Goal: Transaction & Acquisition: Subscribe to service/newsletter

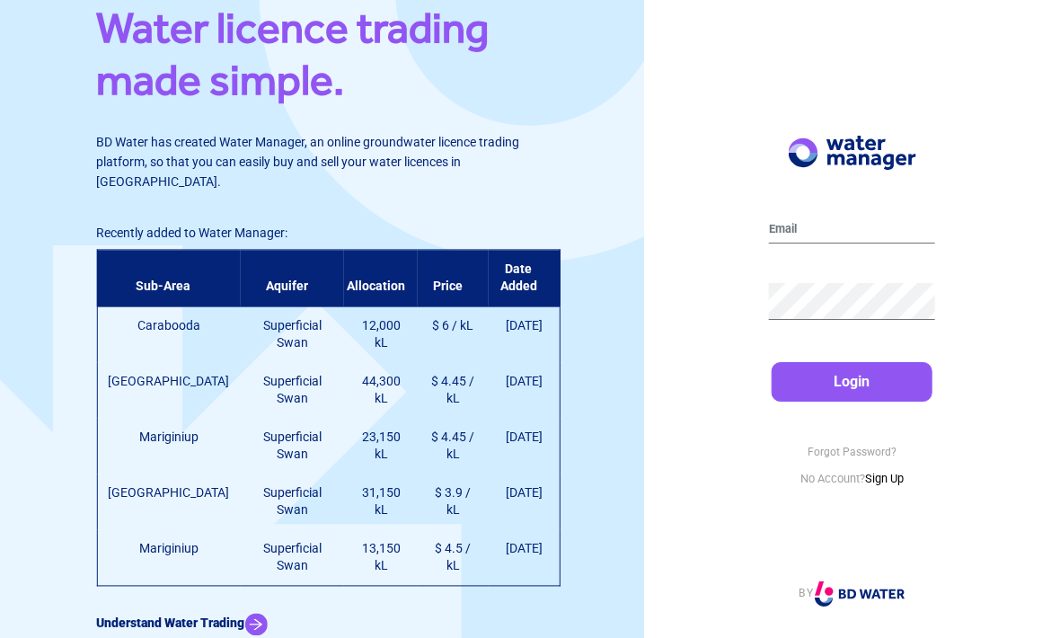
click at [244, 614] on img at bounding box center [255, 625] width 22 height 22
click at [879, 485] on link "Sign Up" at bounding box center [884, 478] width 39 height 13
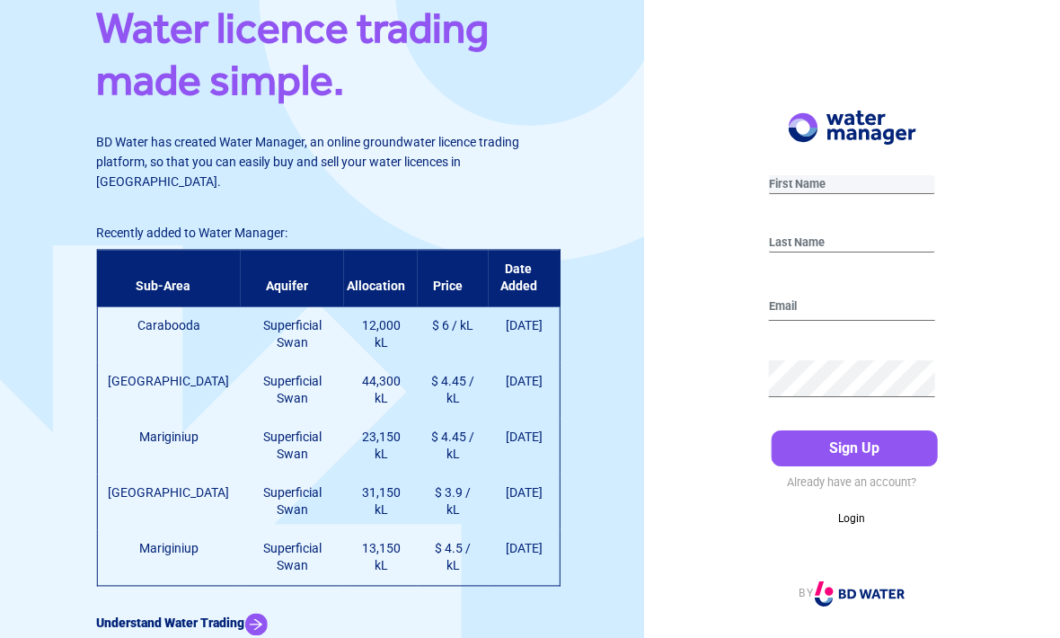
click at [808, 194] on input "text" at bounding box center [852, 184] width 166 height 19
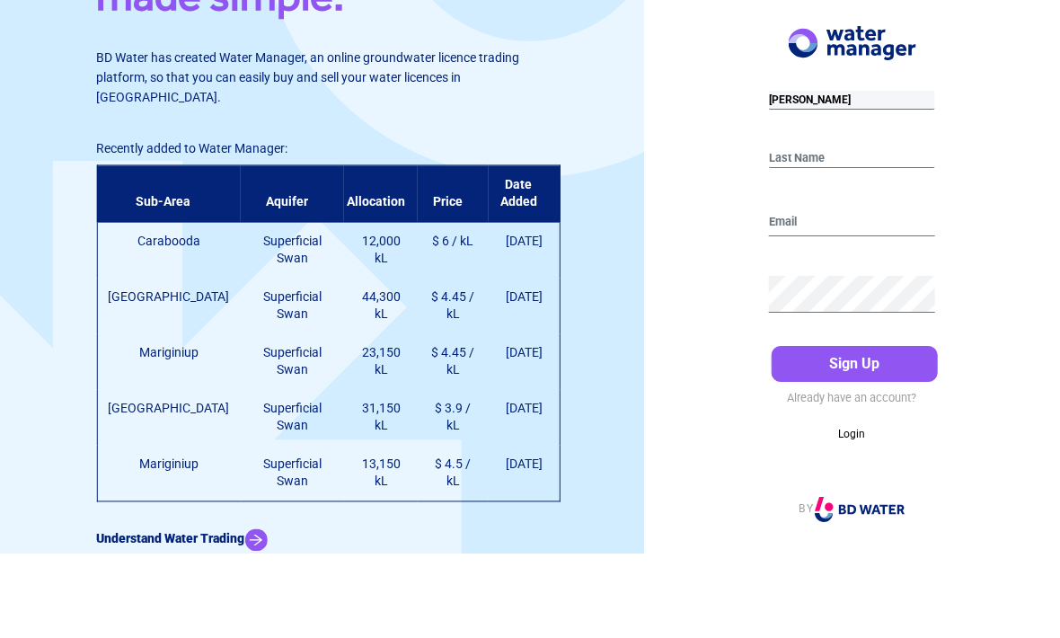
type input "Sean"
click at [807, 234] on input "text" at bounding box center [852, 243] width 166 height 19
type input "Carrick"
type input "carrick2@iinet.net.au"
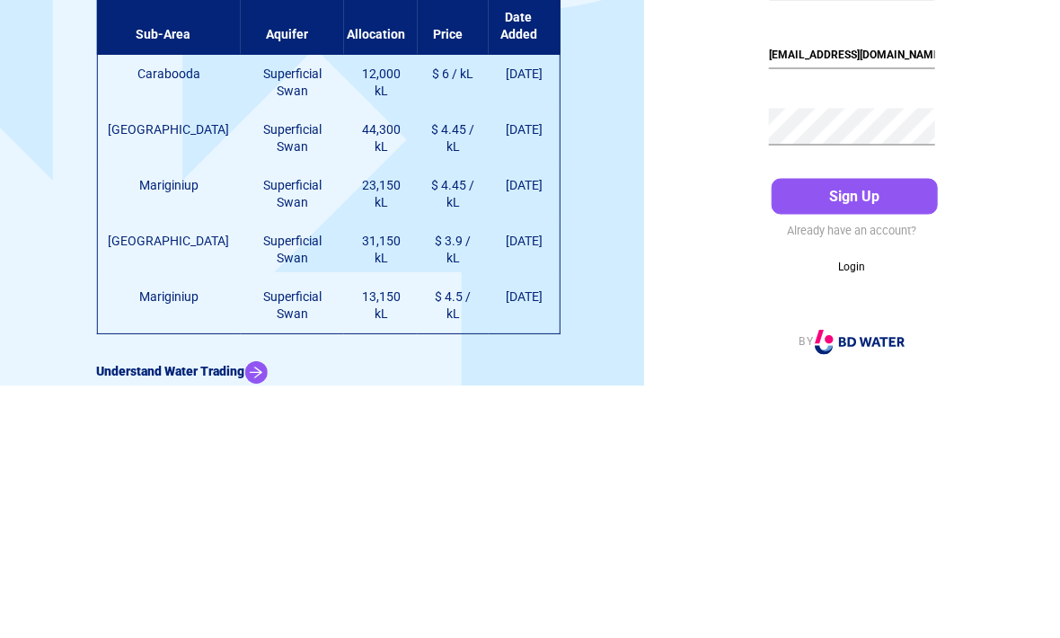
scroll to position [59, 0]
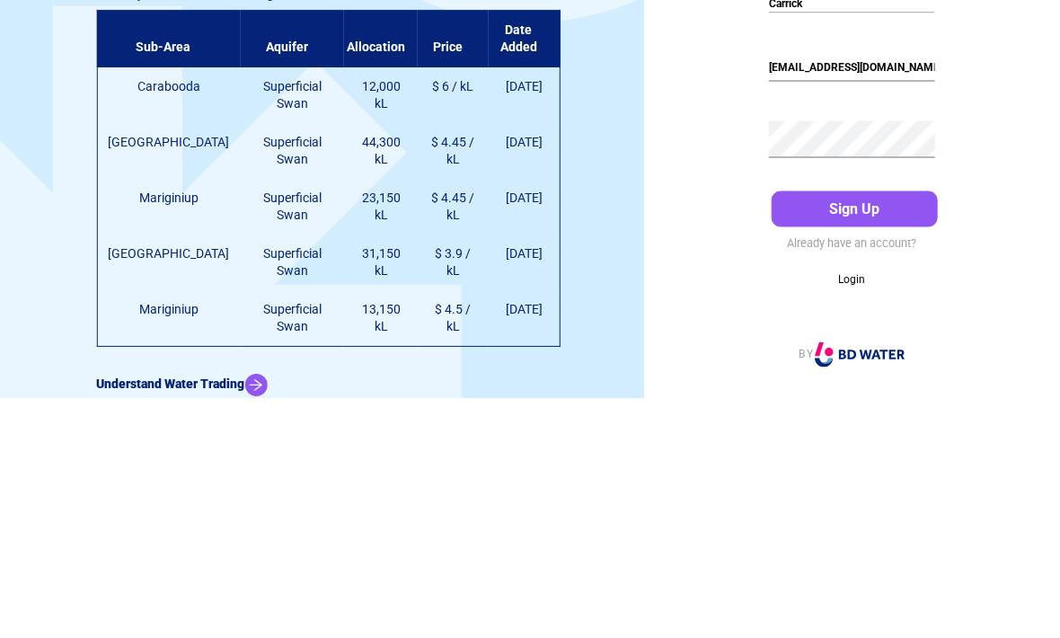
click at [847, 430] on button "Sign Up" at bounding box center [855, 448] width 166 height 36
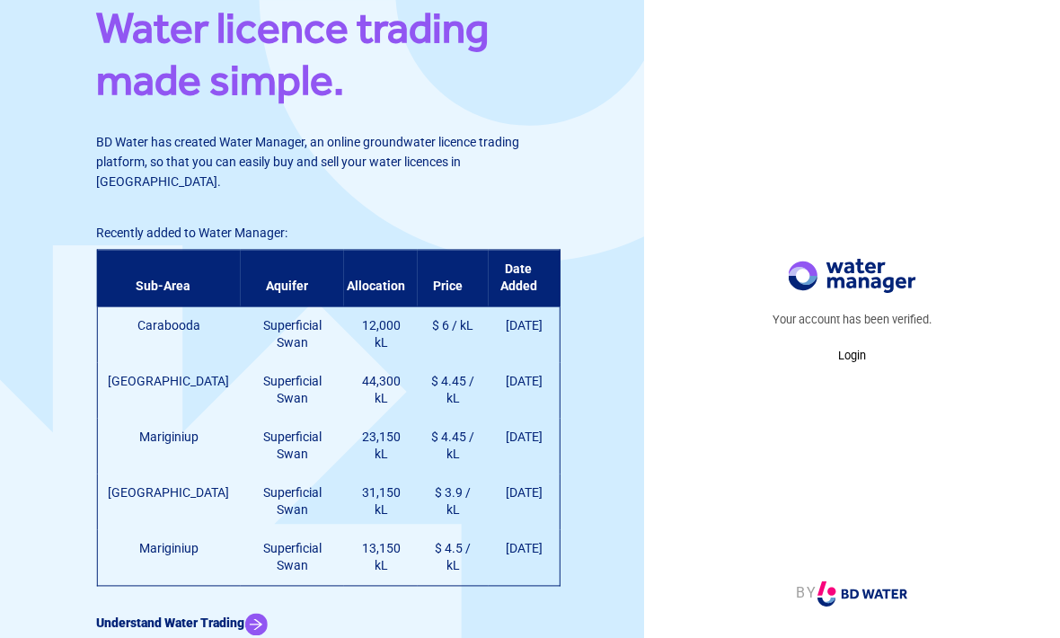
click at [854, 365] on p "Login" at bounding box center [851, 356] width 159 height 18
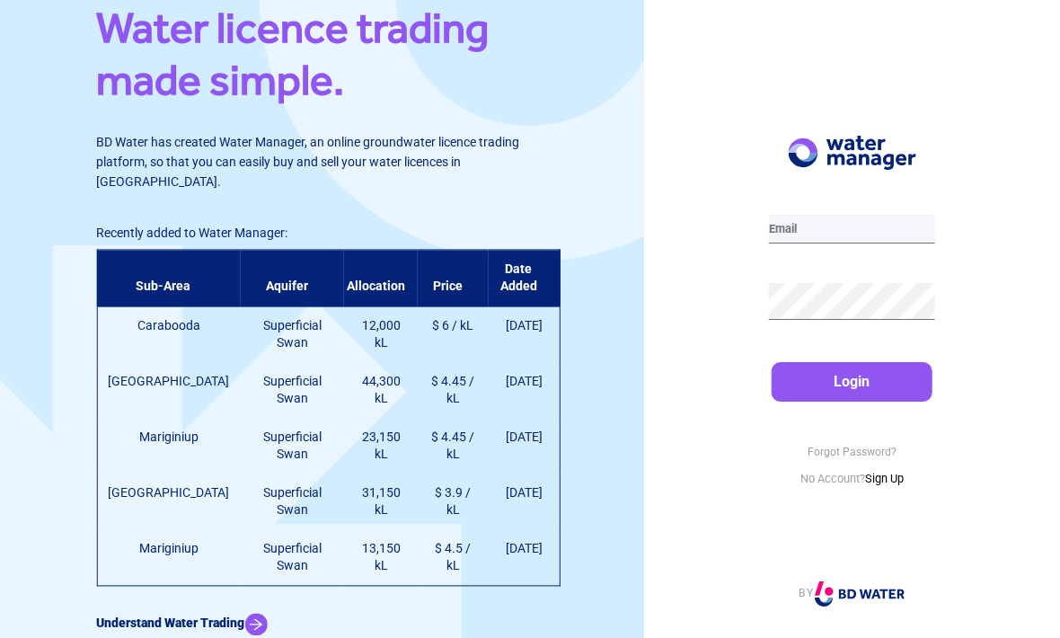
click at [815, 243] on input "email" at bounding box center [852, 229] width 166 height 29
type input "carrick2@iinet.net.au"
click at [852, 402] on button "Login" at bounding box center [852, 382] width 161 height 40
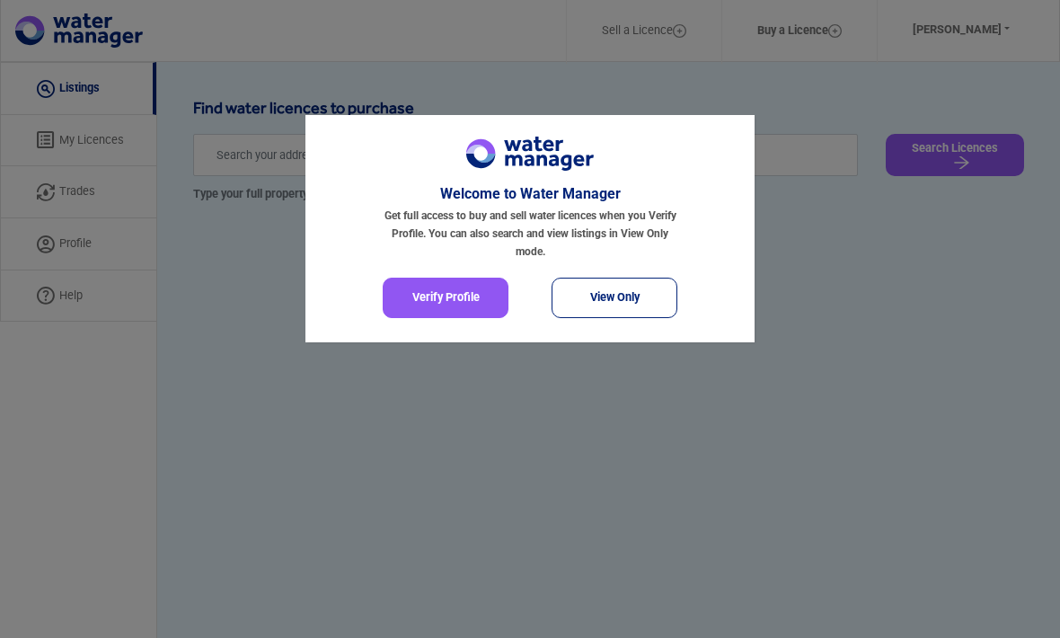
click at [426, 303] on button "Verify Profile" at bounding box center [446, 298] width 126 height 40
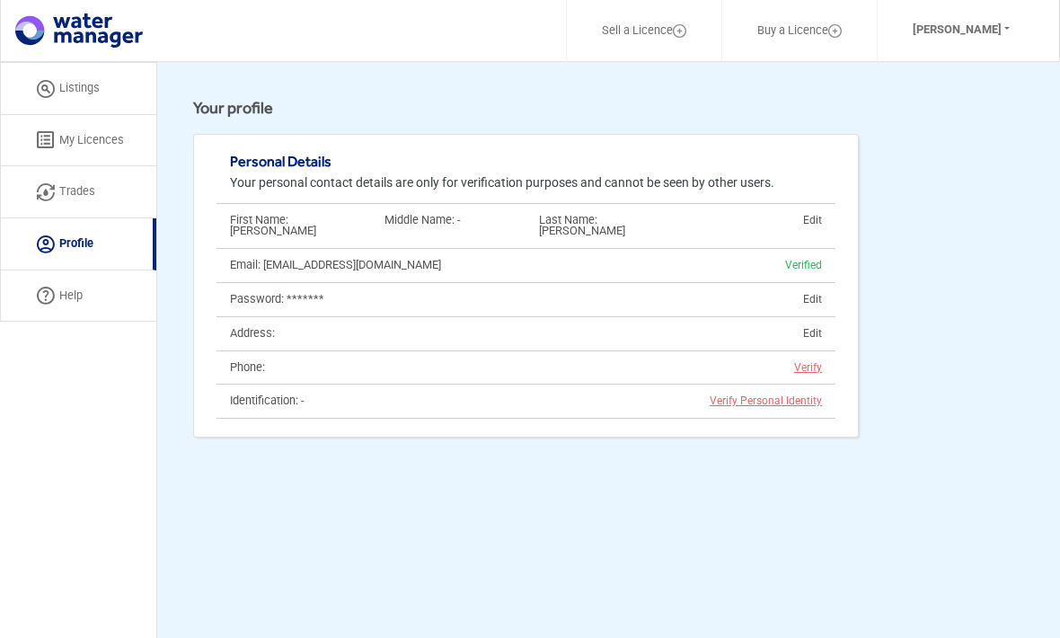
click at [379, 316] on div "Address: Edit" at bounding box center [525, 333] width 619 height 34
click at [817, 328] on span "Edit" at bounding box center [679, 334] width 309 height 12
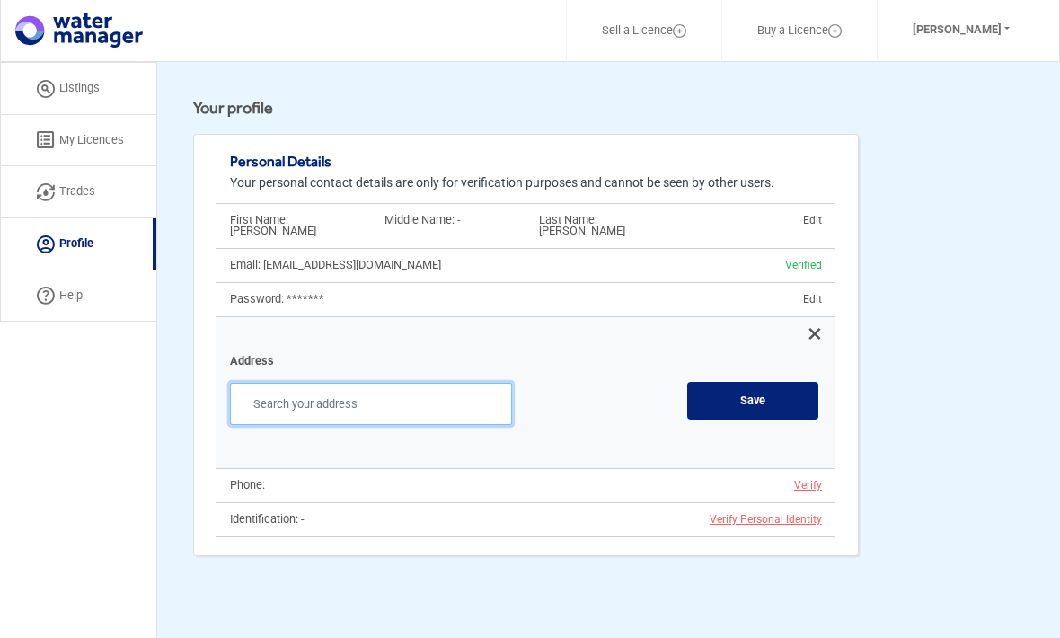
click at [323, 383] on input "text" at bounding box center [371, 404] width 282 height 42
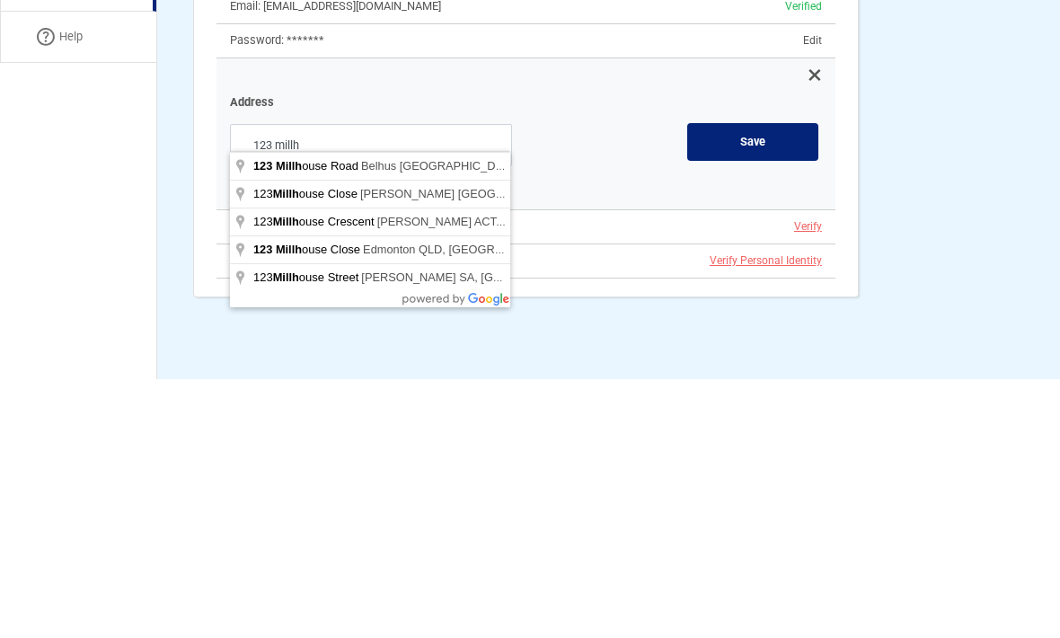
type input "123 Millhouse Road, Belhus WA, Australia"
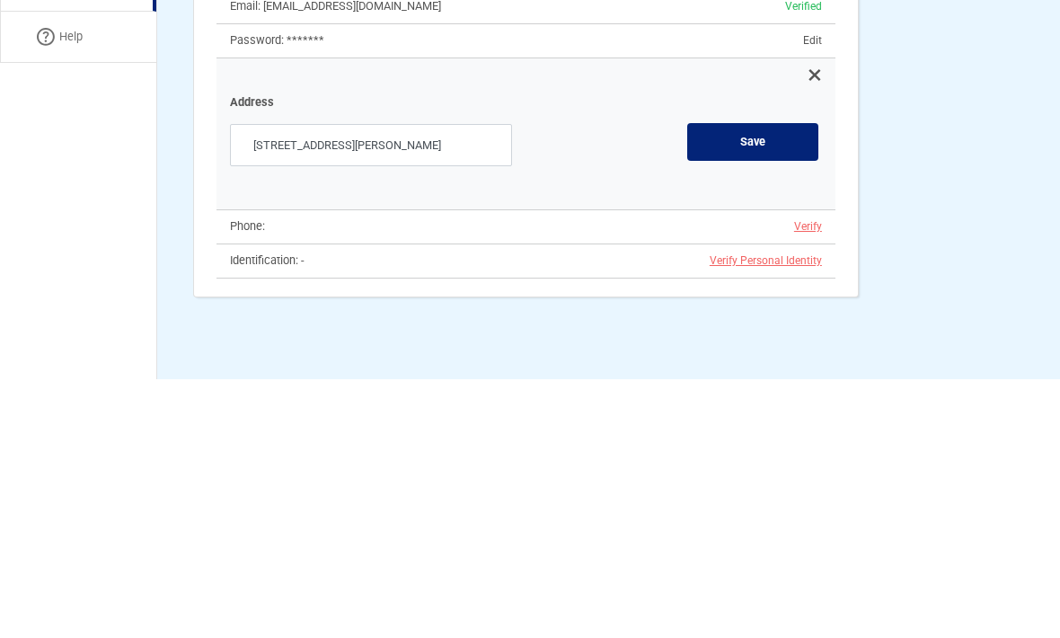
scroll to position [121, 0]
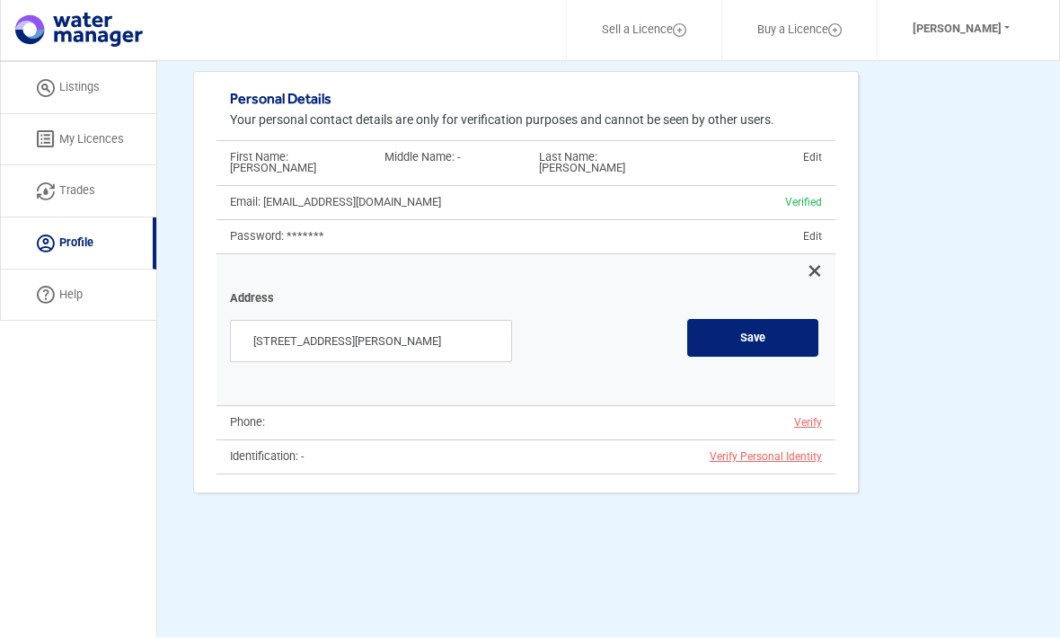
click at [752, 319] on button "Save" at bounding box center [752, 339] width 133 height 40
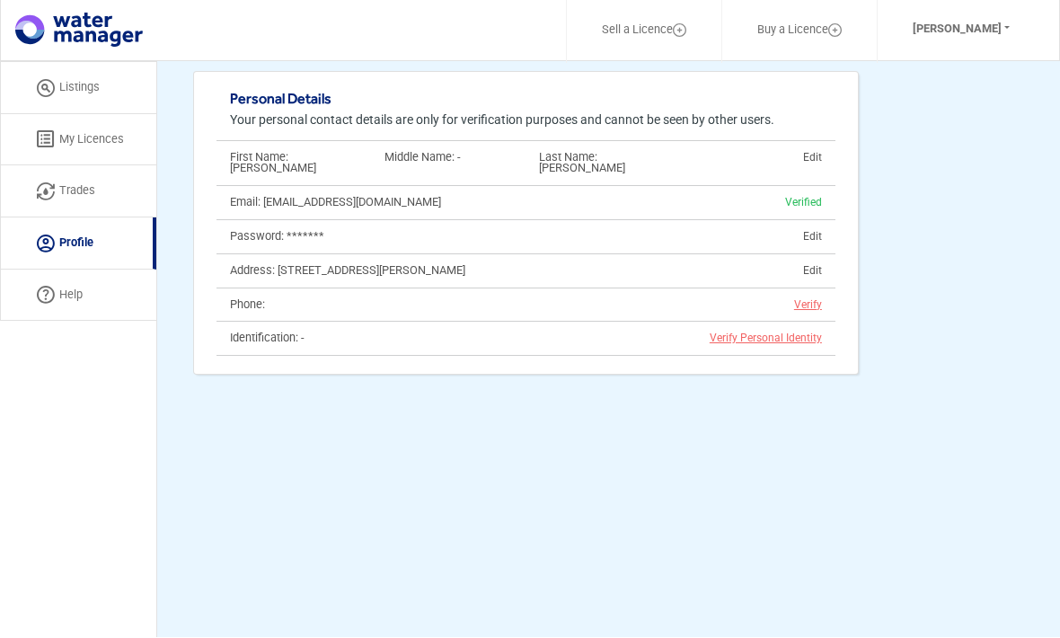
click at [491, 300] on div "Phone:" at bounding box center [370, 306] width 309 height 12
click at [817, 299] on span "Verify" at bounding box center [801, 305] width 41 height 13
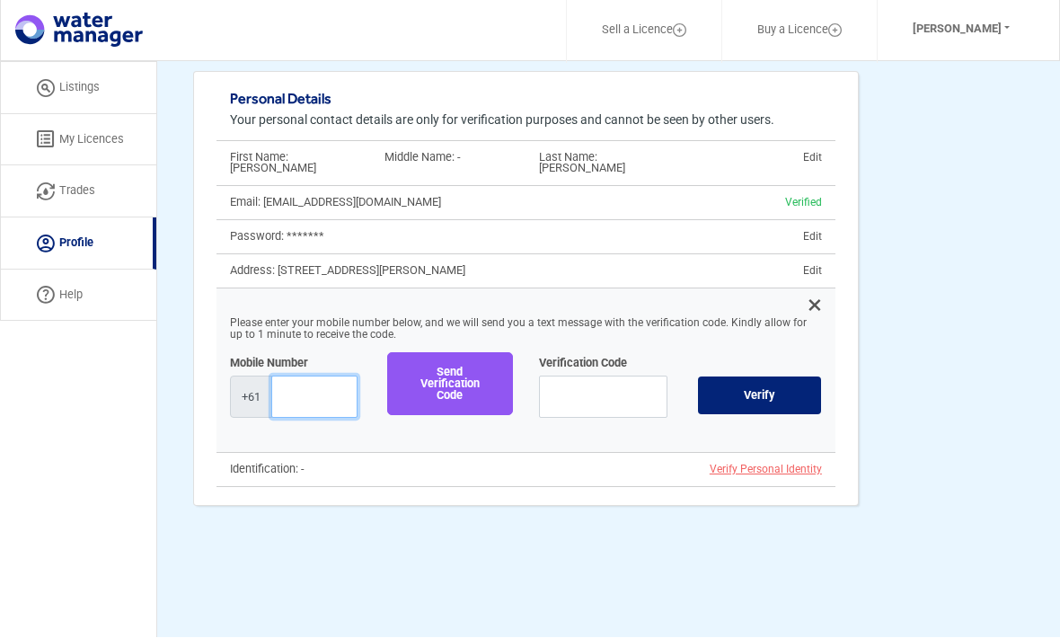
click at [305, 376] on input "text" at bounding box center [314, 397] width 86 height 42
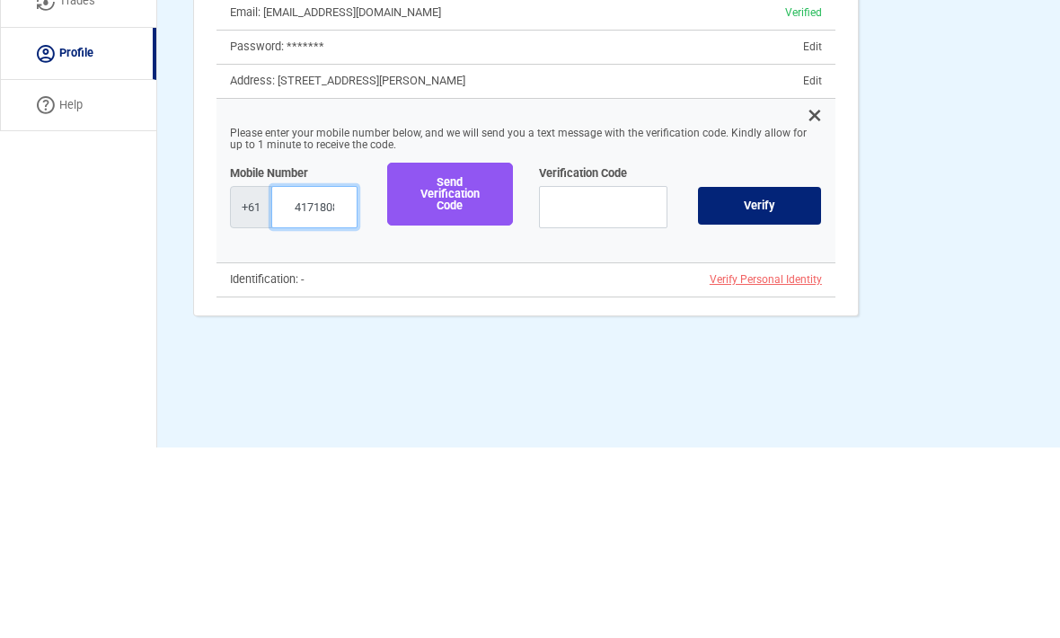
type input "417180893"
click at [443, 353] on button "Send Verification Code" at bounding box center [449, 384] width 125 height 63
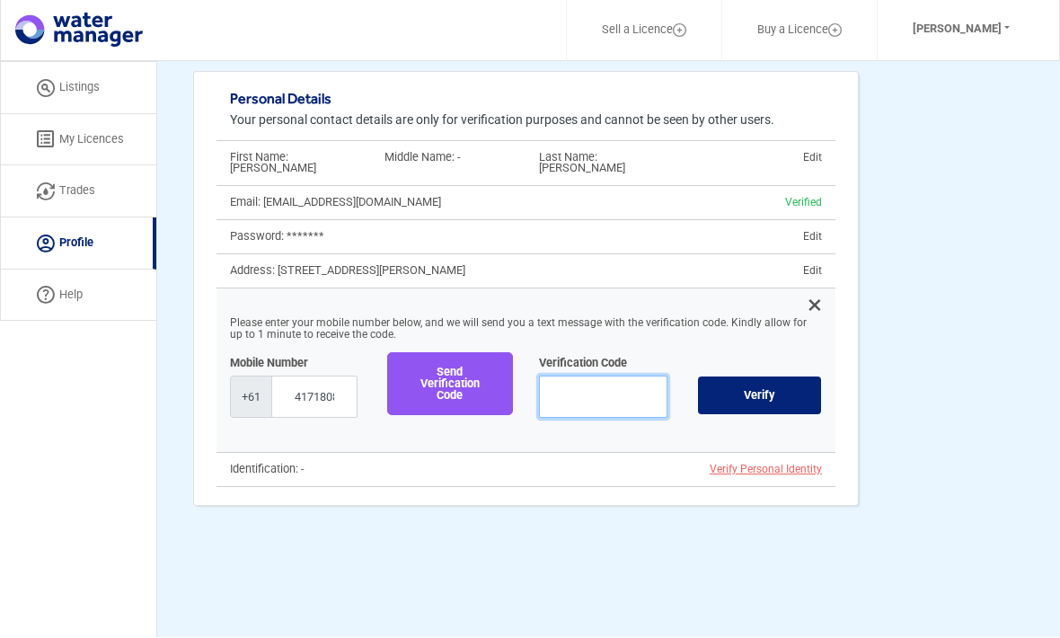
click at [604, 376] on input "text" at bounding box center [603, 397] width 128 height 42
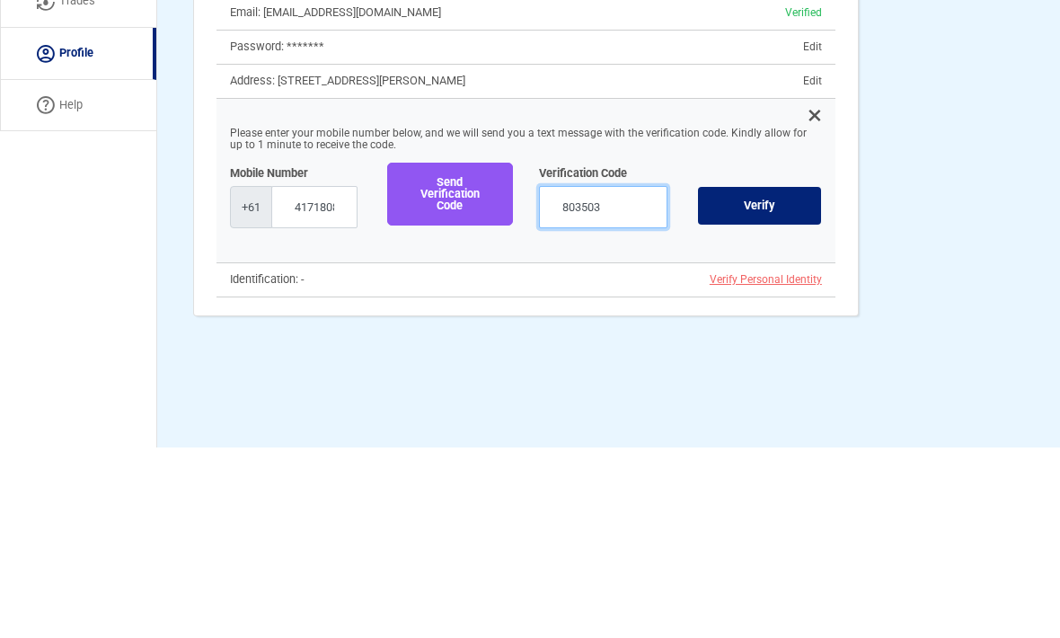
type input "803503"
click at [762, 376] on button "Verify" at bounding box center [759, 396] width 125 height 40
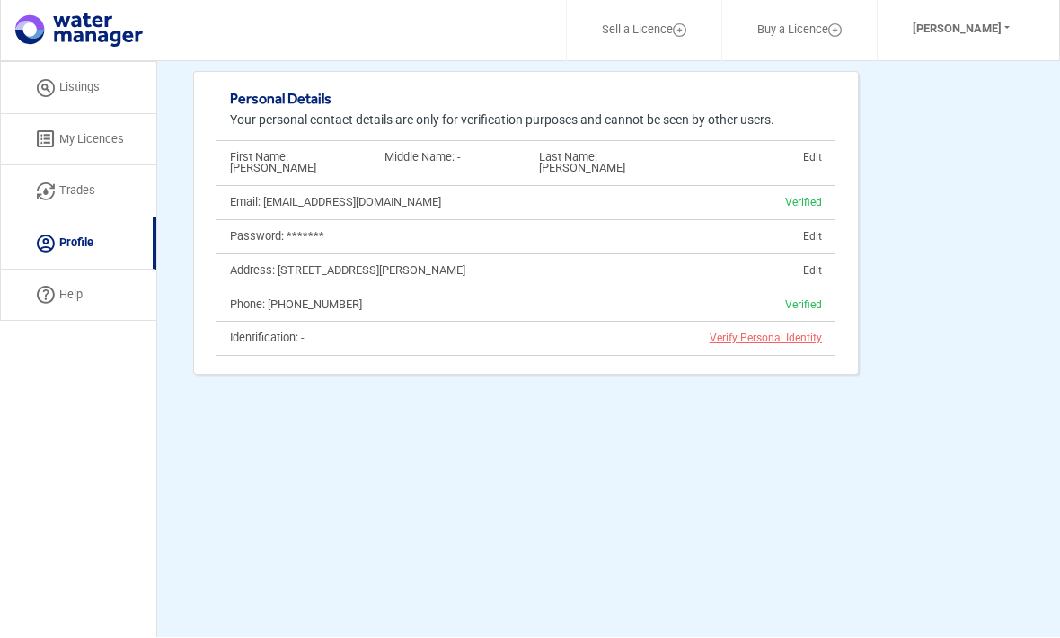
click at [760, 332] on span "Verify Personal Identity" at bounding box center [766, 338] width 112 height 13
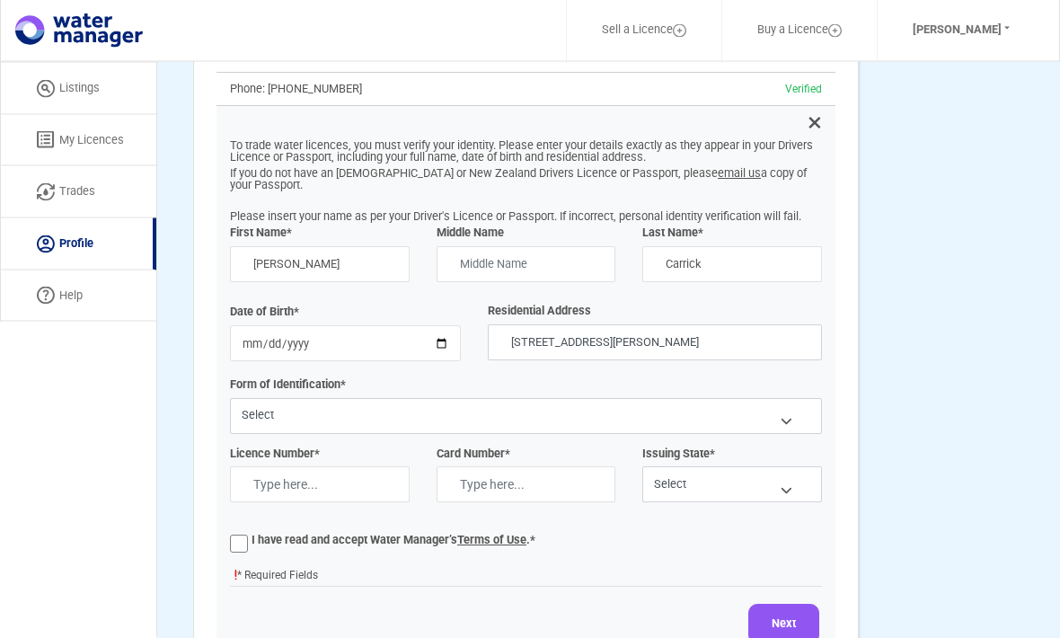
scroll to position [278, 0]
click at [496, 247] on input "text" at bounding box center [527, 265] width 180 height 36
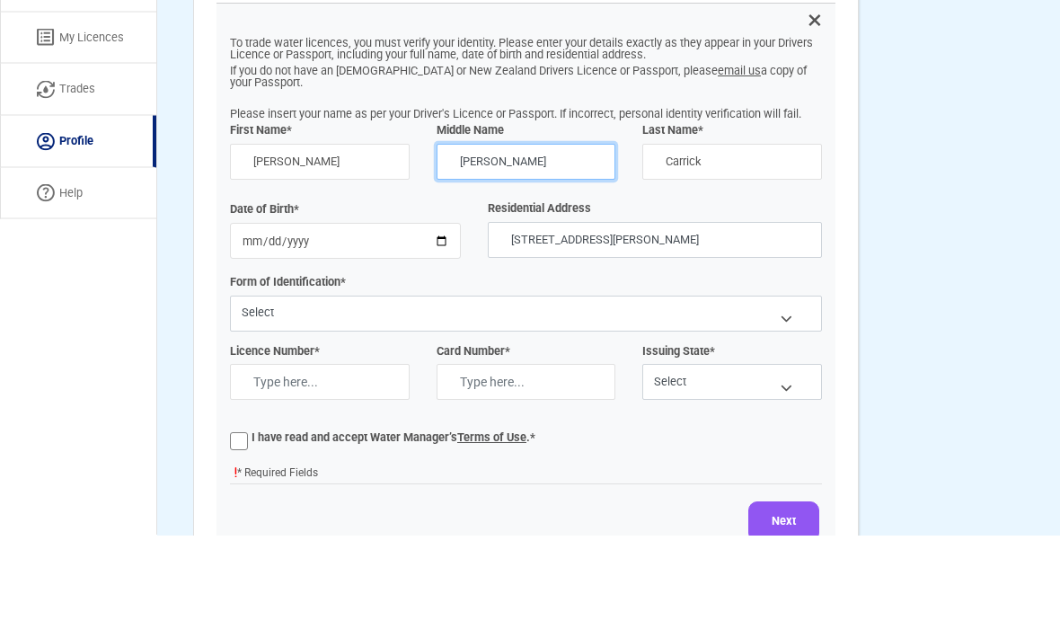
type input "Patrick"
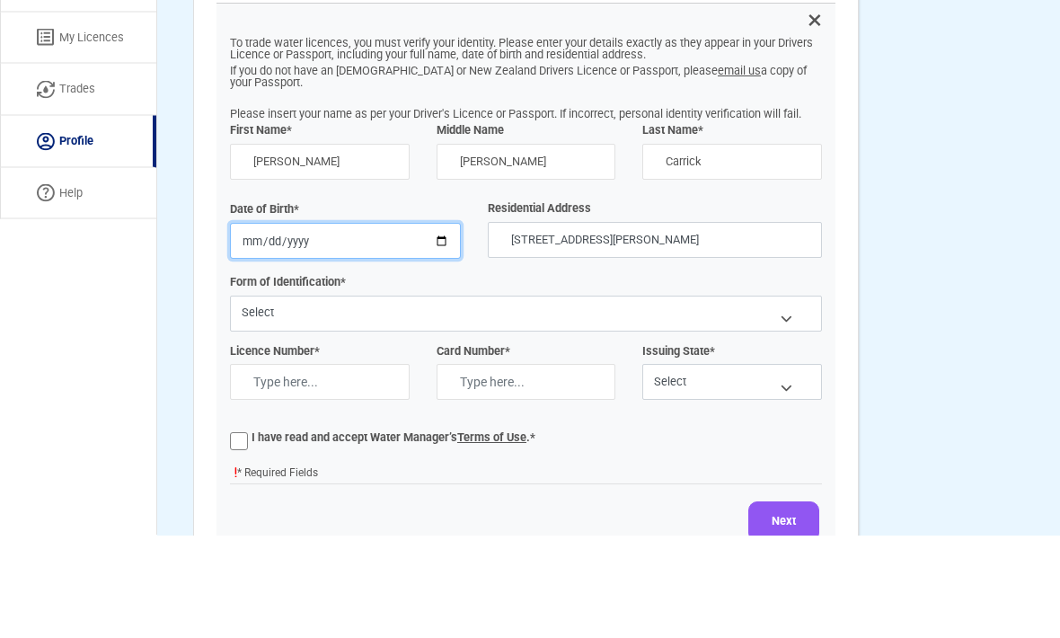
click at [384, 326] on input "date" at bounding box center [345, 344] width 231 height 36
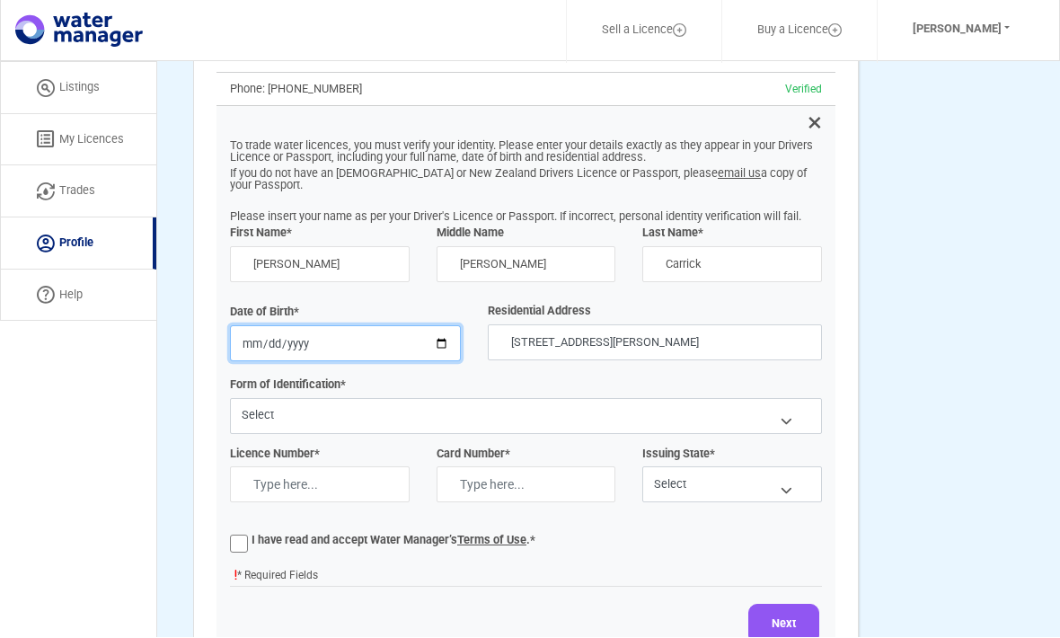
click at [335, 327] on input "1965-05-24" at bounding box center [345, 344] width 231 height 36
type input "1965-05-07"
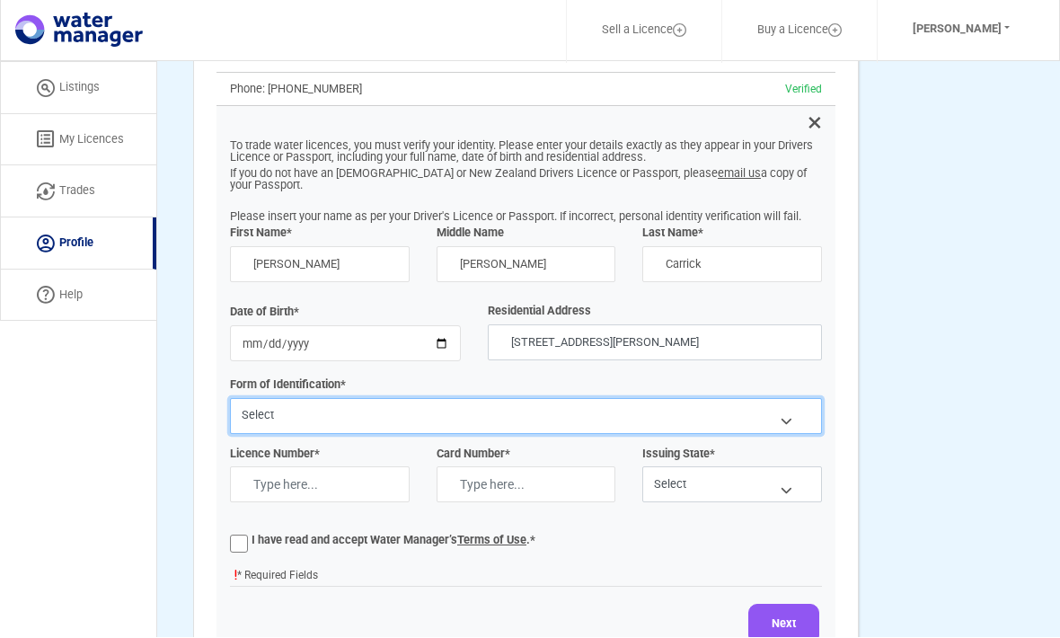
click at [377, 399] on select "Select Drivers License Passport" at bounding box center [526, 417] width 592 height 36
select select "Drivers License"
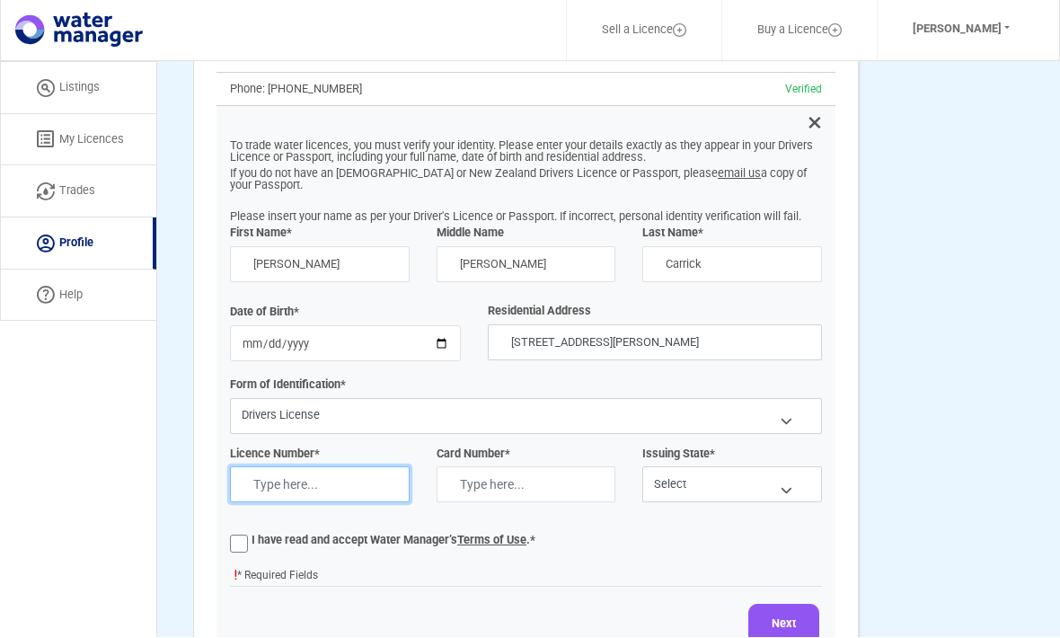
click at [331, 467] on input "text" at bounding box center [320, 485] width 180 height 36
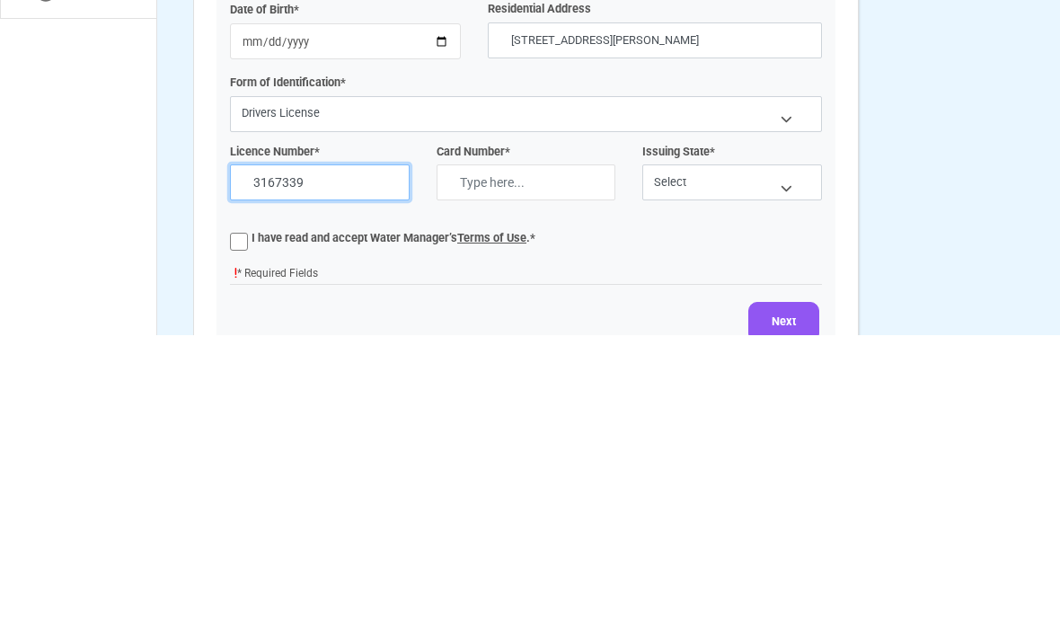
type input "3167339"
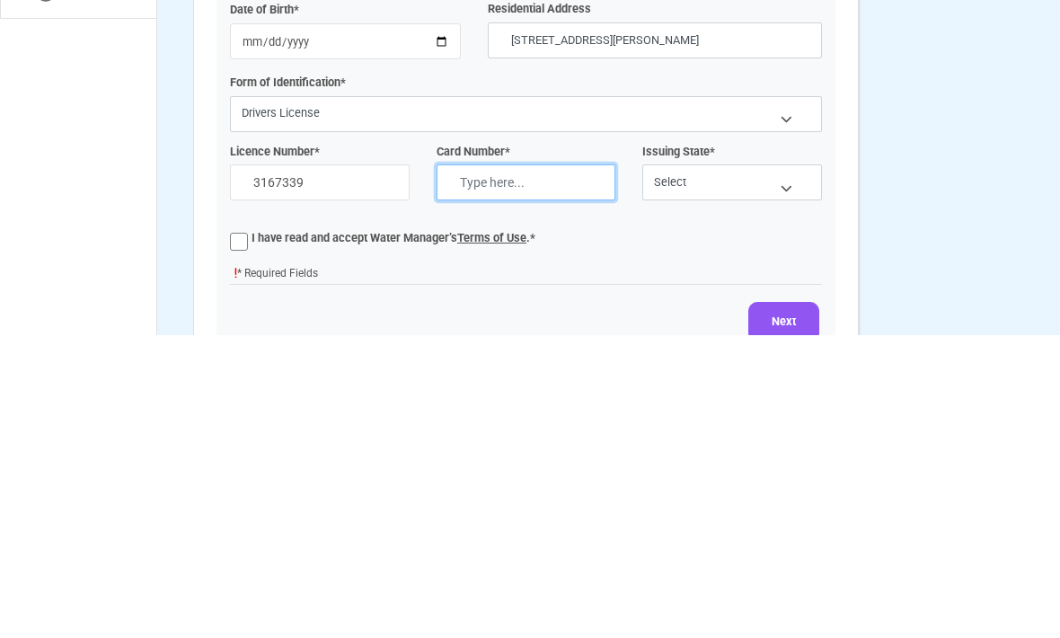
click at [508, 467] on input "text" at bounding box center [527, 485] width 180 height 36
type input "H013991765"
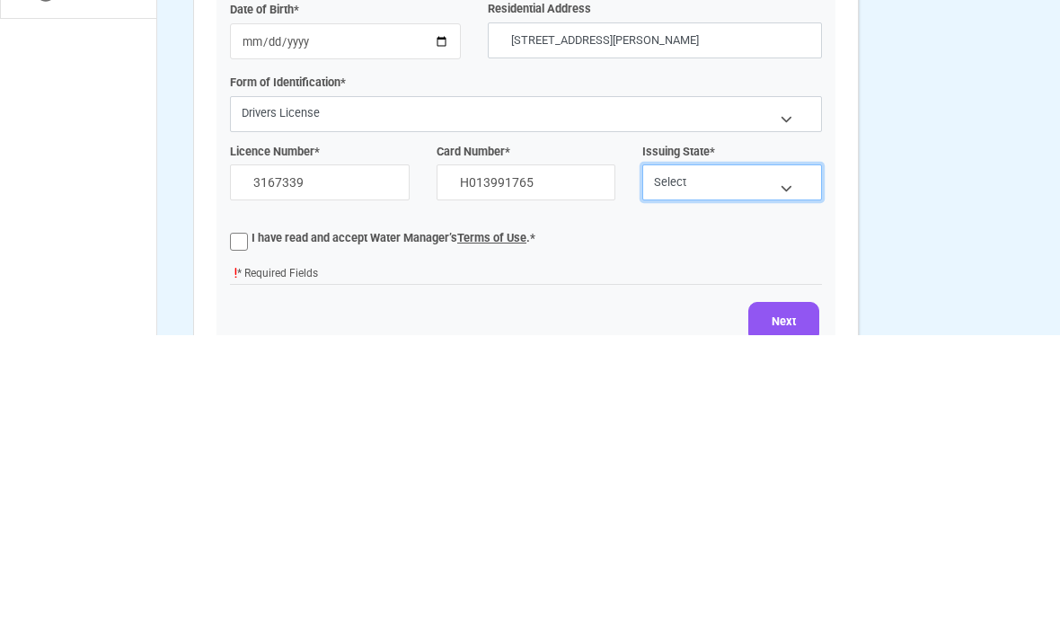
click at [772, 467] on select "Select Australian Capital Territory New South Wales Northern Territory Queensla…" at bounding box center [732, 485] width 180 height 36
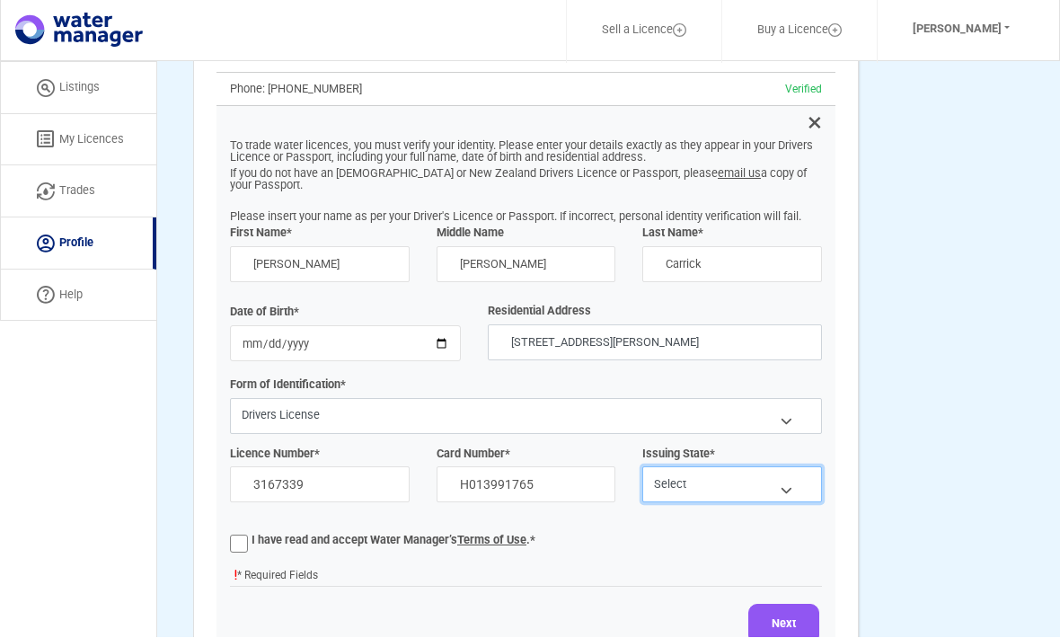
select select "WA"
click at [252, 535] on label "I have read and accept Water Manager’s Terms of Use .*" at bounding box center [394, 541] width 284 height 12
click at [0, 0] on input "I have read and accept Water Manager’s Terms of Use .*" at bounding box center [0, 0] width 0 height 0
click at [784, 605] on button "Next" at bounding box center [783, 625] width 71 height 40
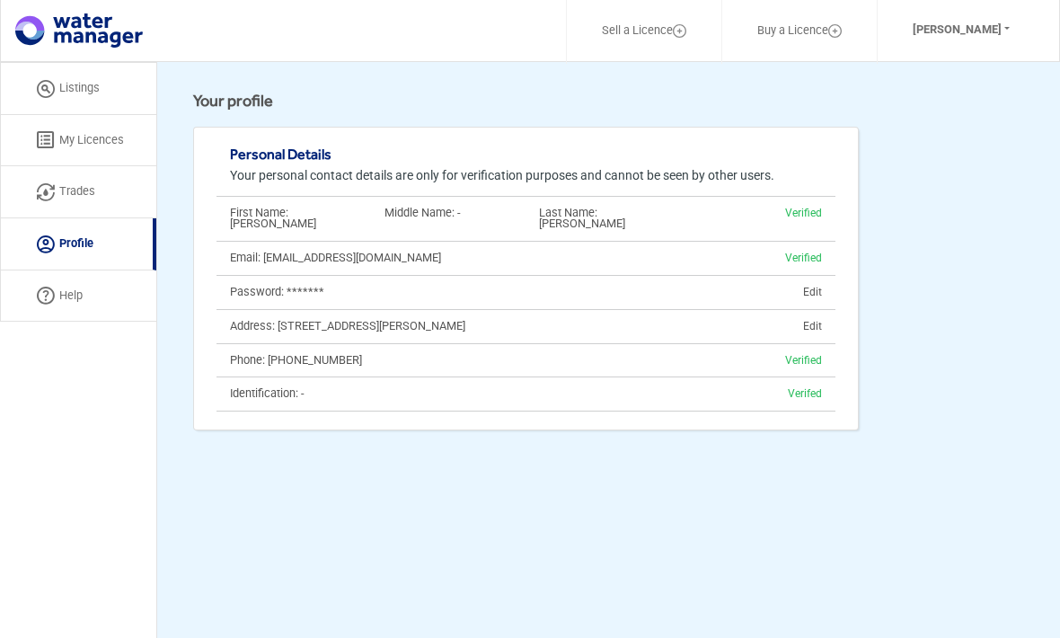
scroll to position [0, 0]
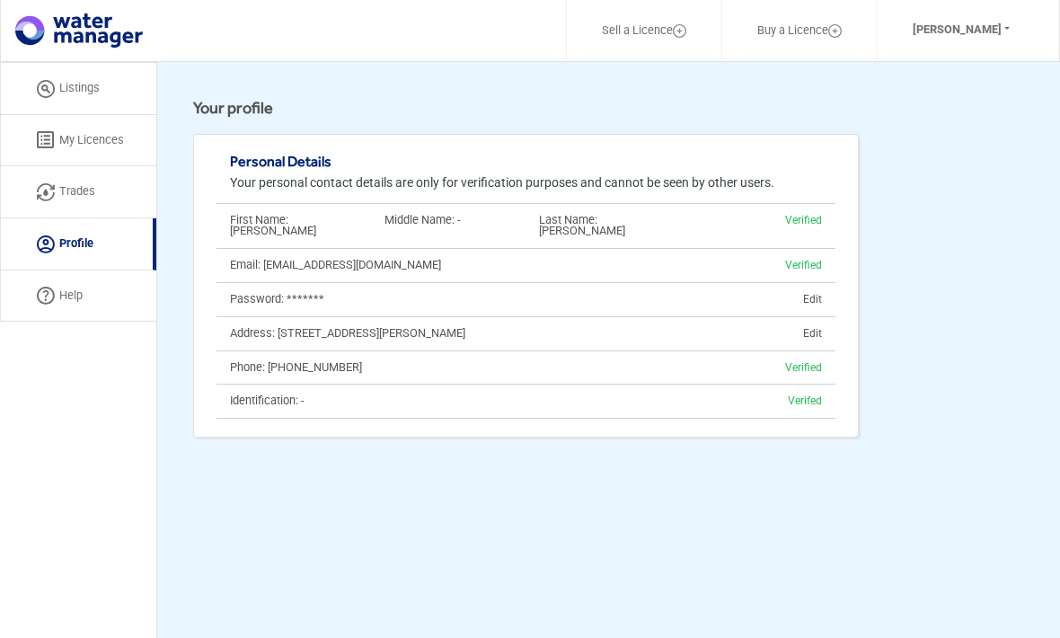
click at [67, 184] on link "Trades" at bounding box center [78, 192] width 156 height 52
select select "active"
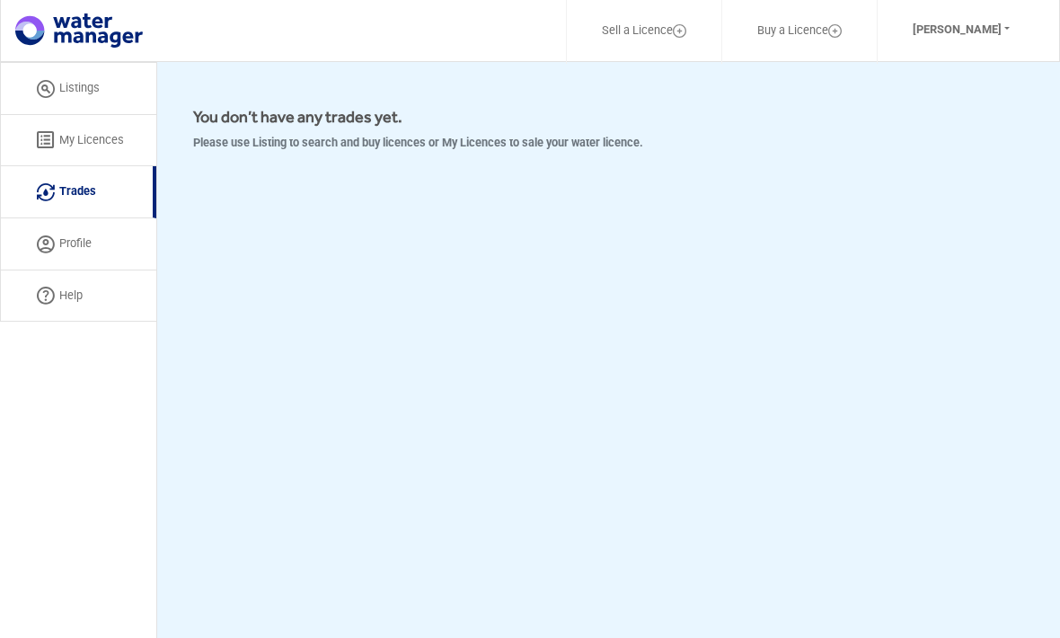
click at [84, 82] on link "Listings" at bounding box center [78, 88] width 156 height 53
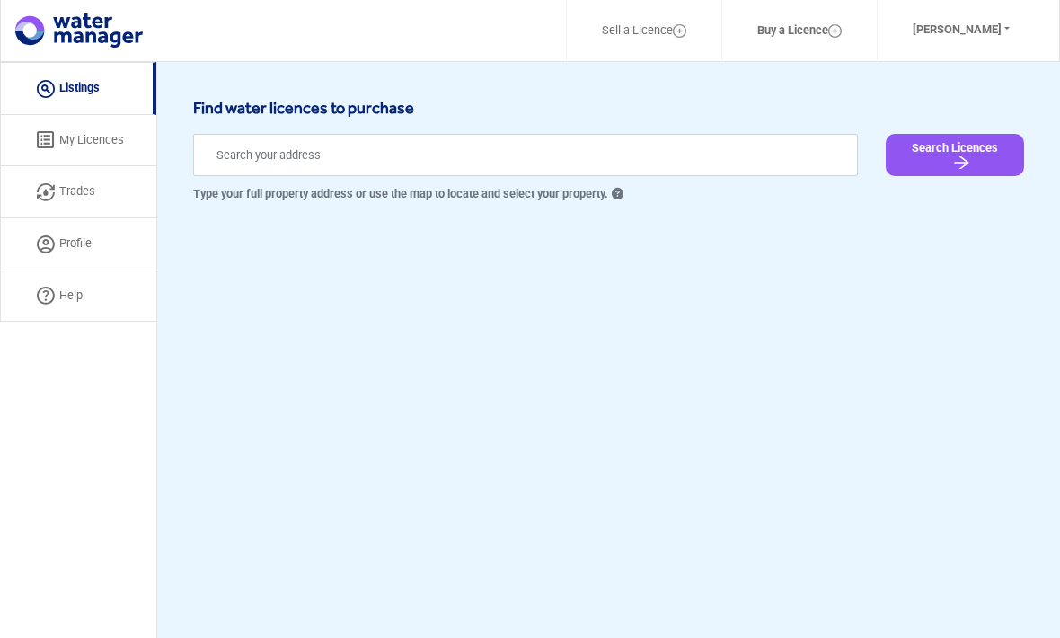
click at [952, 154] on img "submit" at bounding box center [961, 163] width 22 height 18
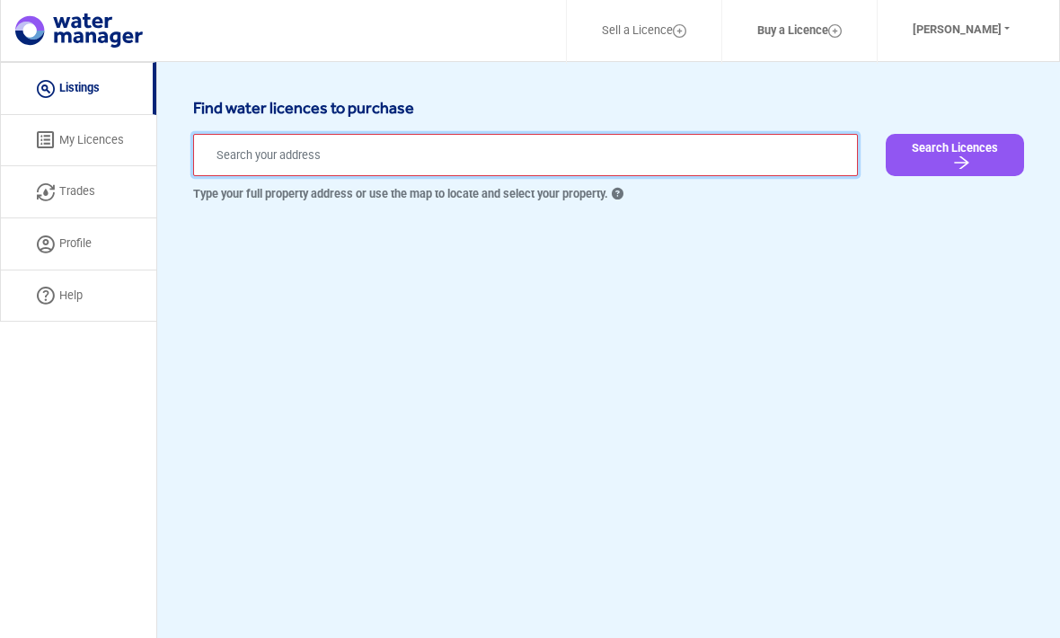
click at [460, 165] on input "text" at bounding box center [525, 155] width 665 height 42
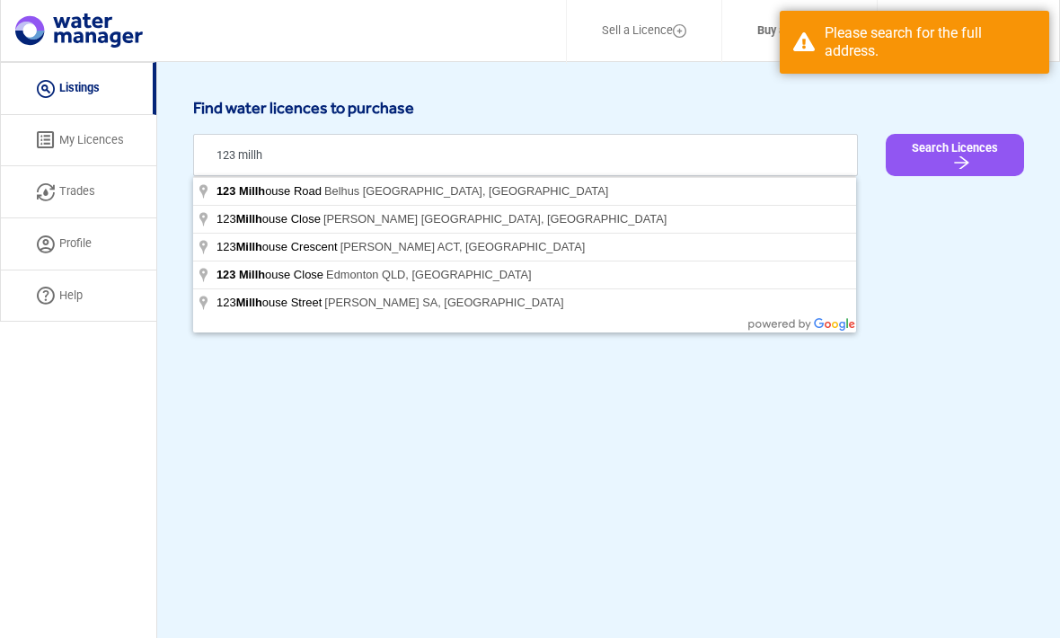
type input "[STREET_ADDRESS][PERSON_NAME]"
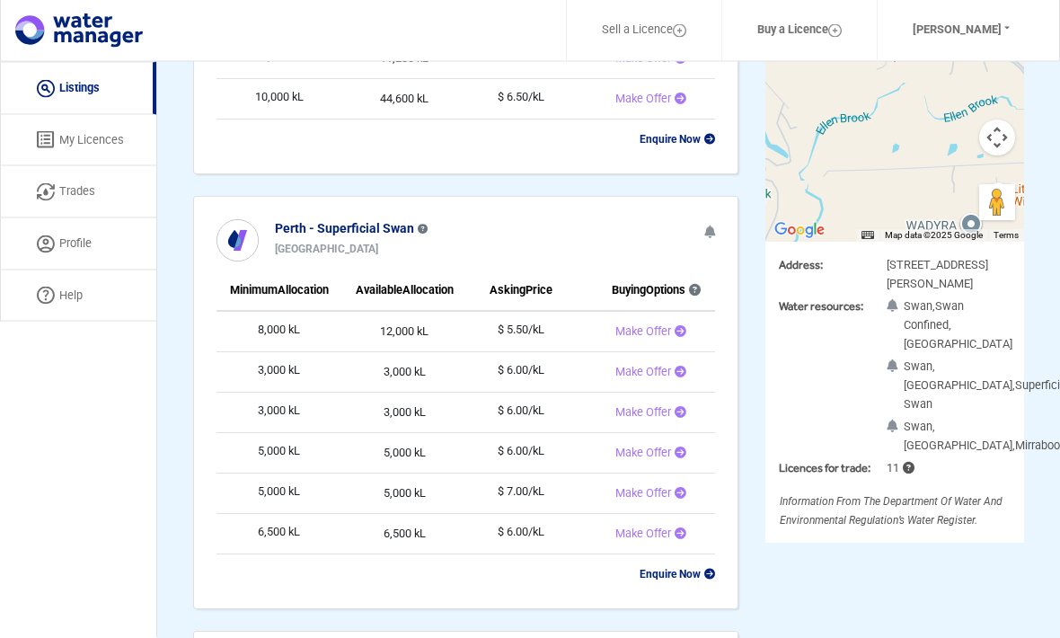
scroll to position [340, 0]
click at [675, 578] on b "Enquire Now" at bounding box center [677, 573] width 75 height 13
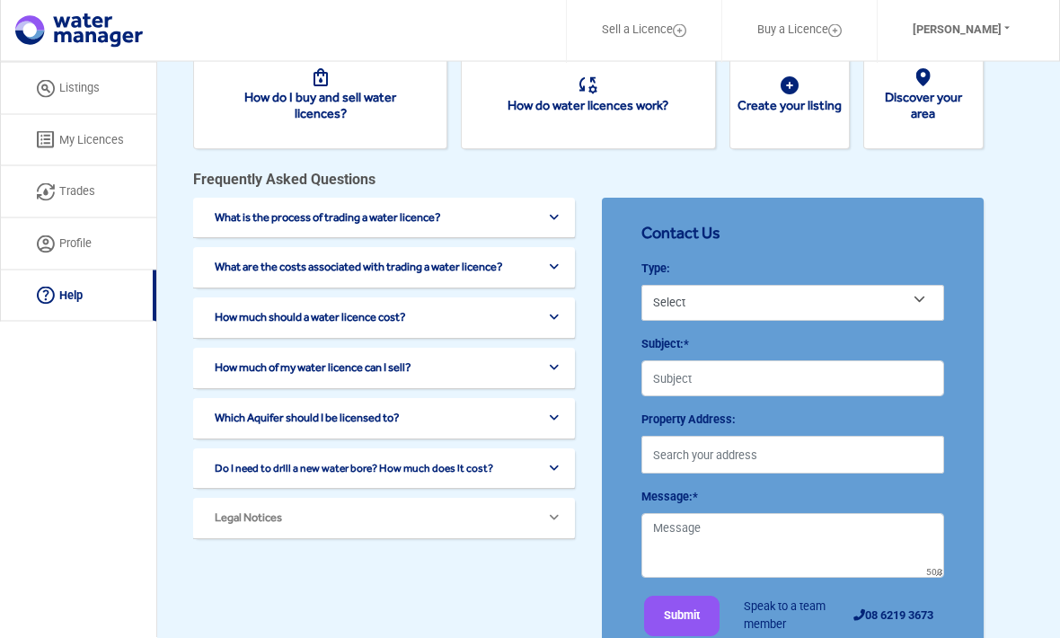
scroll to position [85, 0]
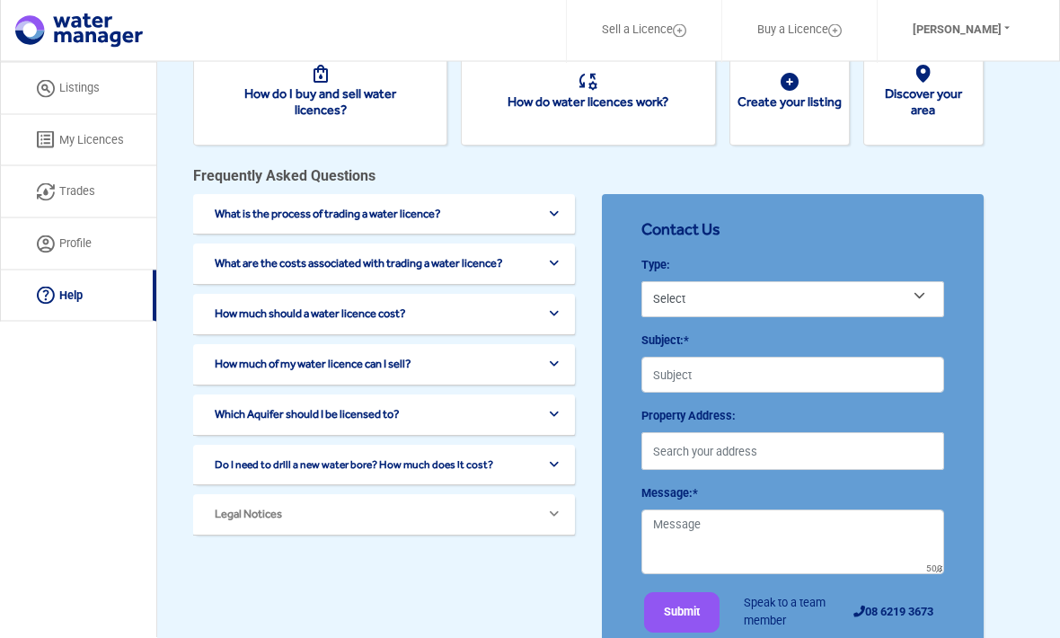
click at [559, 216] on icon at bounding box center [554, 215] width 10 height 12
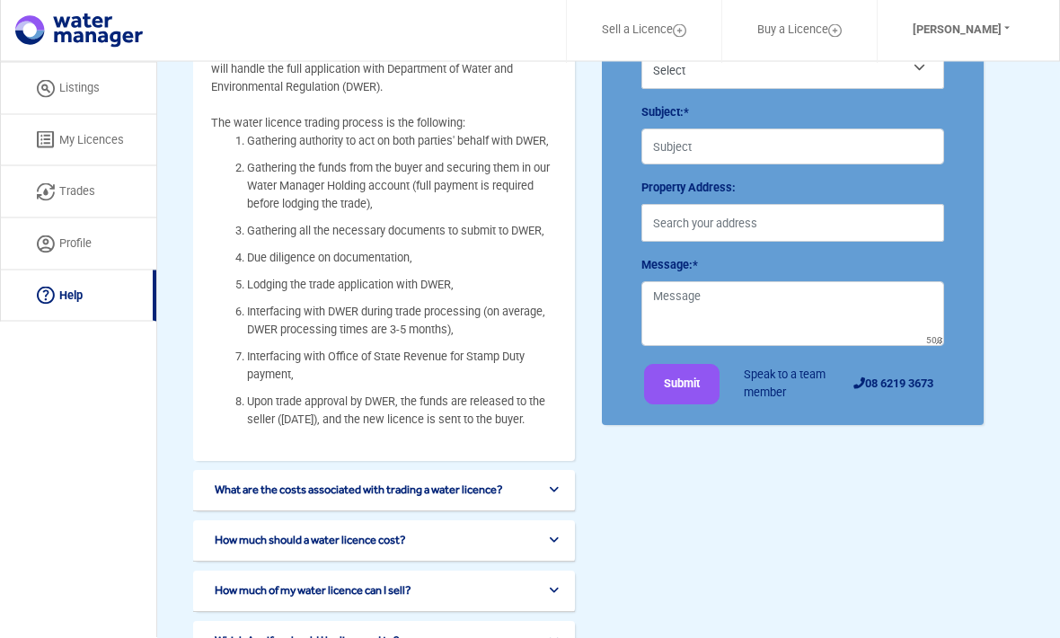
scroll to position [419, 0]
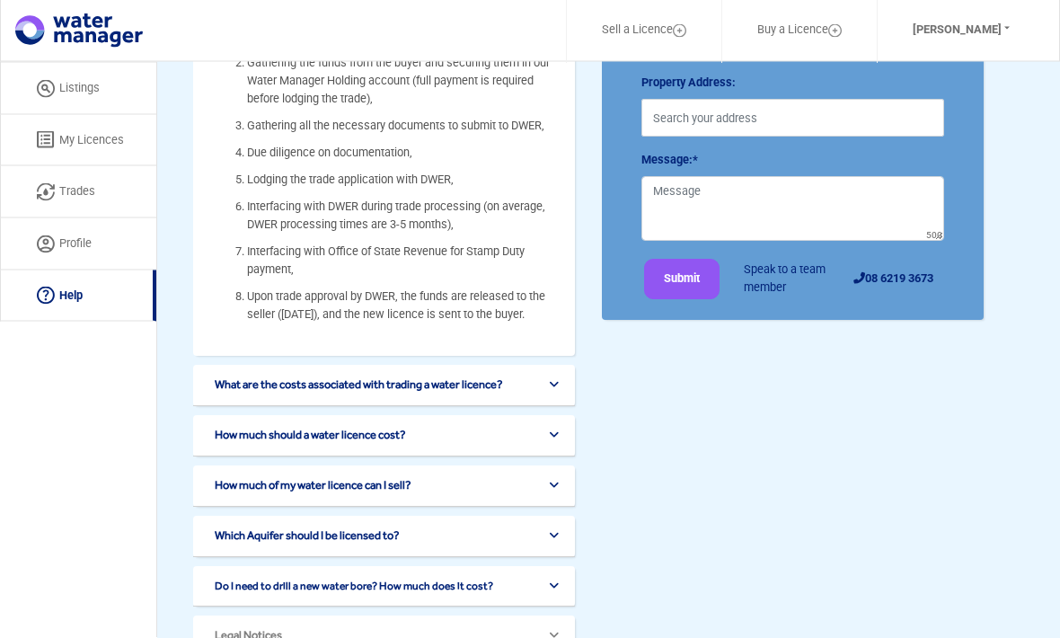
click at [560, 384] on button "What are the costs associated with trading a water licence?" at bounding box center [387, 385] width 346 height 13
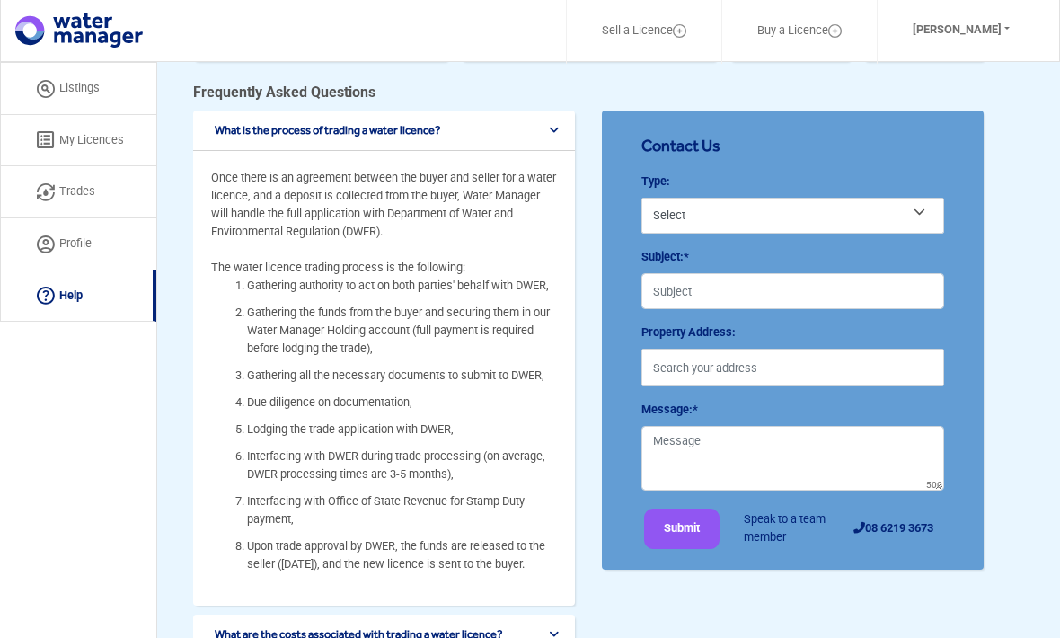
scroll to position [0, 0]
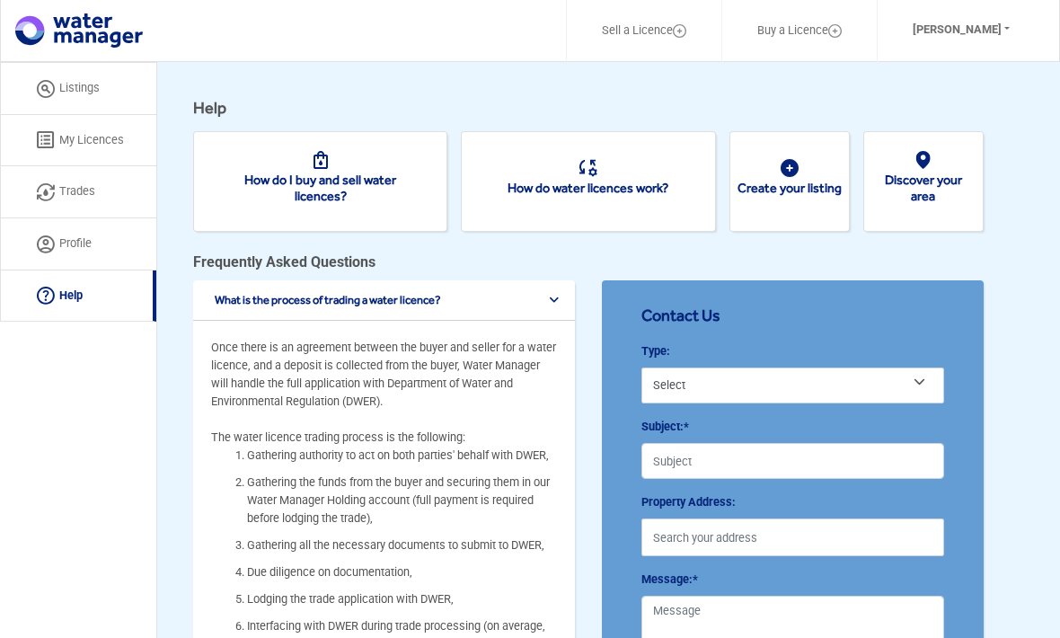
click at [86, 234] on link "Profile" at bounding box center [78, 244] width 156 height 52
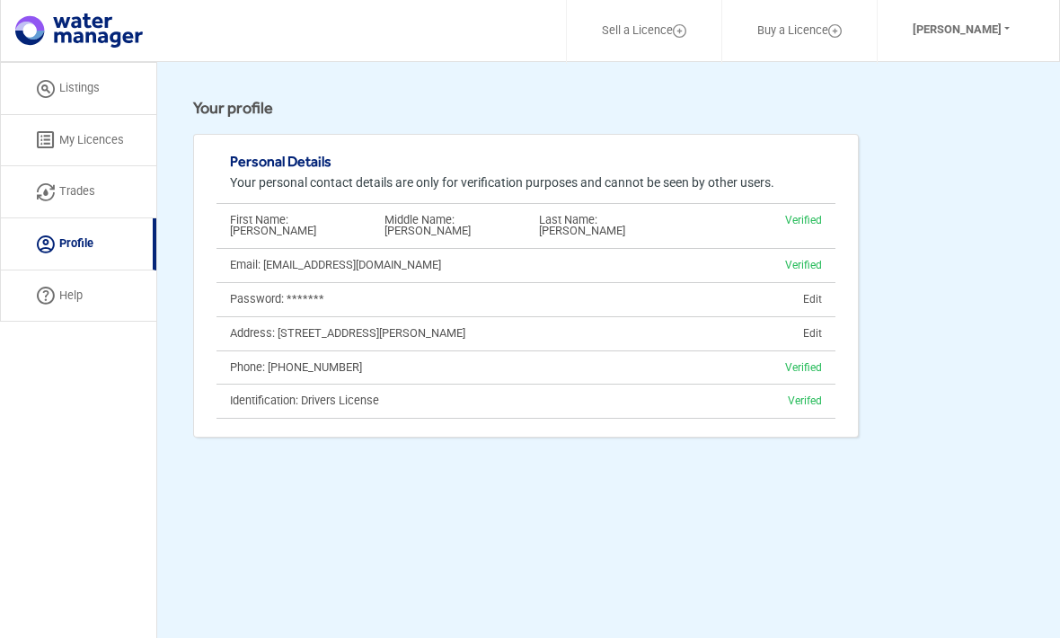
click at [88, 92] on link "Listings" at bounding box center [78, 88] width 156 height 53
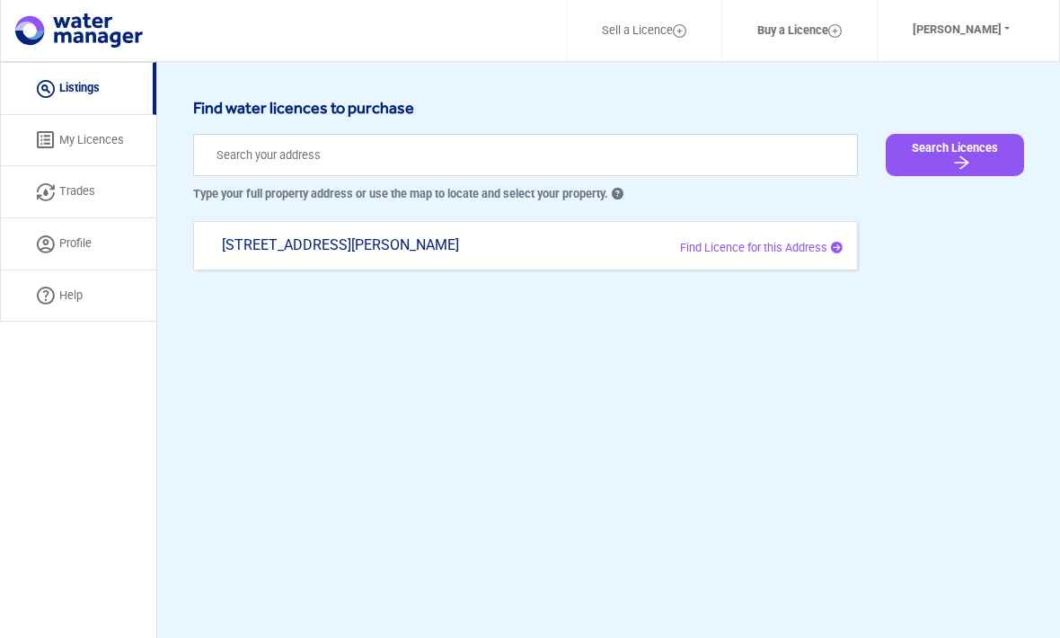
click at [828, 241] on p "Find Licence for this Address" at bounding box center [710, 248] width 264 height 18
type input "[STREET_ADDRESS][PERSON_NAME]"
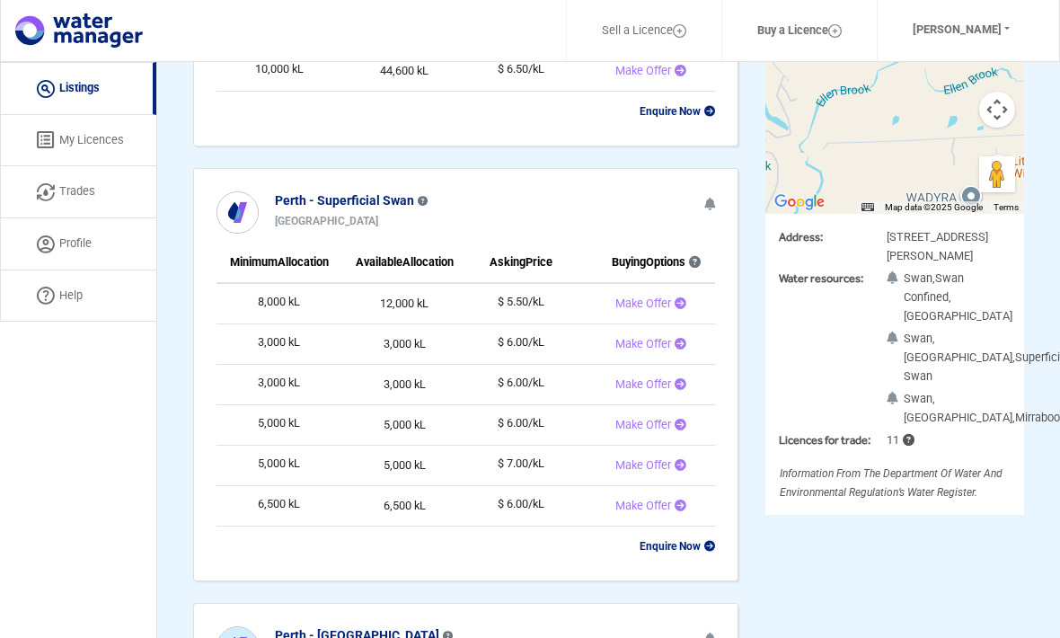
scroll to position [370, 0]
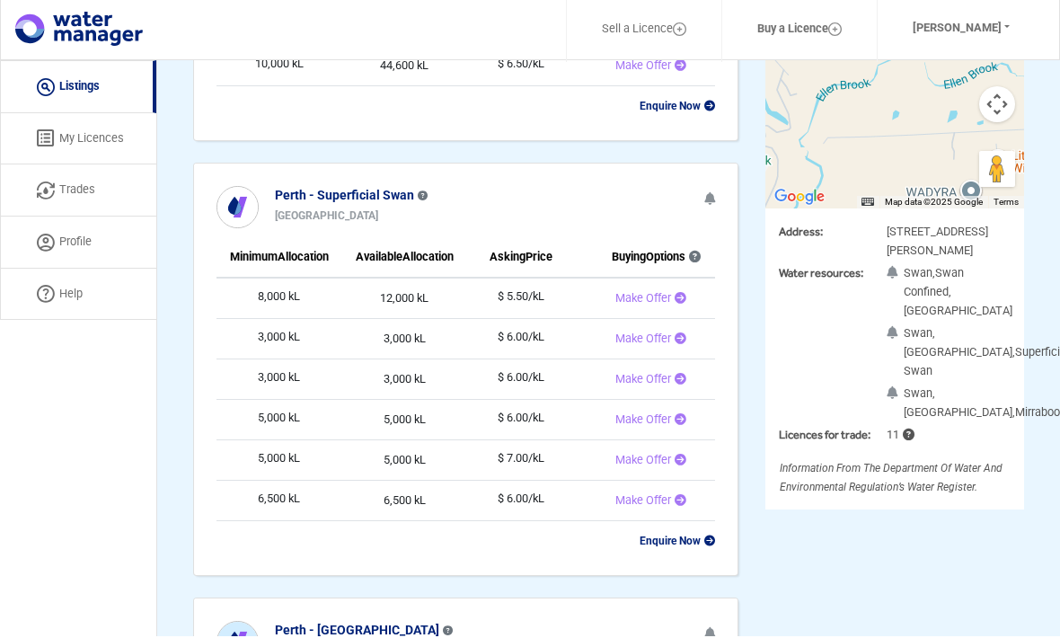
click at [639, 339] on span "Make Offer" at bounding box center [643, 339] width 56 height 13
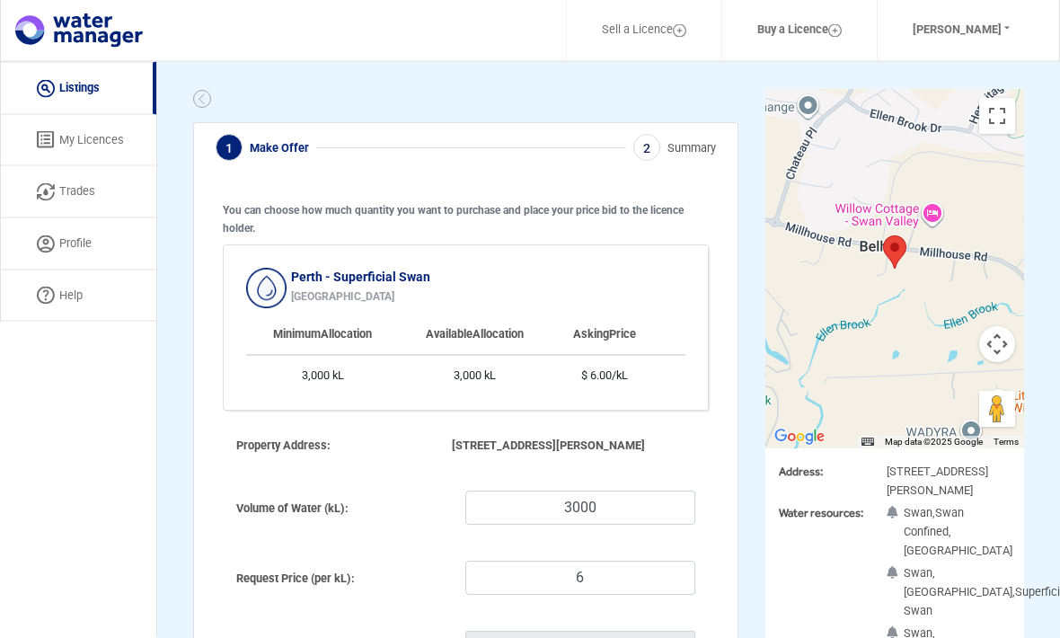
scroll to position [0, 0]
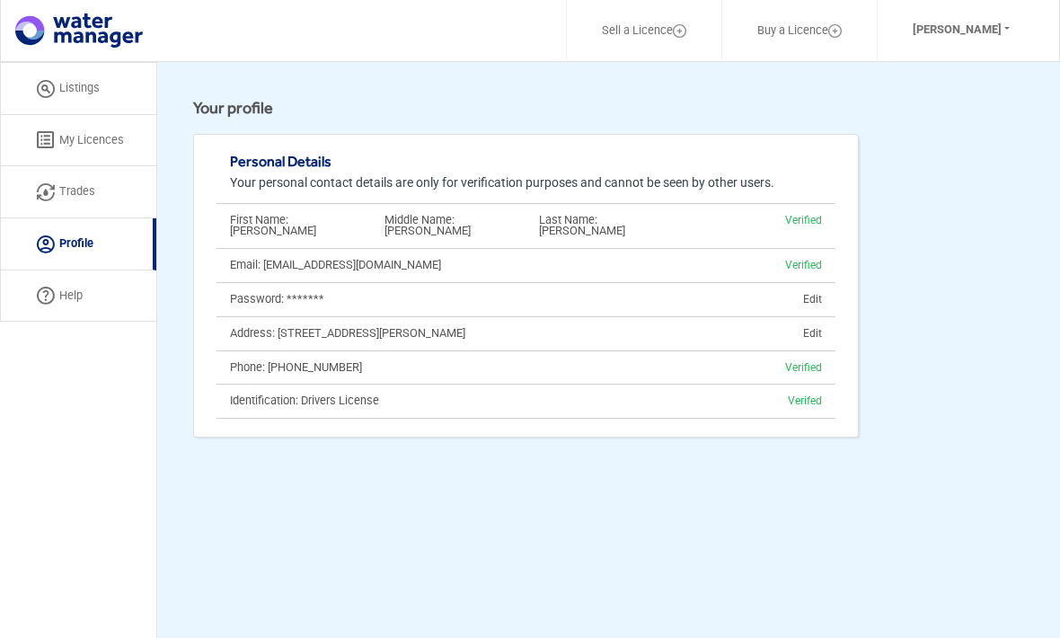
click at [84, 139] on link "My Licences" at bounding box center [78, 141] width 156 height 52
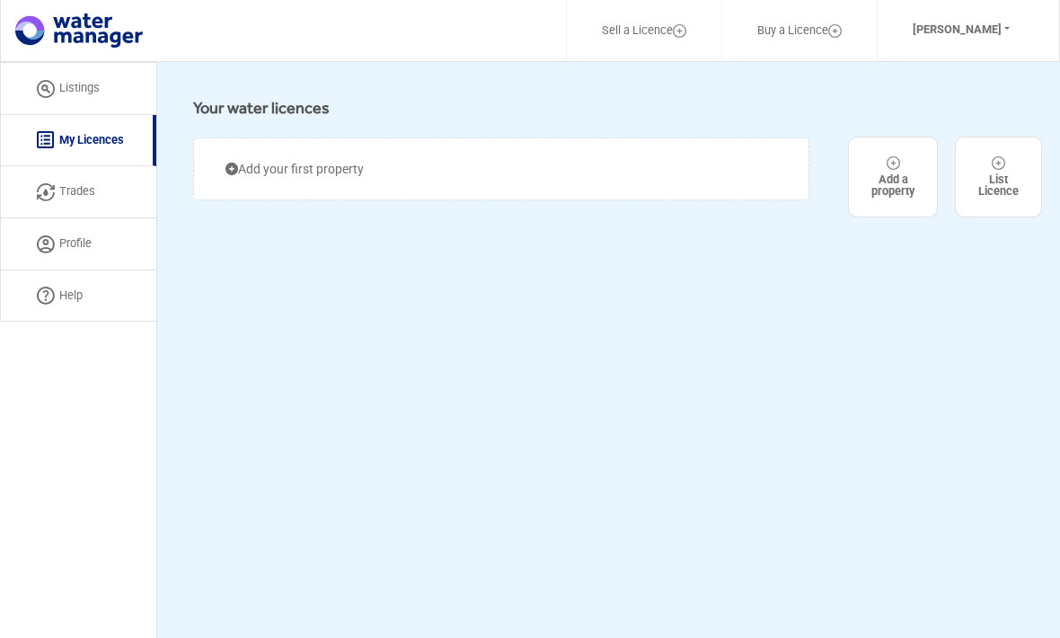
click at [75, 302] on link "Help" at bounding box center [78, 296] width 156 height 52
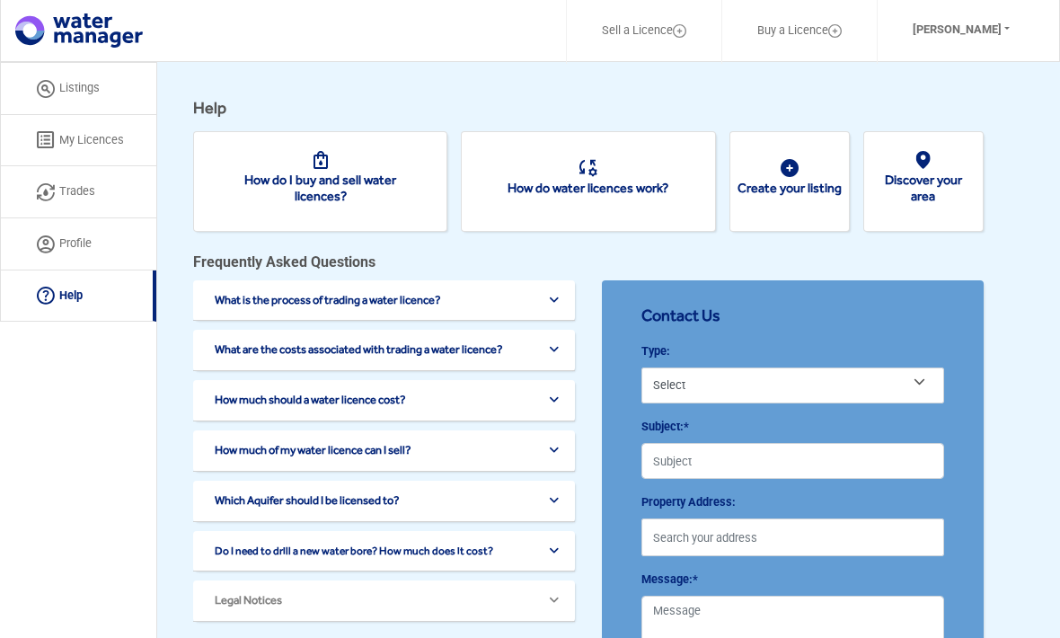
click at [560, 303] on button "What is the process of trading a water licence?" at bounding box center [387, 300] width 346 height 13
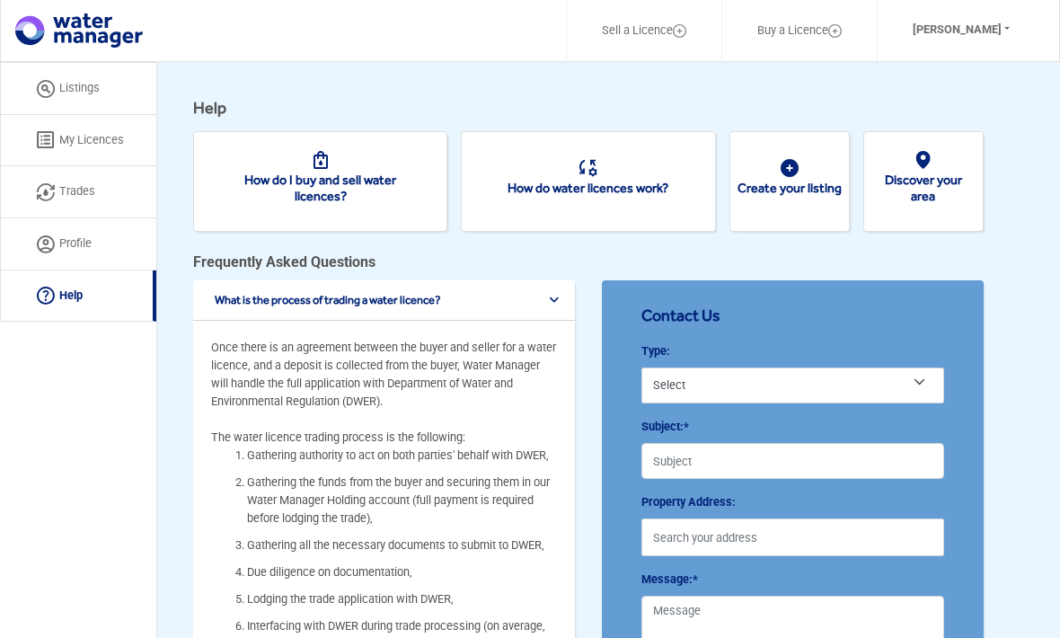
click at [811, 181] on link "Create your listing" at bounding box center [789, 188] width 104 height 14
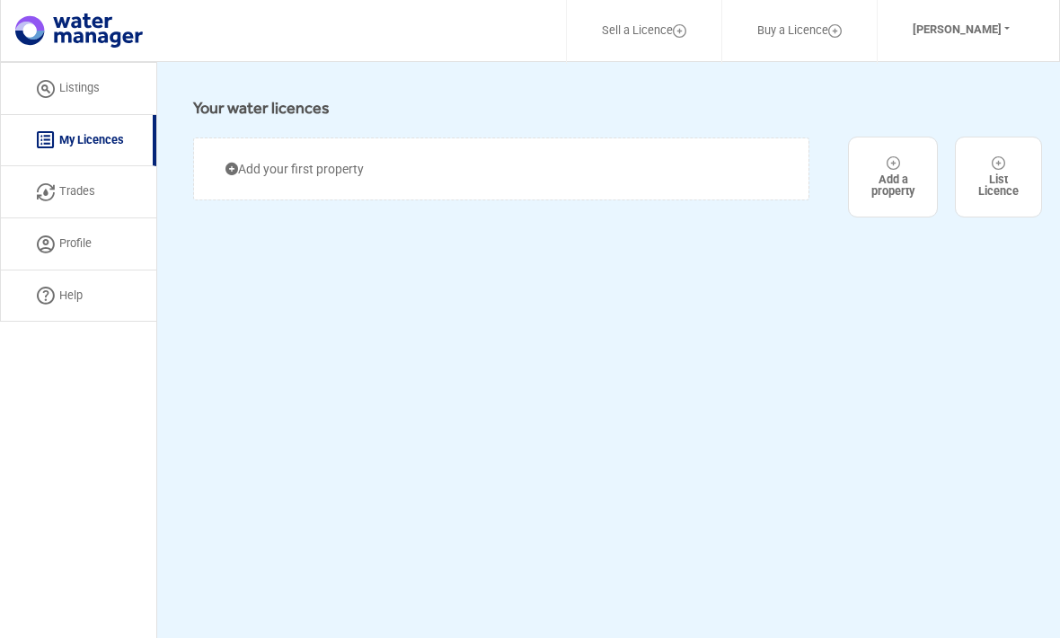
click at [375, 168] on div "Add your first property" at bounding box center [501, 168] width 616 height 63
click at [236, 172] on icon at bounding box center [231, 169] width 13 height 13
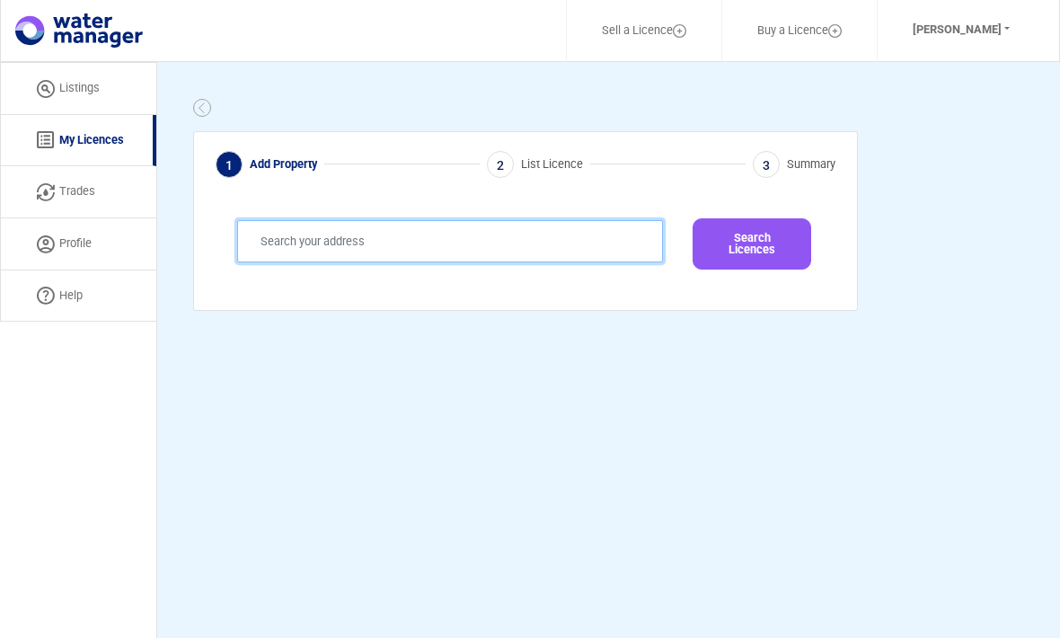
click at [397, 245] on input "text" at bounding box center [450, 241] width 426 height 42
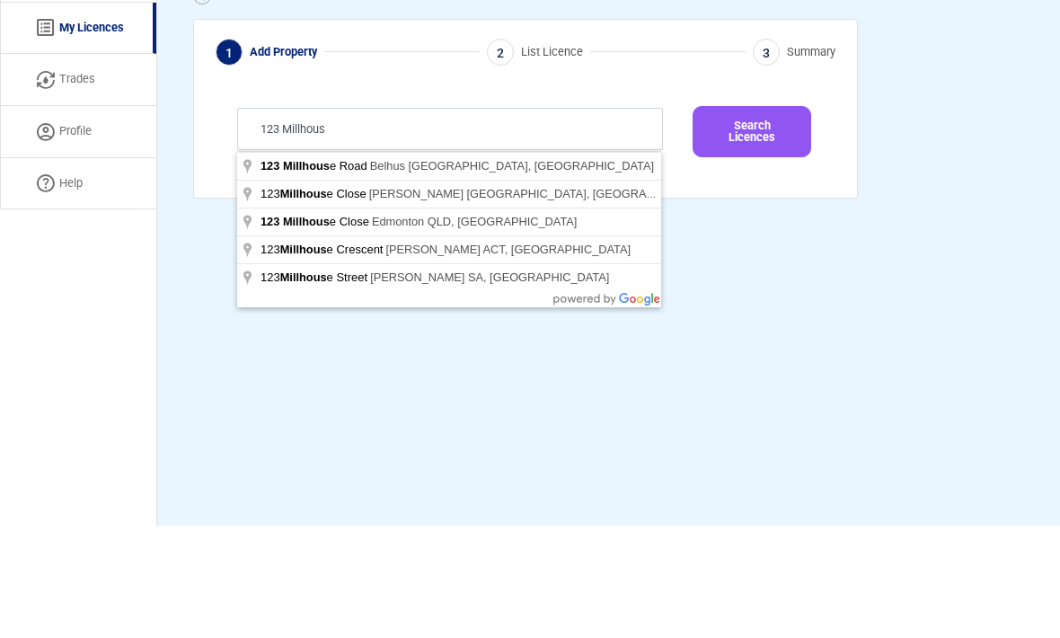
type input "123 Millhouse Road, Belhus WA, Australia"
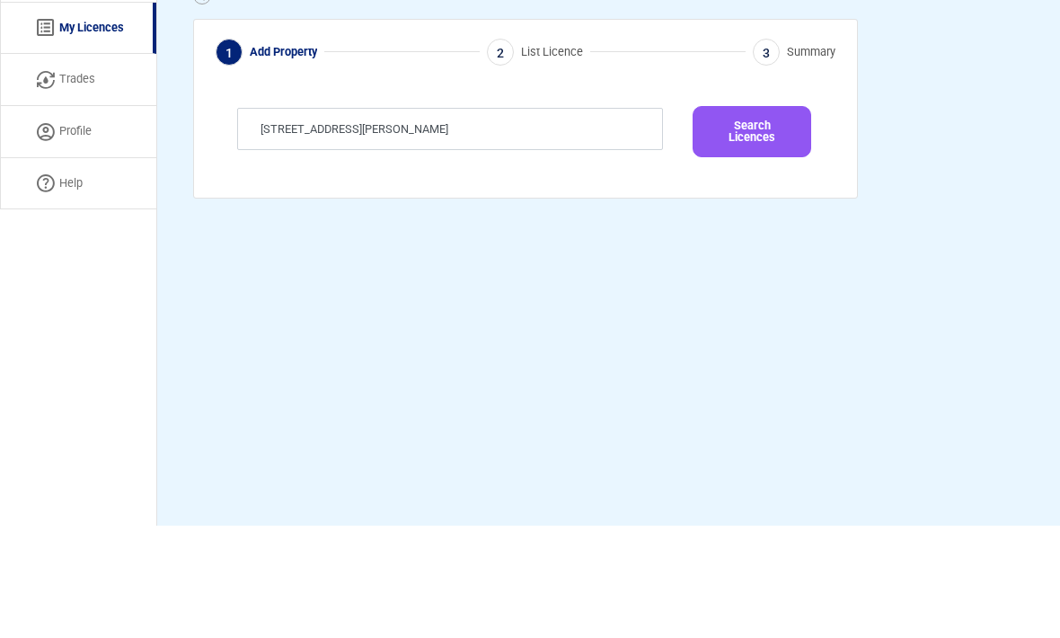
scroll to position [112, 0]
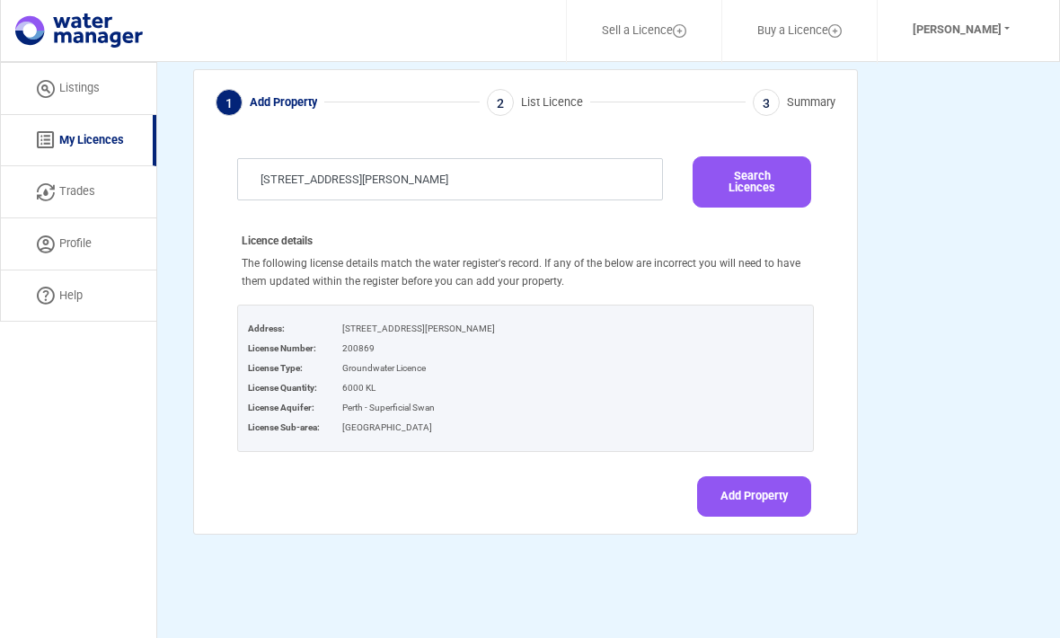
click at [746, 476] on button "Add Property" at bounding box center [754, 496] width 114 height 40
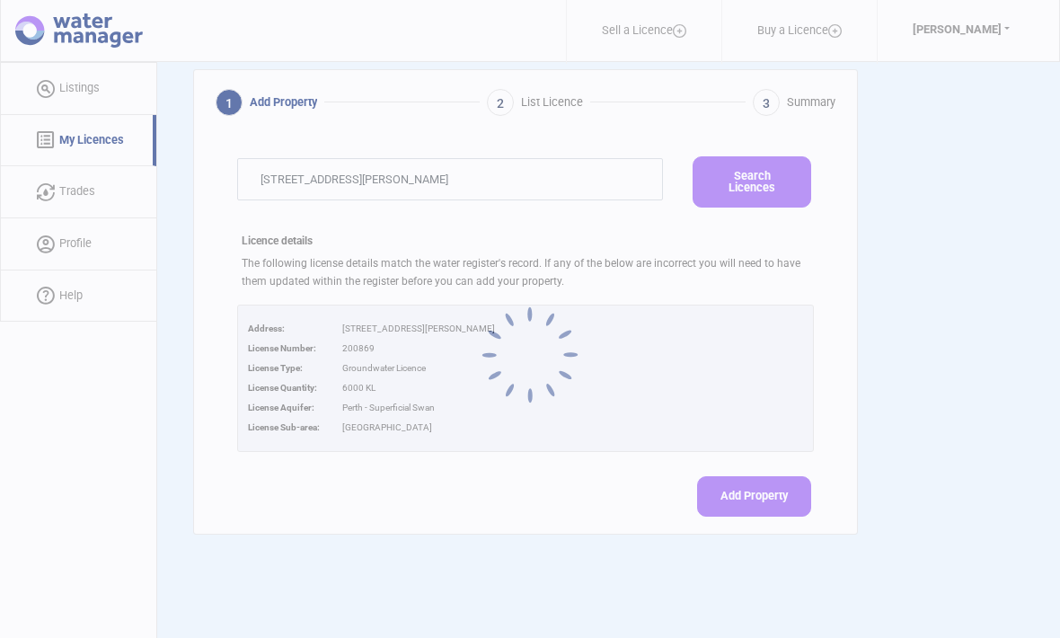
select select "[STREET_ADDRESS][PERSON_NAME]"
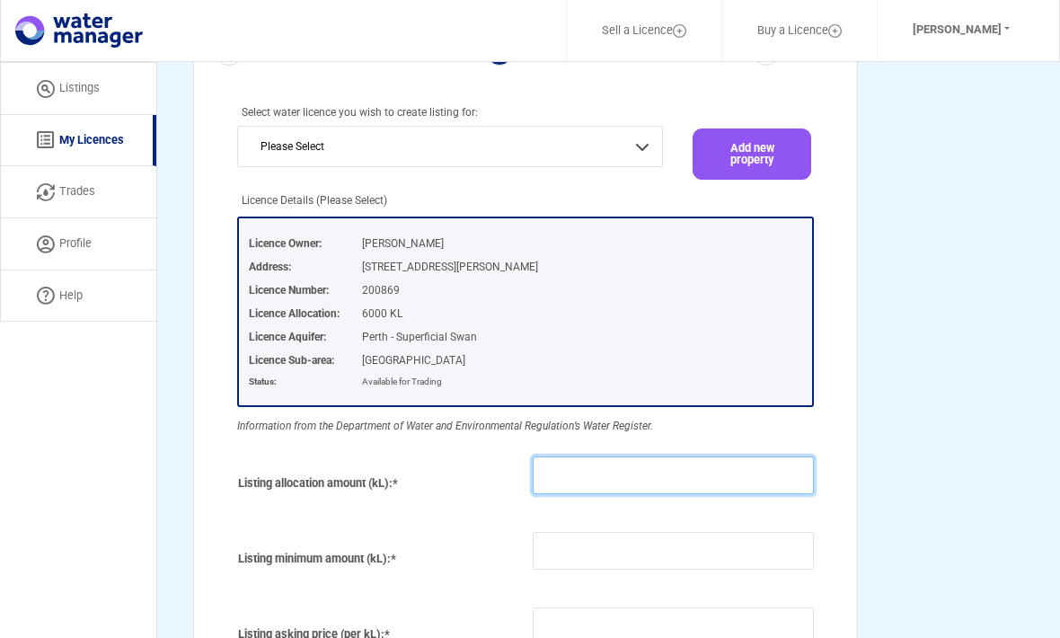
click at [674, 463] on input "number" at bounding box center [673, 475] width 281 height 38
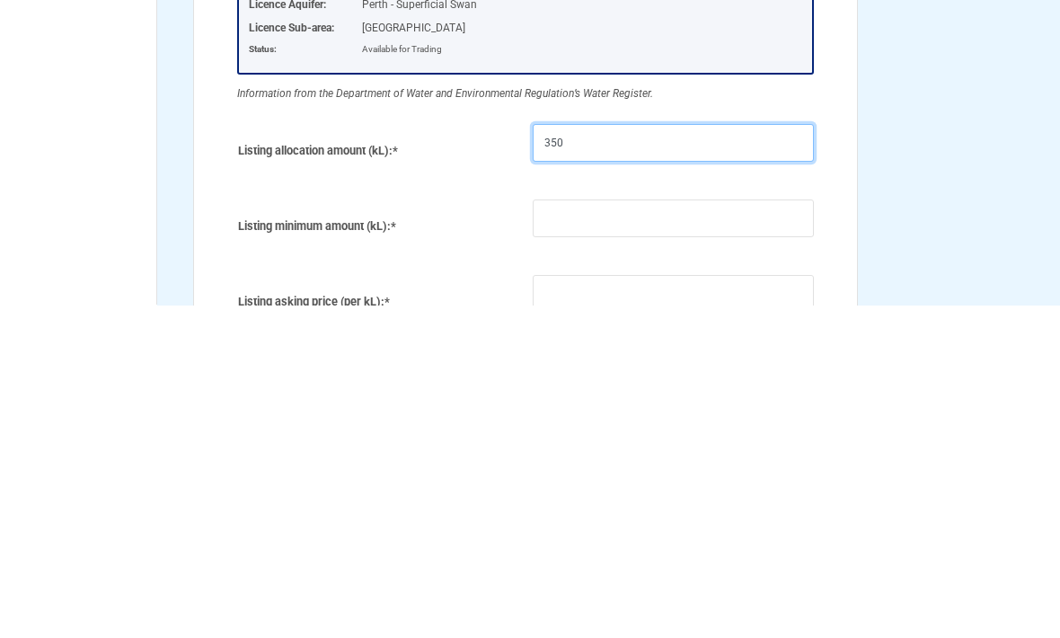
type input "3500"
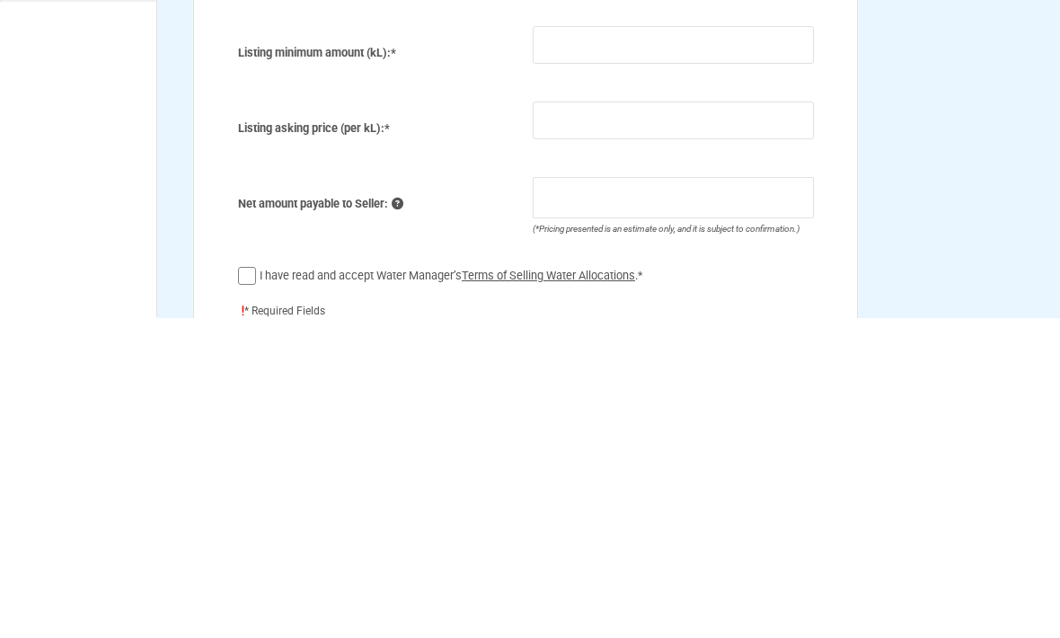
scroll to position [303, 0]
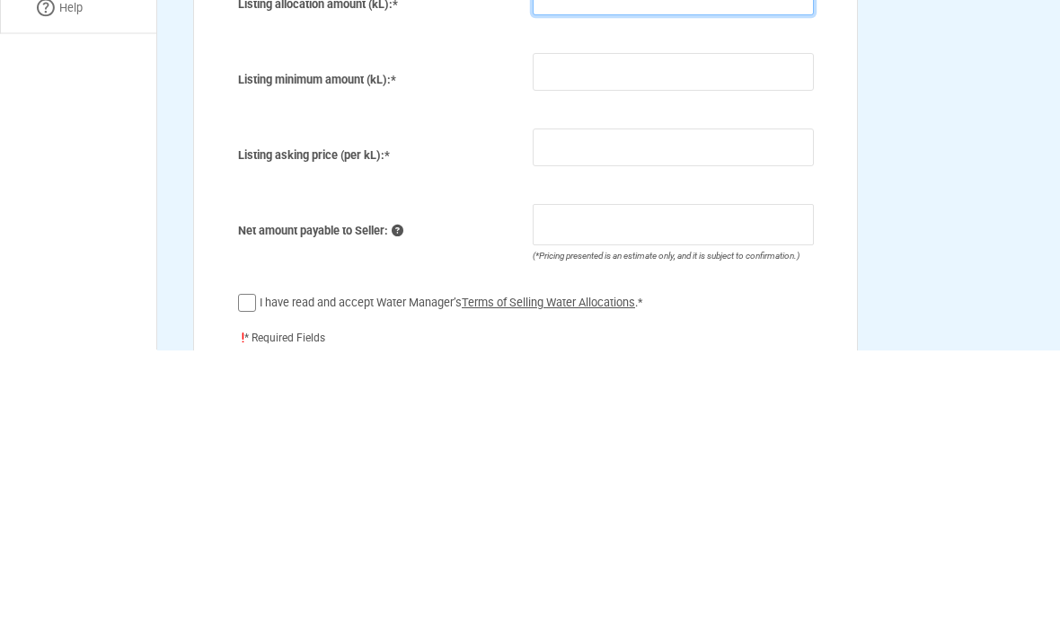
type input "3500"
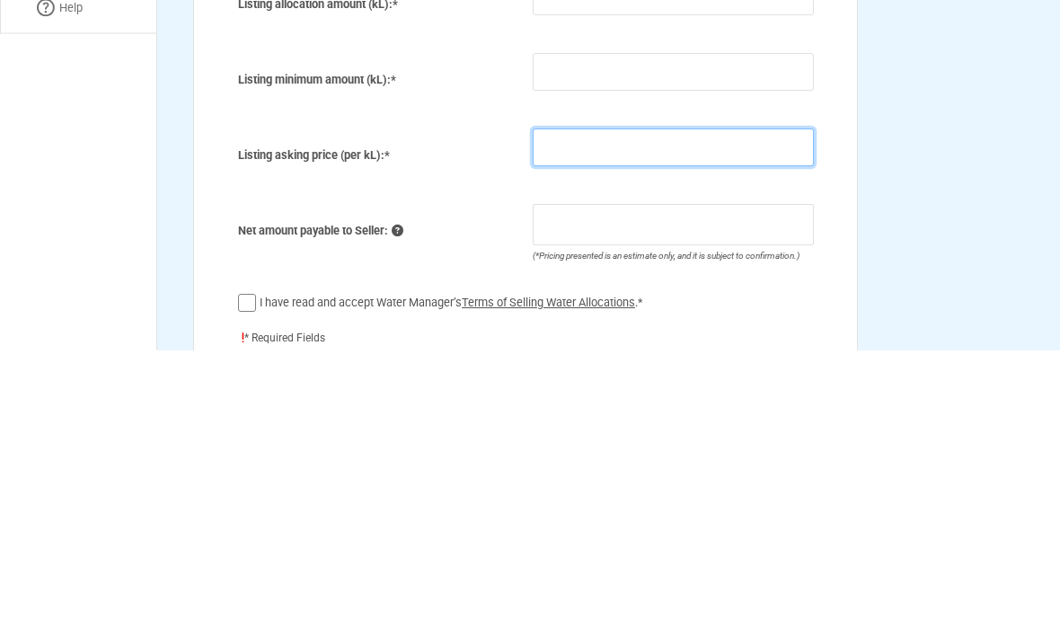
click at [590, 417] on input "number" at bounding box center [673, 436] width 281 height 38
type input "5"
type input "14,595.00"
type input "5.7"
type input "16,775.50"
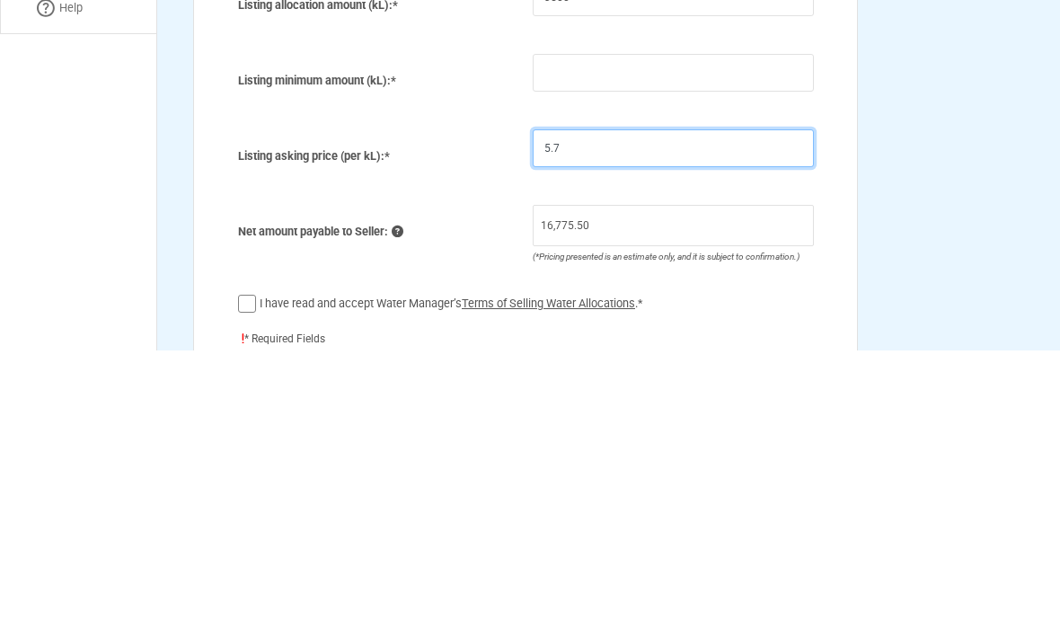
type input "5.75"
type input "16,931.25"
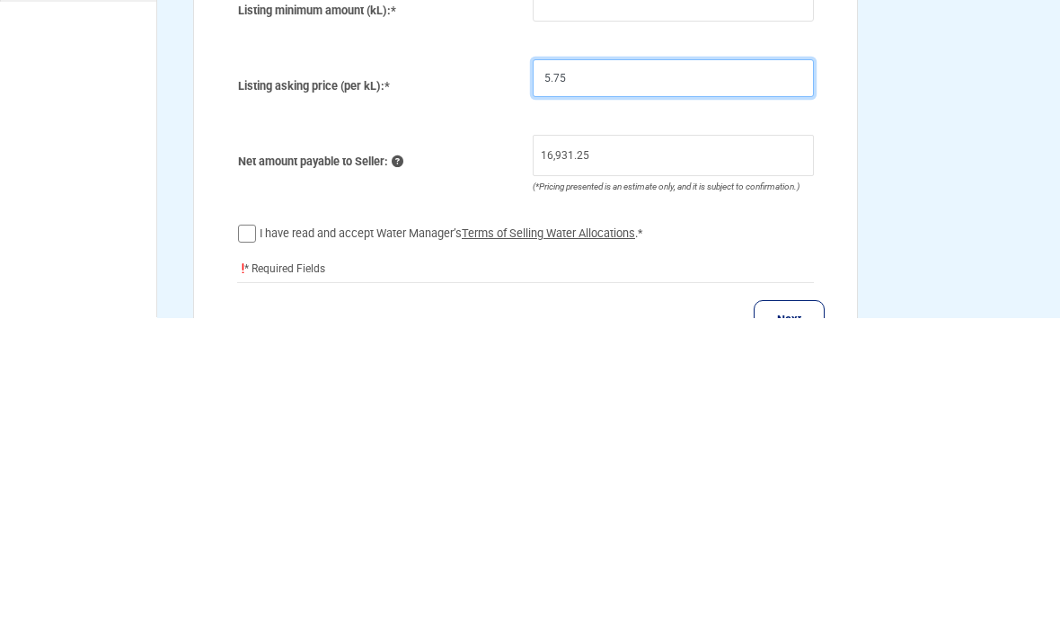
scroll to position [359, 0]
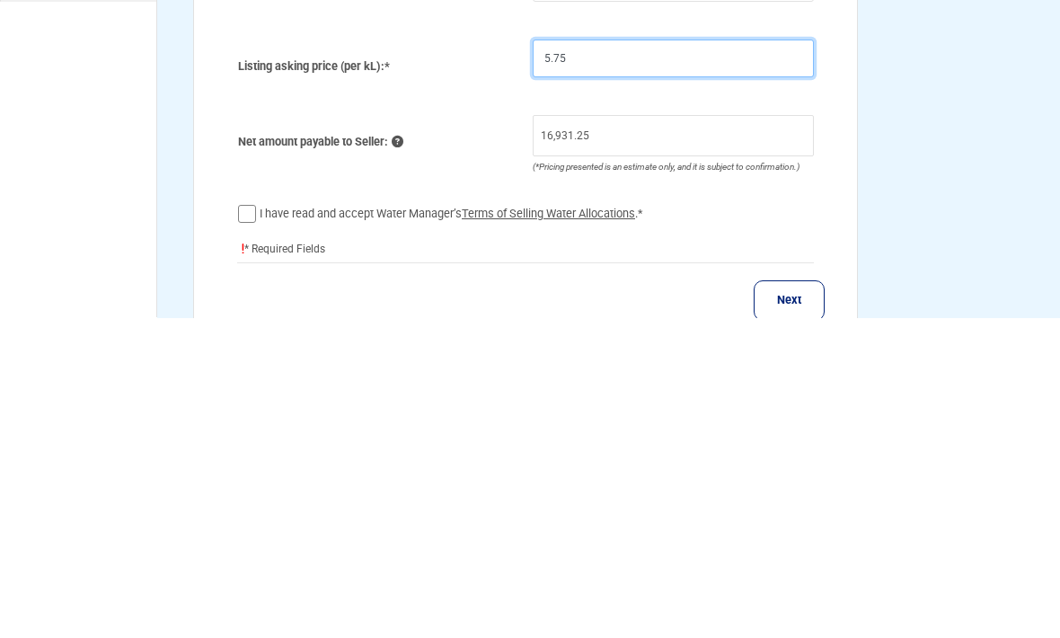
type input "5.75"
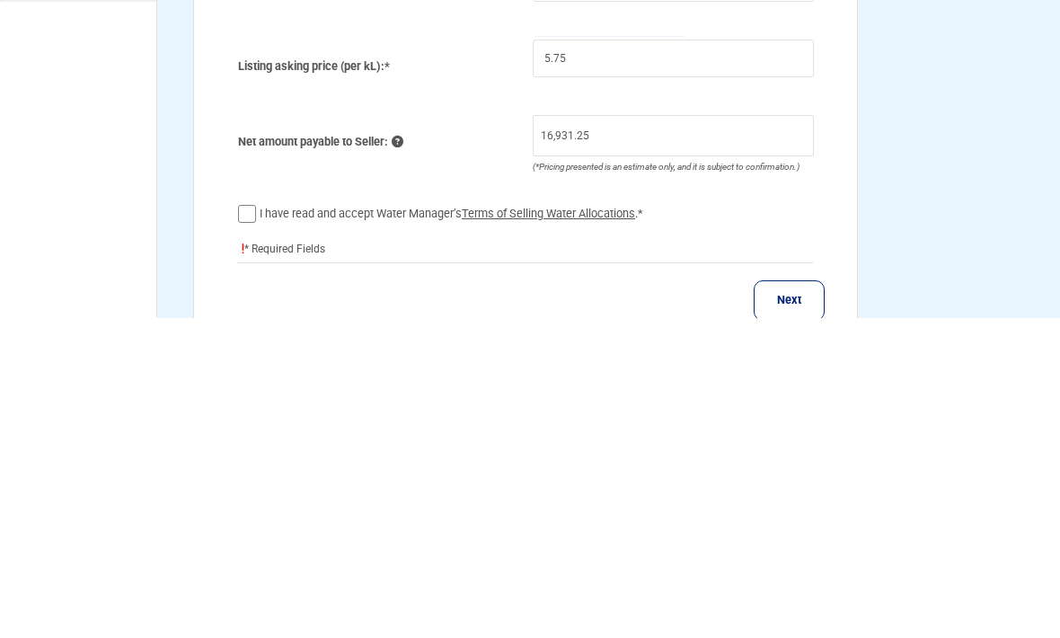
click at [260, 525] on label "I have read and accept Water Manager’s Terms of Selling Water Allocations .*" at bounding box center [452, 534] width 384 height 18
click at [0, 0] on input "I have read and accept Water Manager’s Terms of Selling Water Allocations .*" at bounding box center [0, 0] width 0 height 0
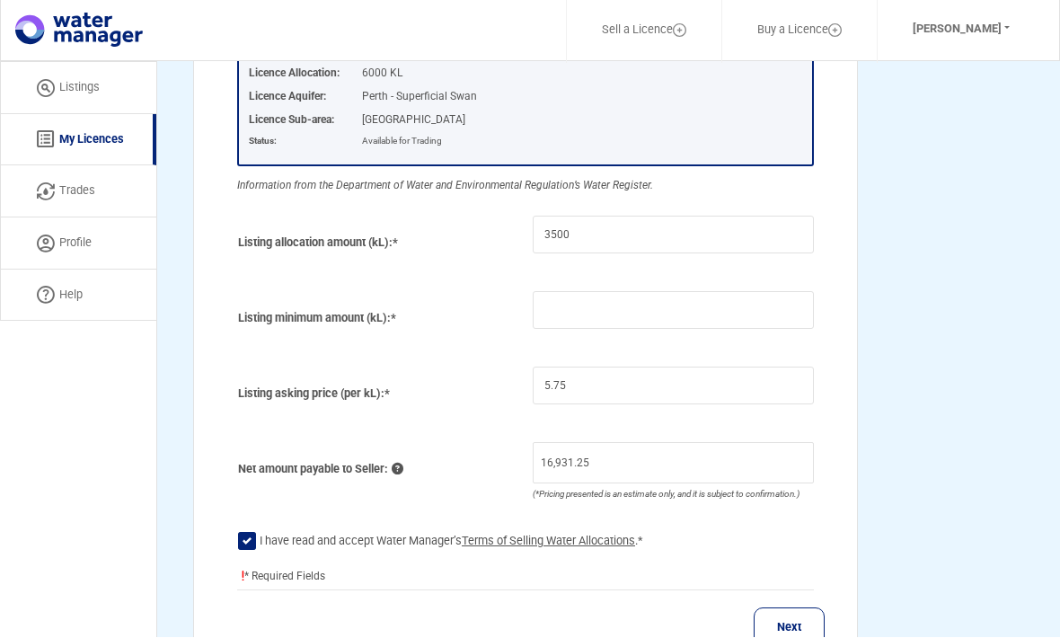
click at [794, 619] on button "Next" at bounding box center [789, 628] width 71 height 40
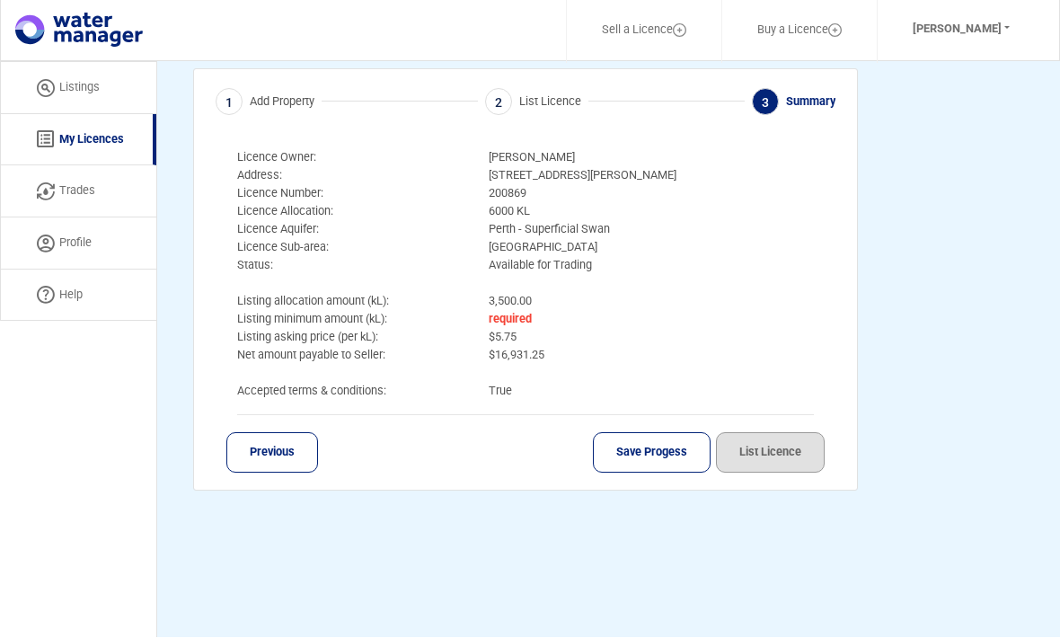
scroll to position [62, 0]
click at [506, 313] on strong "required" at bounding box center [510, 319] width 43 height 13
click at [262, 450] on button "Previous" at bounding box center [272, 453] width 92 height 40
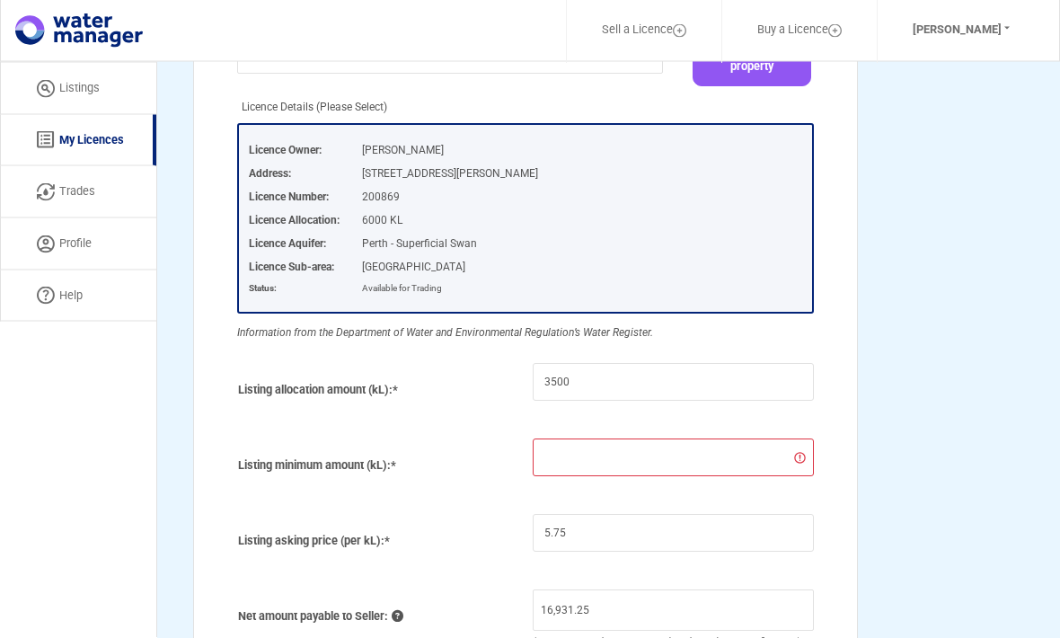
scroll to position [224, 0]
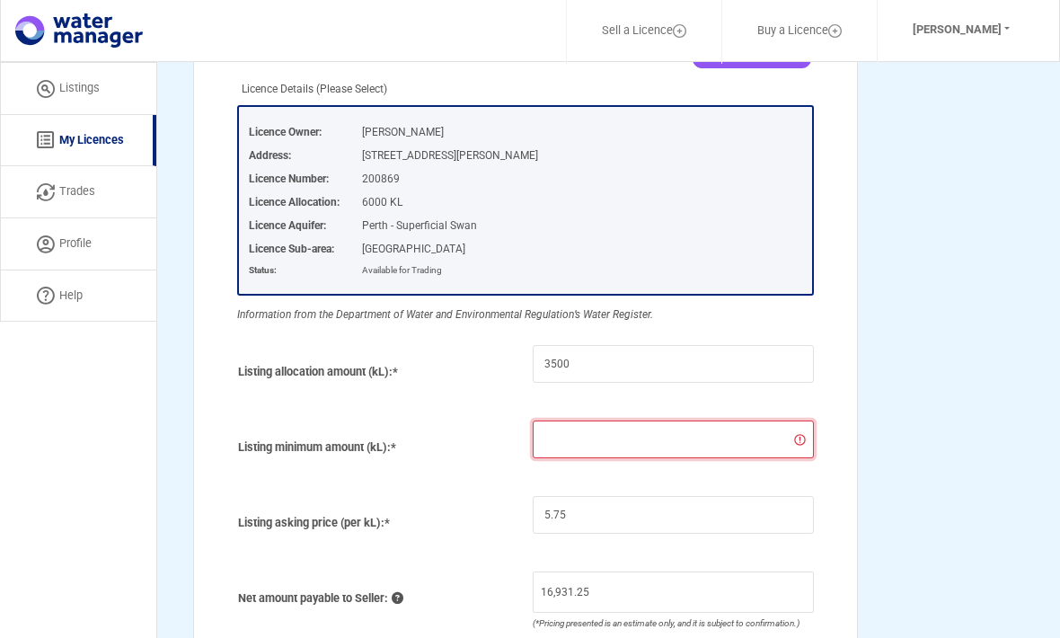
click at [587, 437] on input "number" at bounding box center [673, 439] width 281 height 38
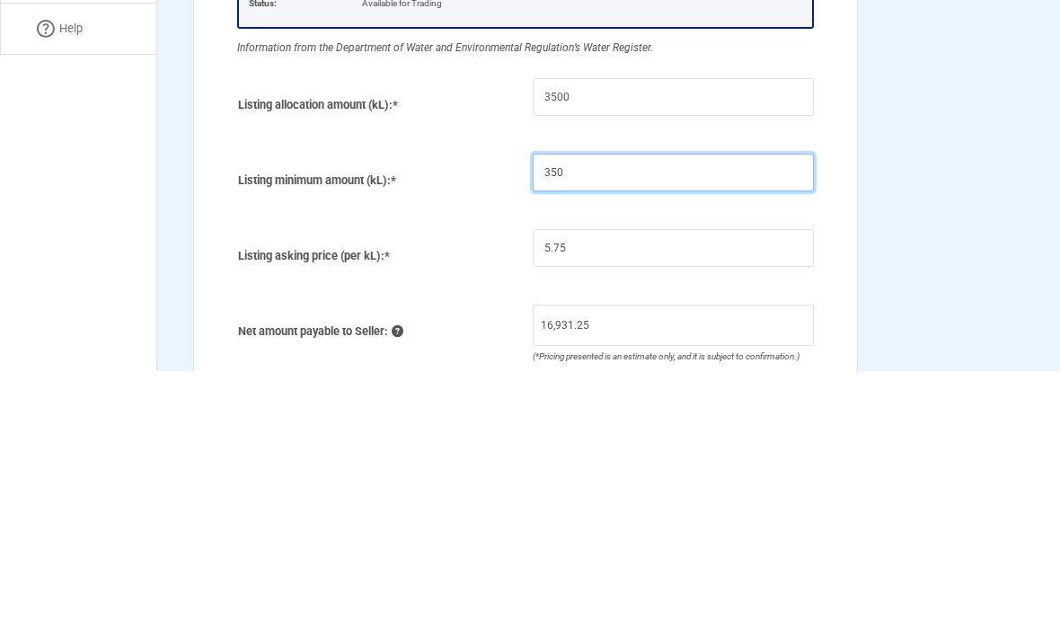
type input "3500"
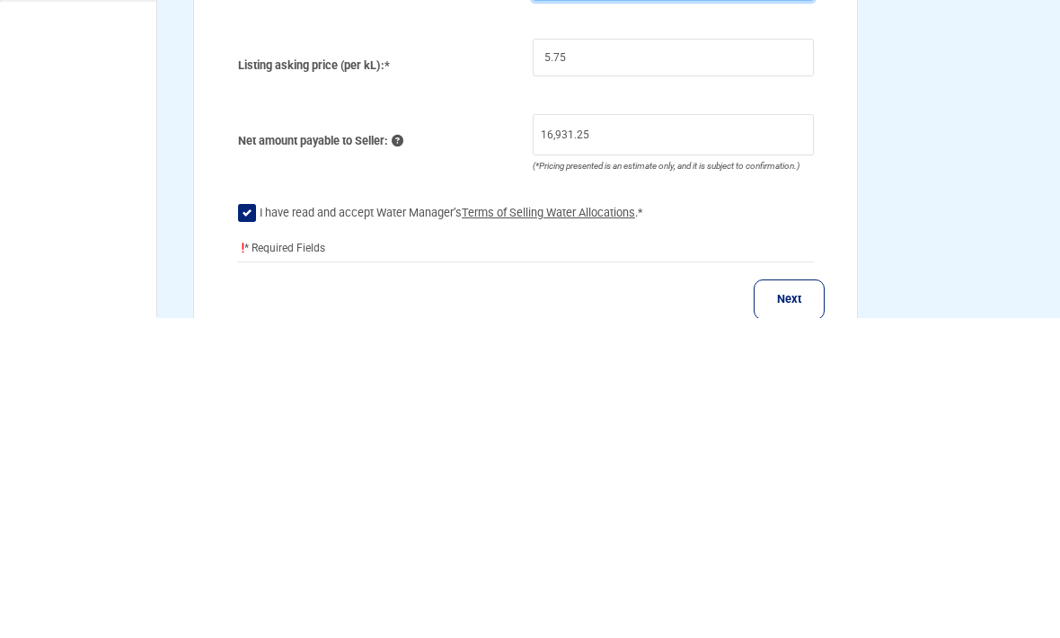
scroll to position [411, 0]
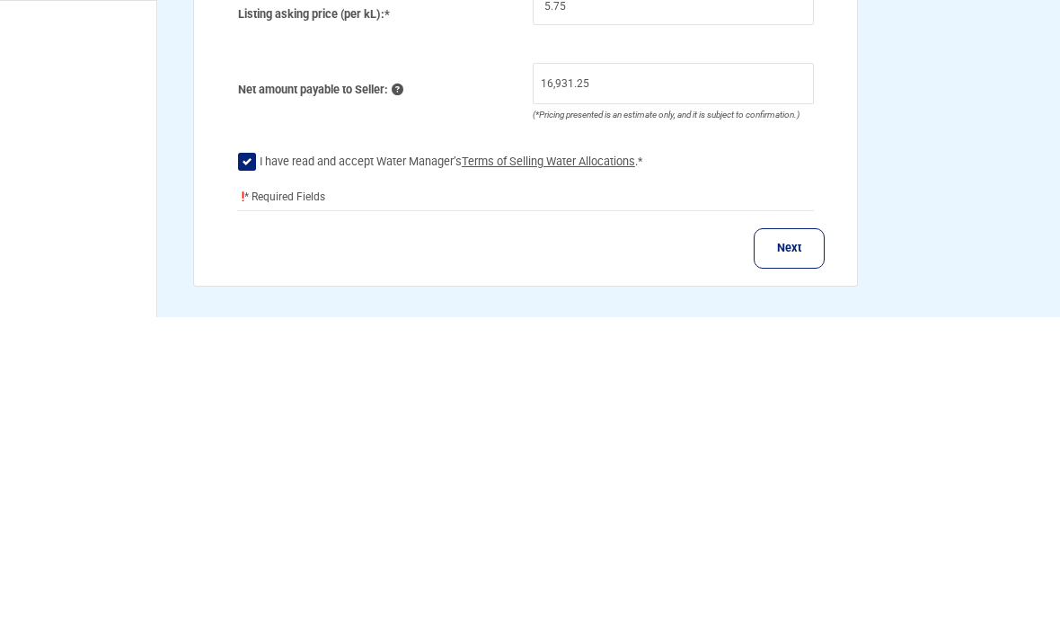
click at [777, 549] on button "Next" at bounding box center [789, 569] width 71 height 40
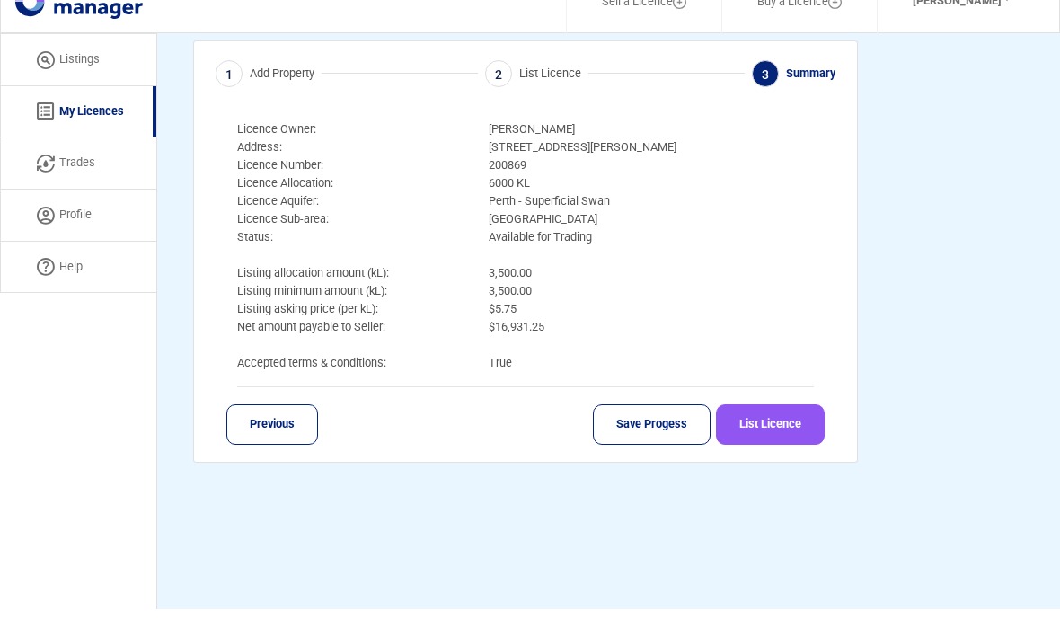
scroll to position [62, 0]
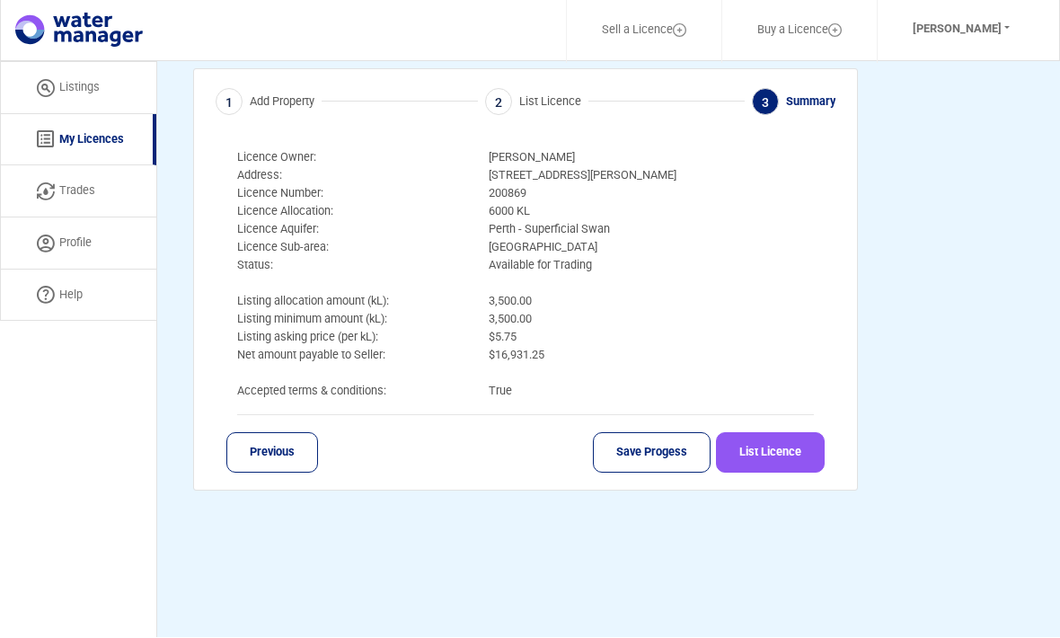
click at [632, 455] on button "Save Progess" at bounding box center [652, 453] width 118 height 40
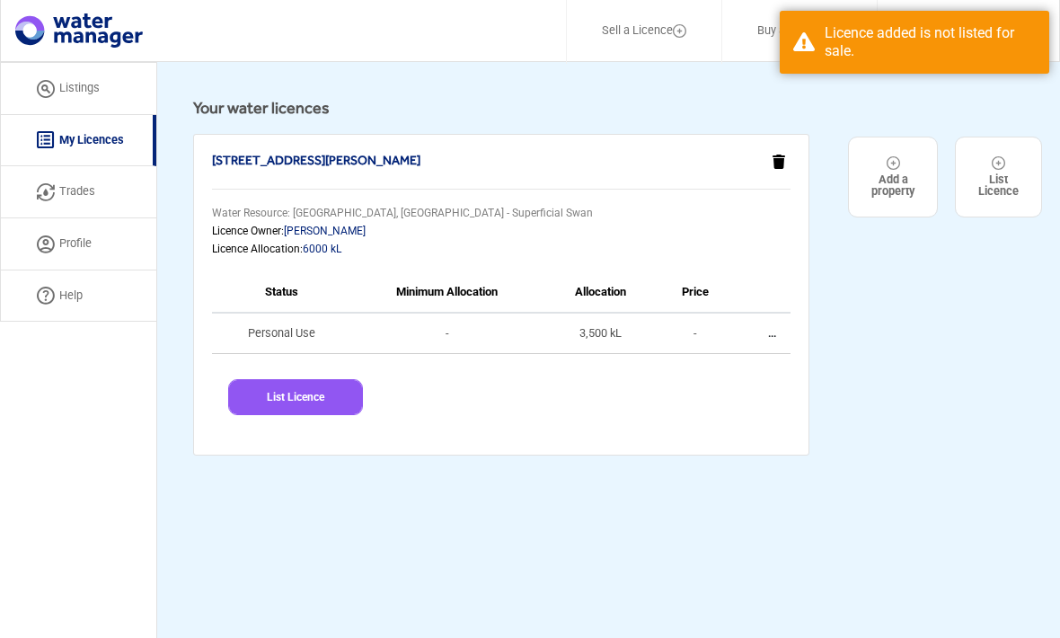
click at [276, 389] on button "List Licence" at bounding box center [295, 397] width 135 height 36
select select "[STREET_ADDRESS][PERSON_NAME]"
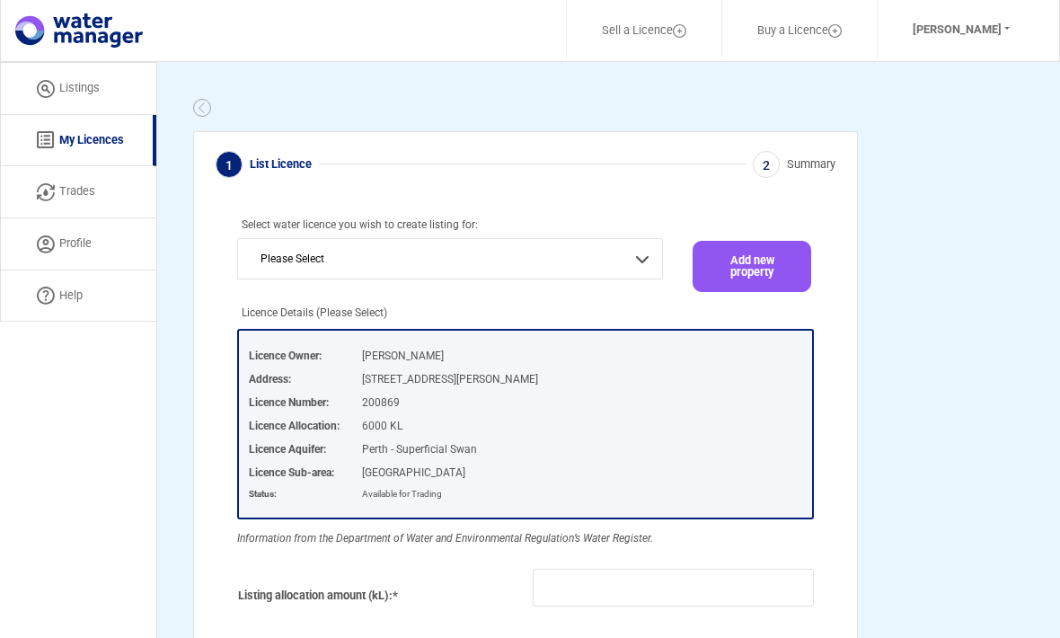
click at [84, 91] on link "Listings" at bounding box center [78, 88] width 156 height 53
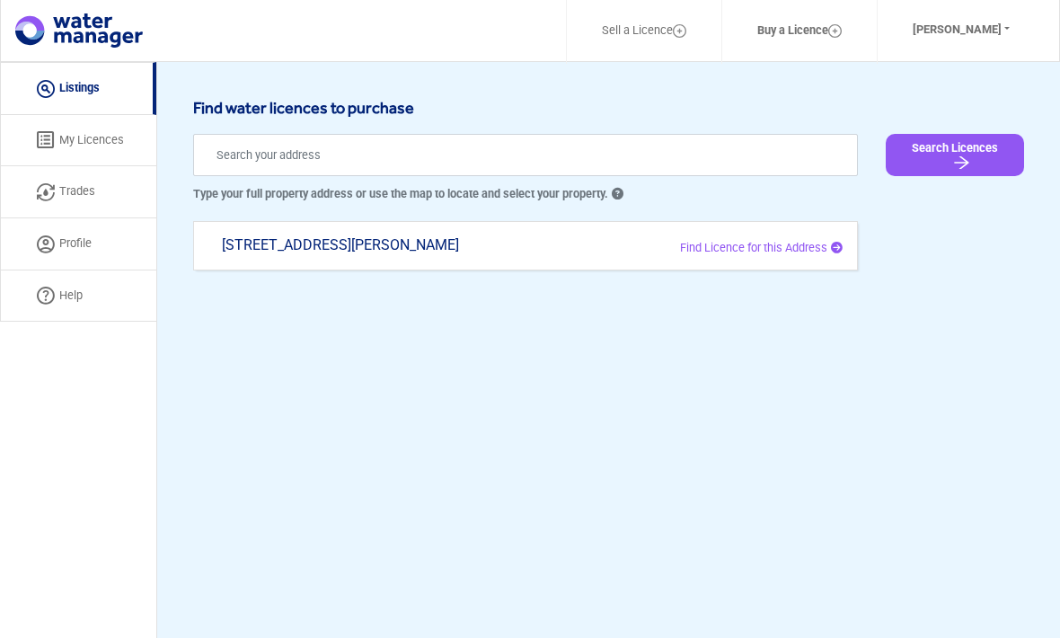
click at [967, 149] on button "Search Licences" at bounding box center [955, 155] width 138 height 42
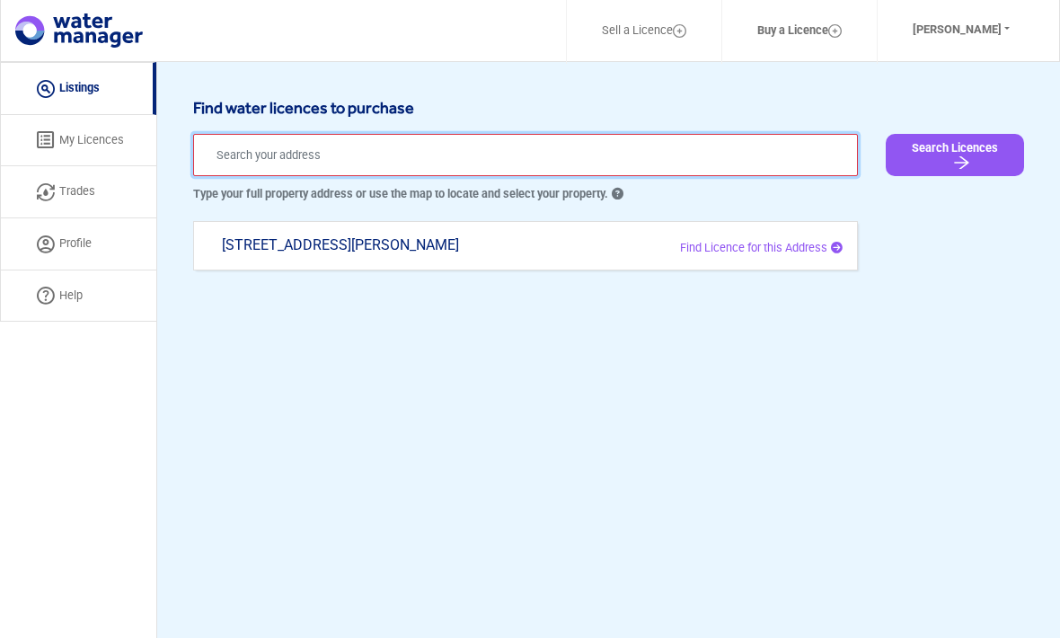
click at [306, 152] on input "text" at bounding box center [525, 155] width 665 height 42
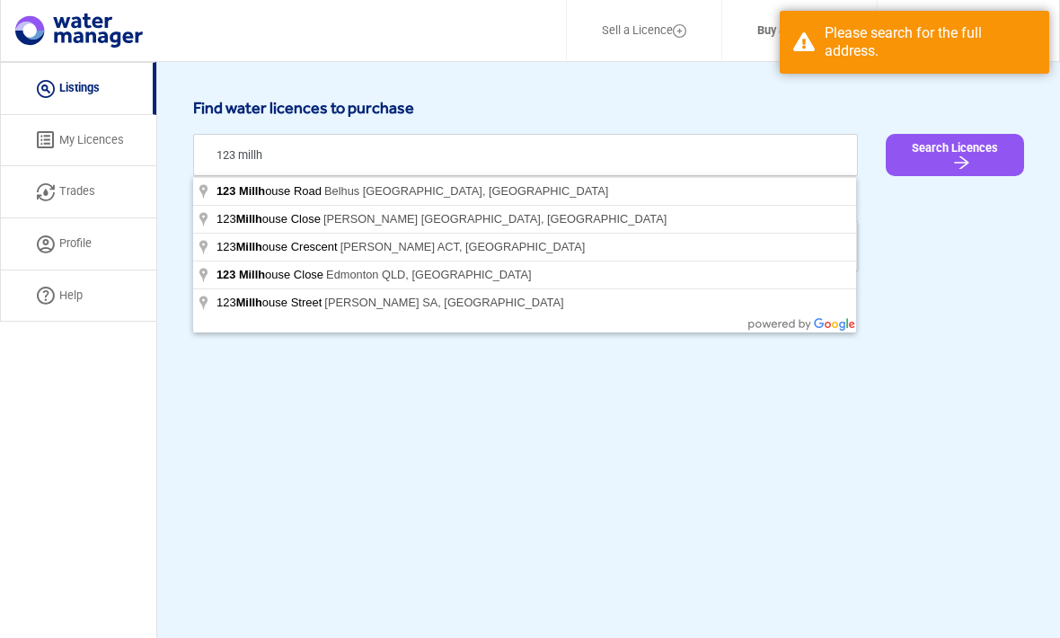
type input "[STREET_ADDRESS][PERSON_NAME]"
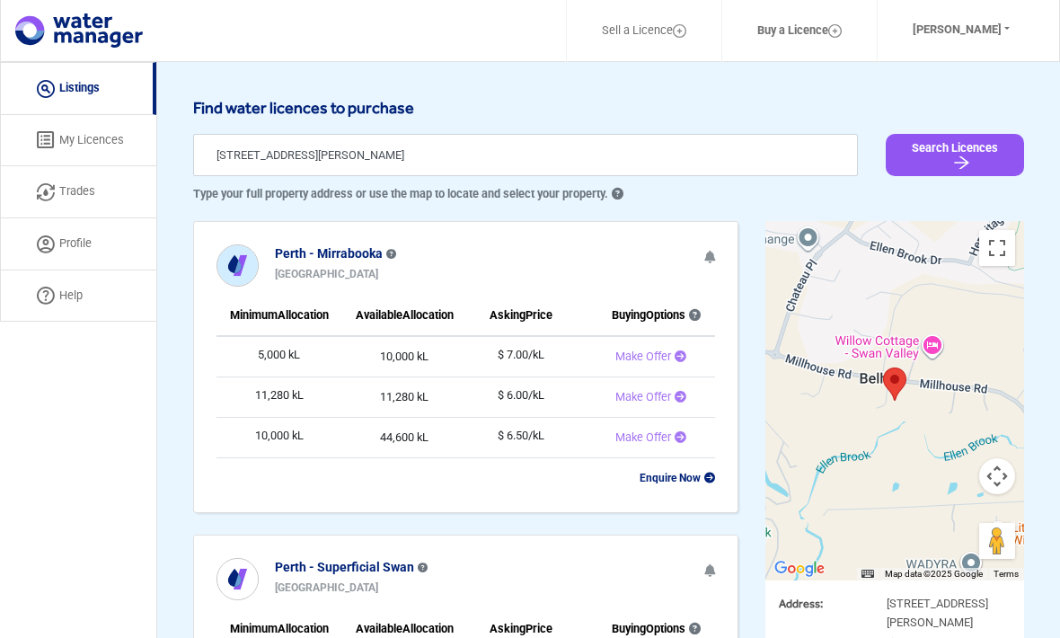
click at [75, 134] on link "My Licences" at bounding box center [78, 141] width 156 height 52
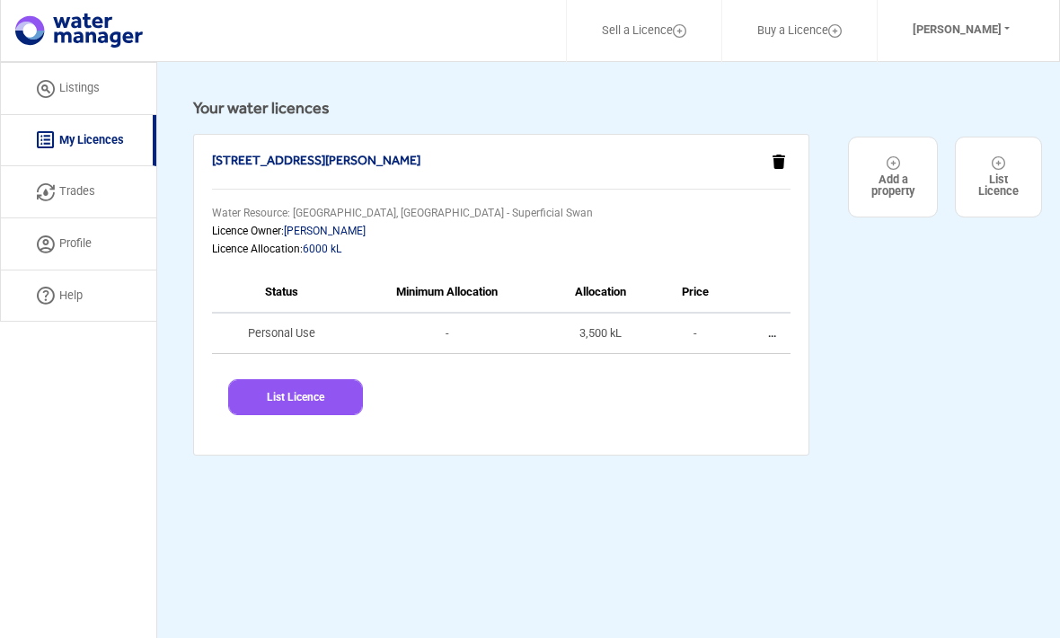
click at [296, 395] on button "List Licence" at bounding box center [295, 397] width 135 height 36
select select "[STREET_ADDRESS][PERSON_NAME]"
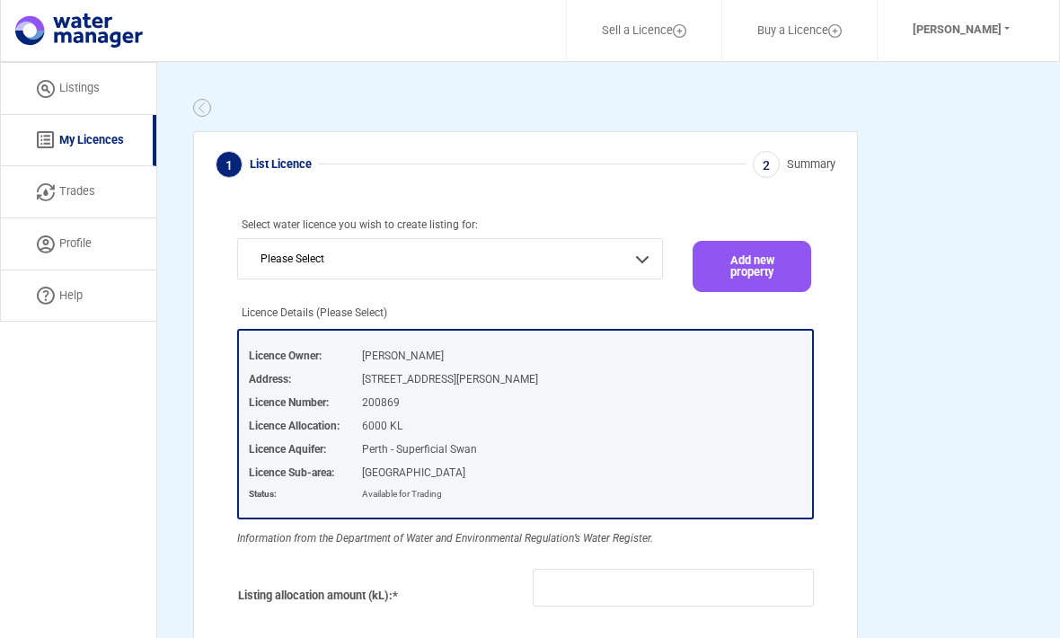
click at [285, 168] on span "List Licence" at bounding box center [281, 163] width 62 height 13
click at [207, 101] on img at bounding box center [202, 108] width 18 height 18
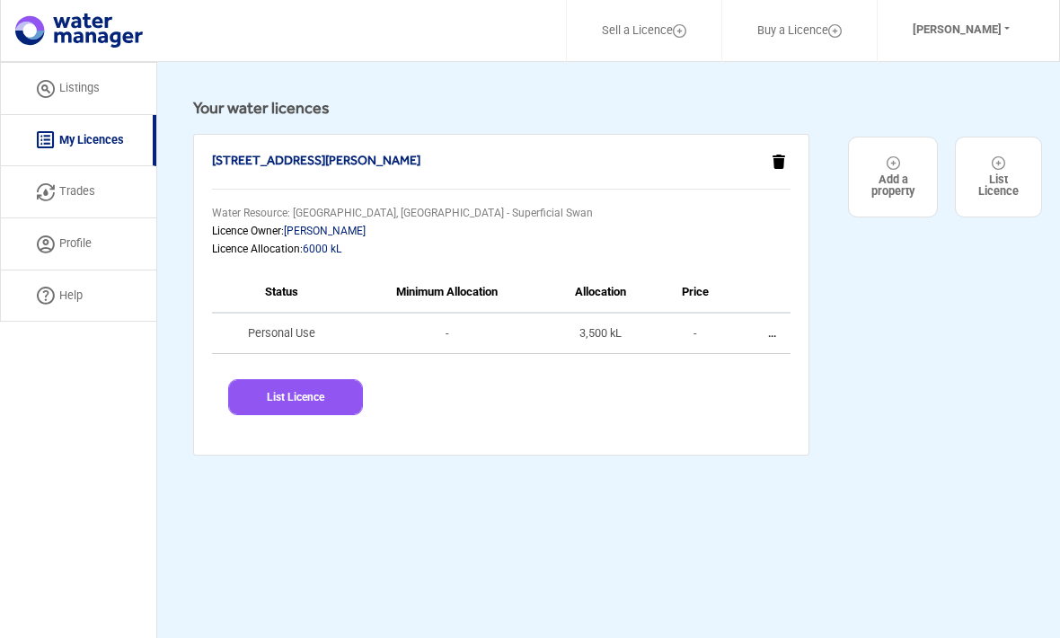
click at [986, 177] on div "List Licence" at bounding box center [998, 176] width 40 height 41
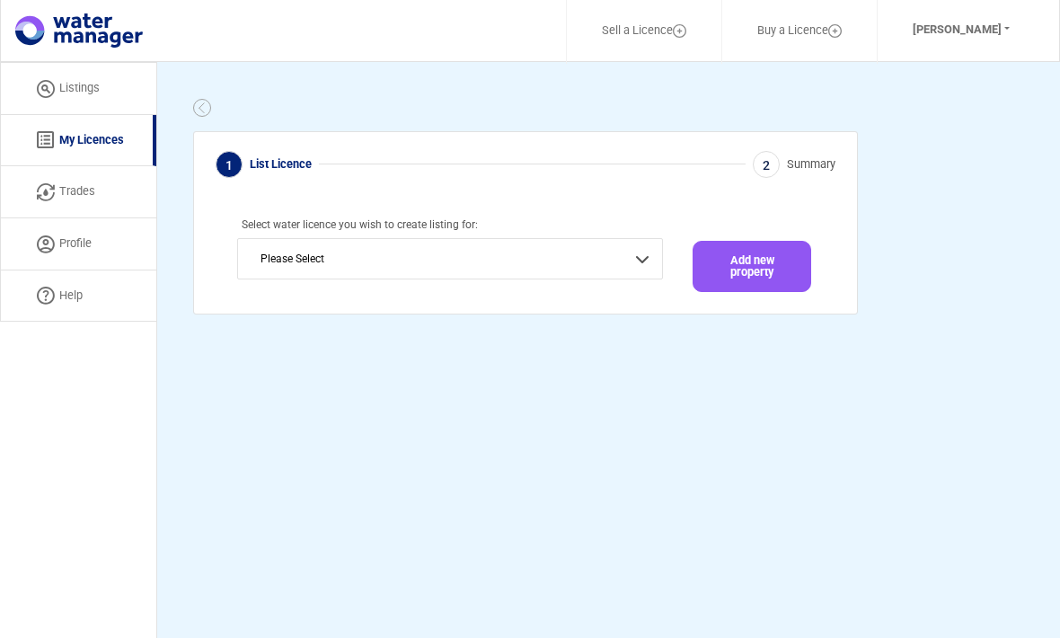
click at [53, 289] on img at bounding box center [46, 296] width 18 height 18
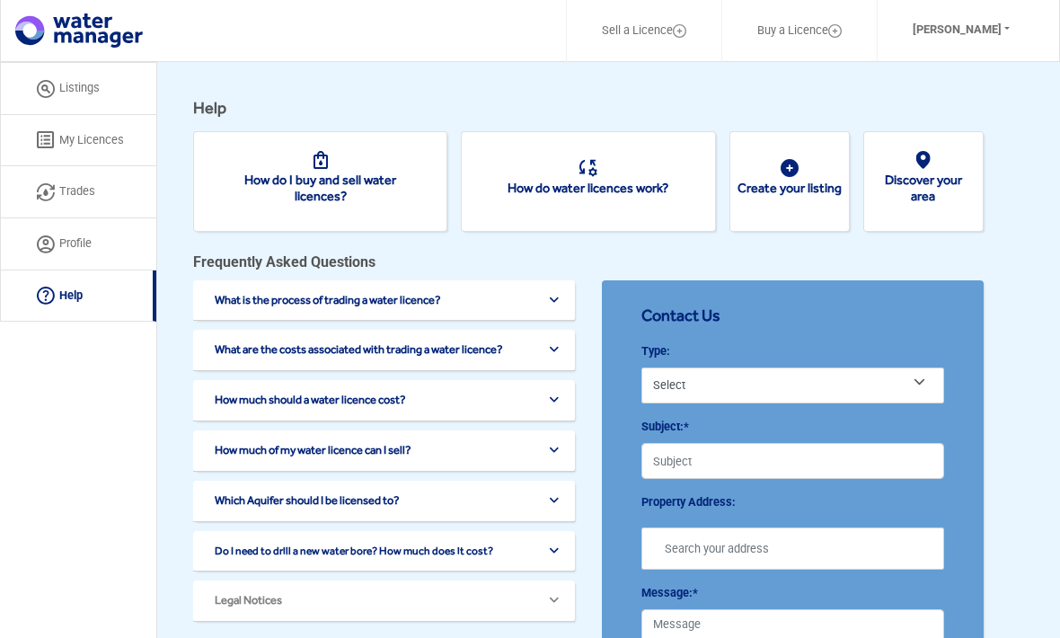
click at [795, 195] on link "Create your listing" at bounding box center [789, 188] width 104 height 14
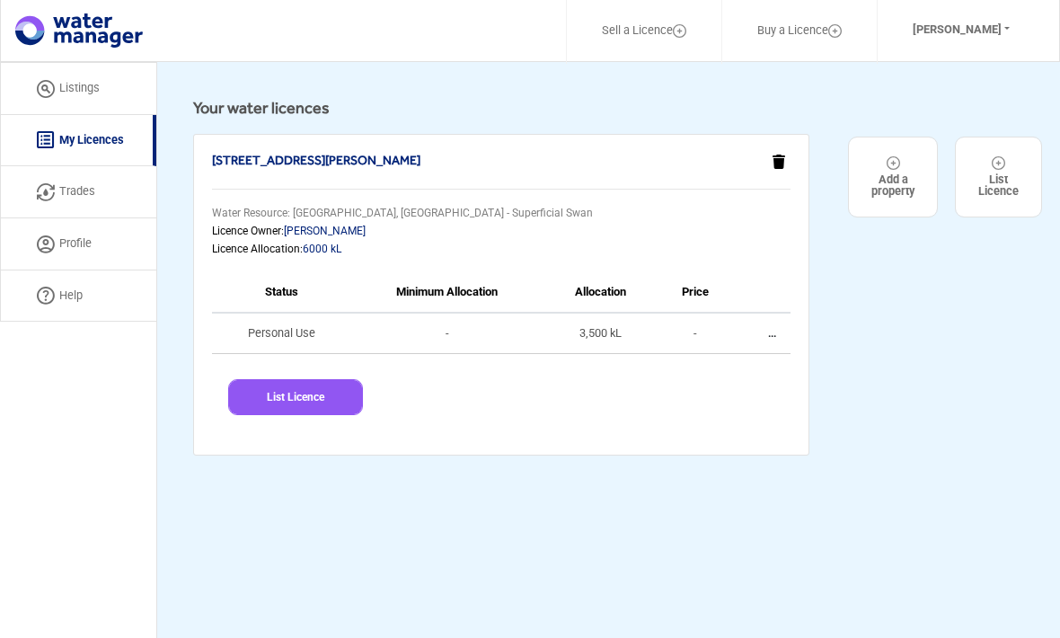
click at [66, 297] on link "Help" at bounding box center [78, 296] width 156 height 52
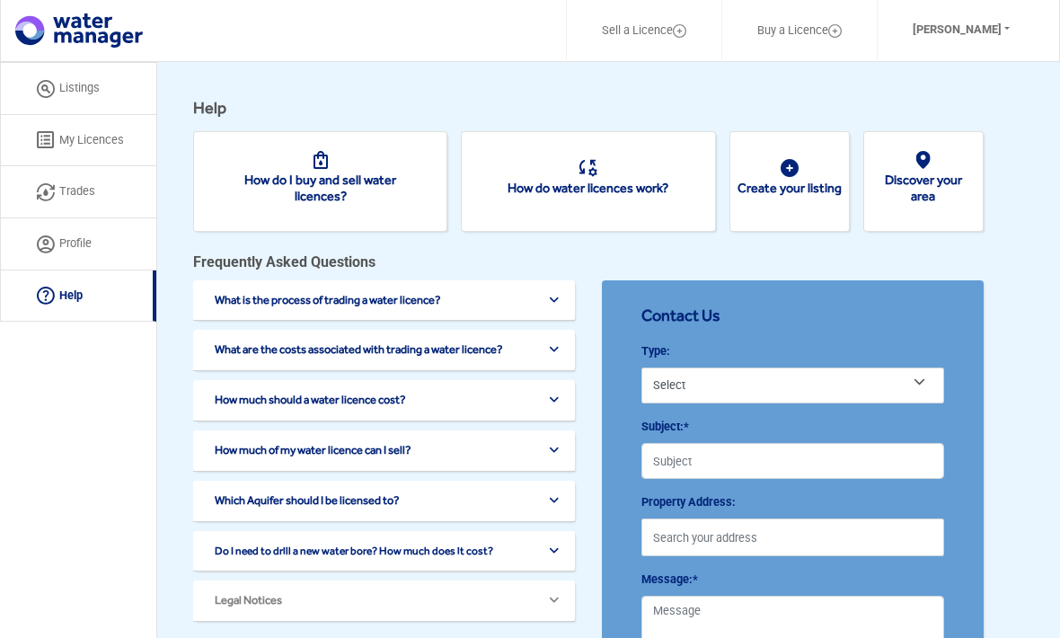
click at [824, 181] on link "Create your listing" at bounding box center [789, 188] width 104 height 14
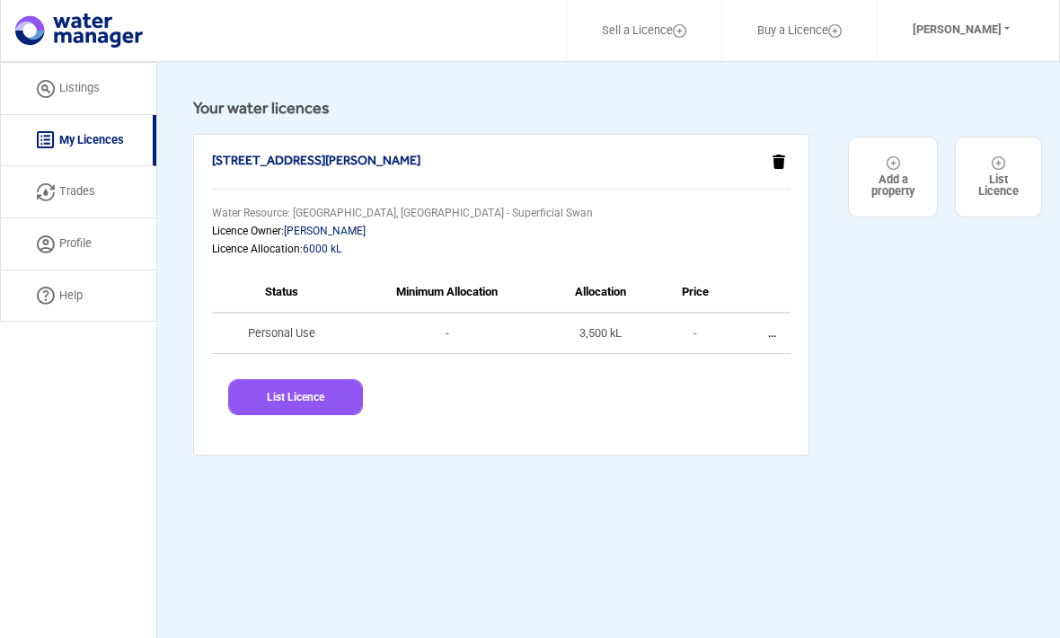
click at [298, 401] on button "List Licence" at bounding box center [295, 397] width 135 height 36
select select "[STREET_ADDRESS][PERSON_NAME]"
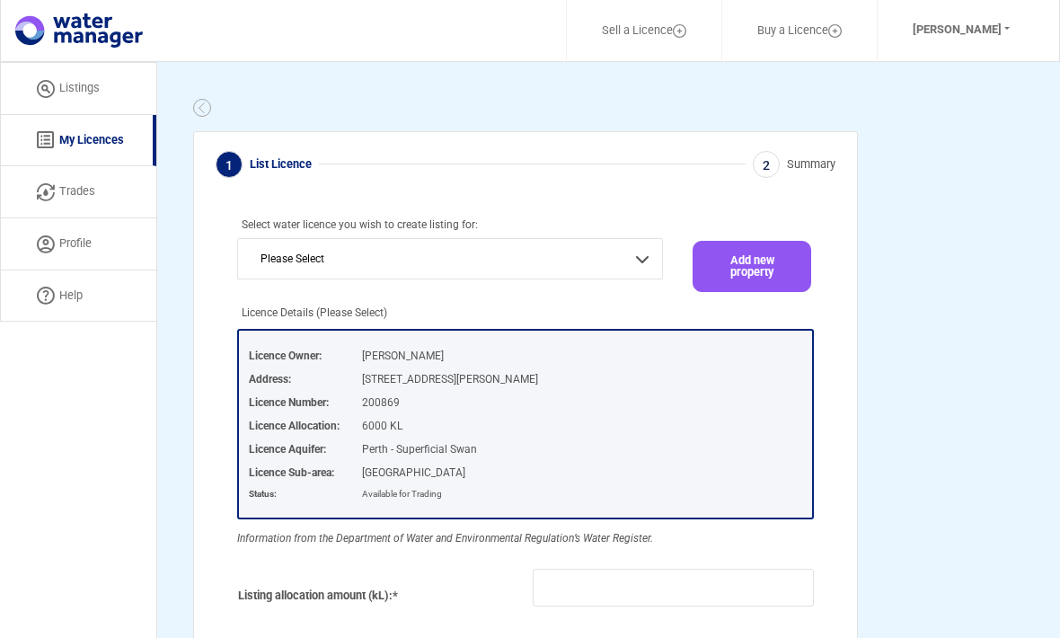
click at [658, 17] on link "Sell a Licence" at bounding box center [643, 31] width 131 height 42
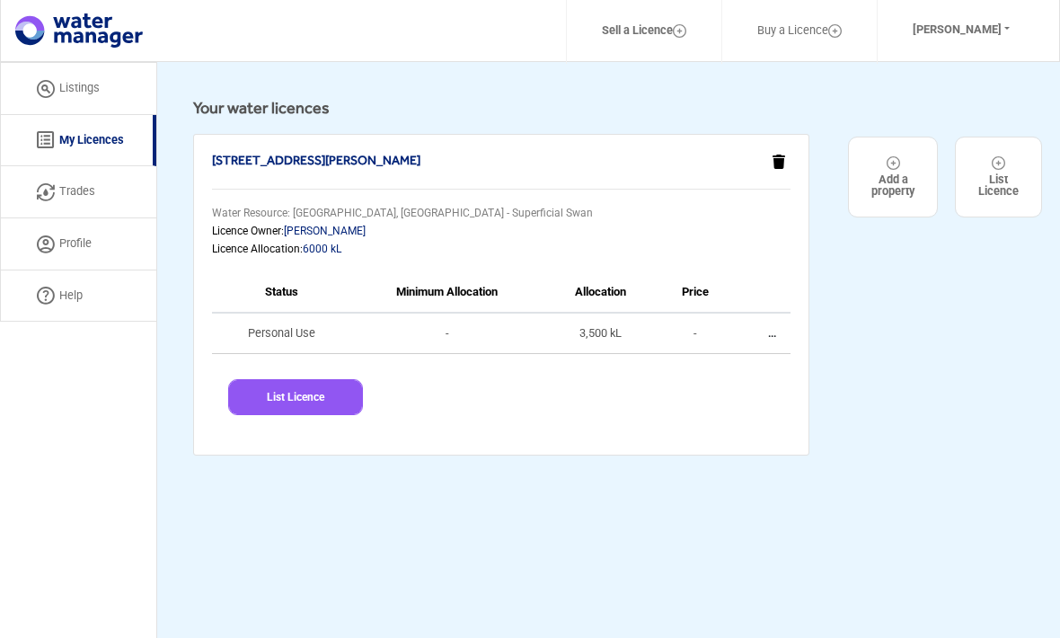
click at [992, 167] on img at bounding box center [998, 162] width 13 height 13
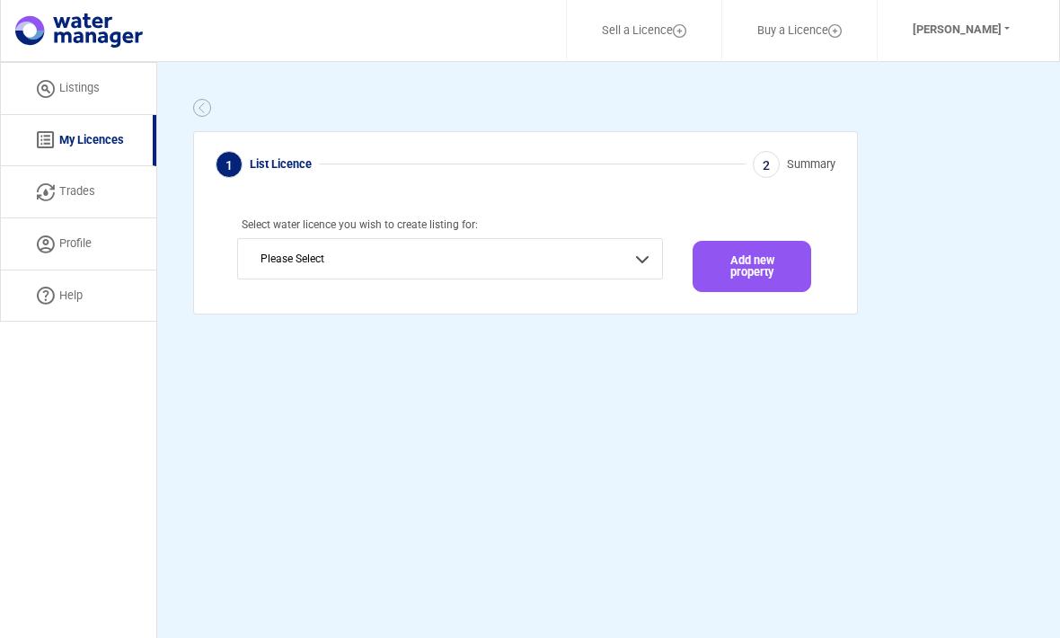
click at [439, 261] on select "Please Select 123 Millhouse Rd, Belhus WA 6069, Australia" at bounding box center [450, 258] width 426 height 41
select select "[STREET_ADDRESS][PERSON_NAME]"
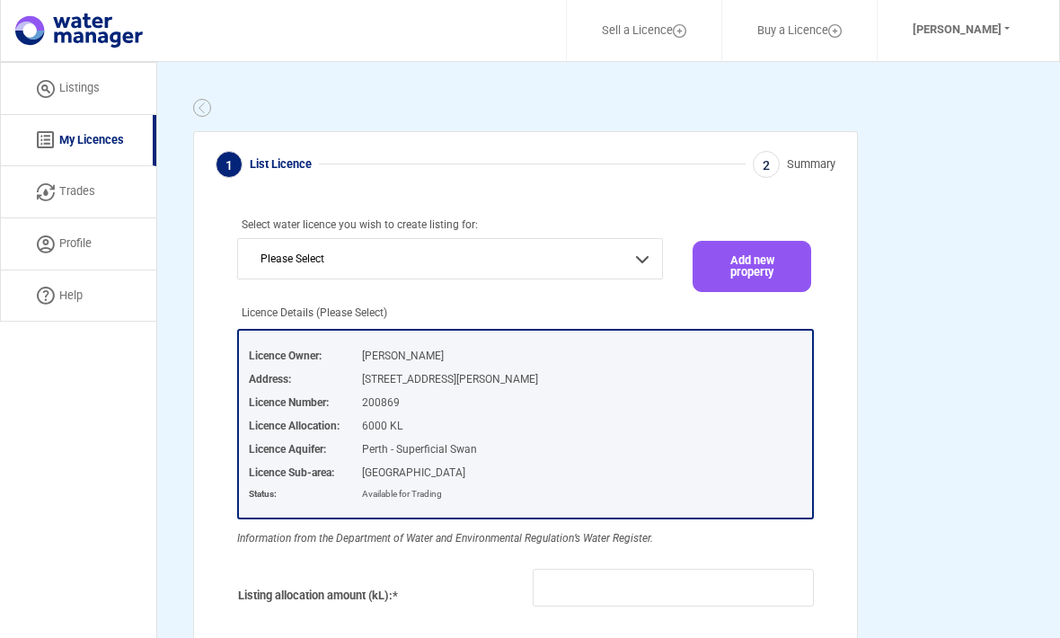
click at [74, 90] on link "Listings" at bounding box center [78, 88] width 156 height 53
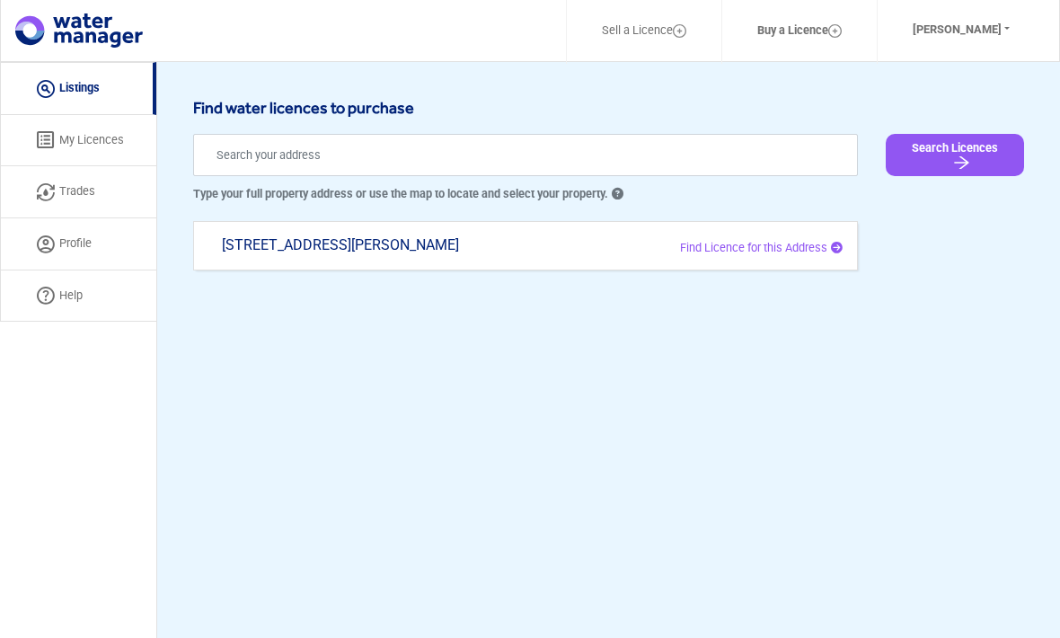
click at [798, 256] on p "Find Licence for this Address" at bounding box center [710, 248] width 264 height 18
type input "[STREET_ADDRESS][PERSON_NAME]"
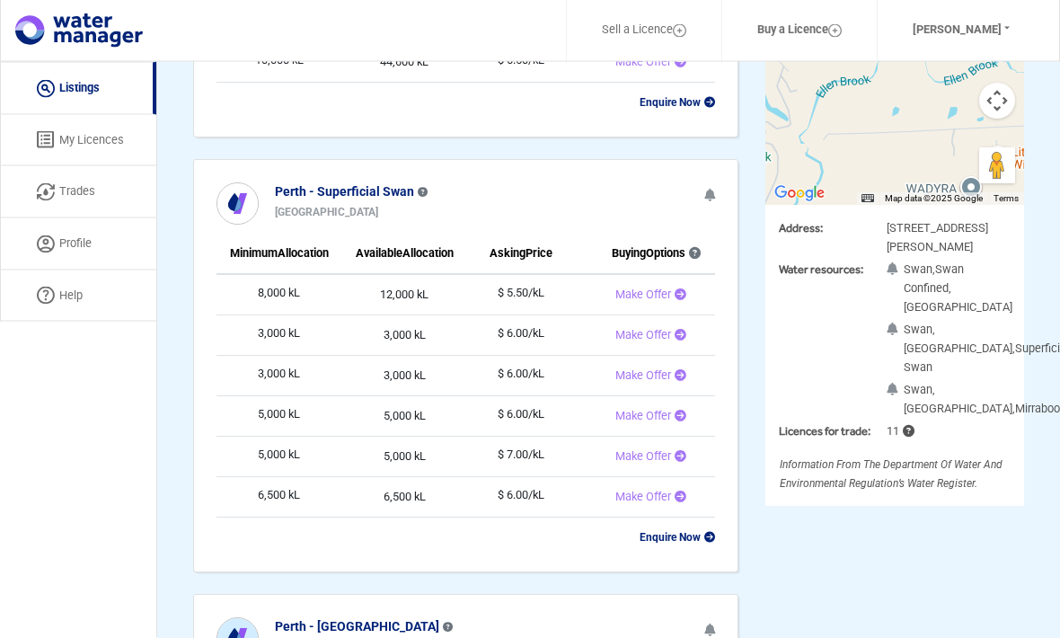
scroll to position [375, 0]
click at [899, 428] on span "11" at bounding box center [901, 430] width 28 height 13
click at [912, 429] on icon at bounding box center [906, 431] width 15 height 12
click at [906, 433] on icon at bounding box center [906, 431] width 15 height 12
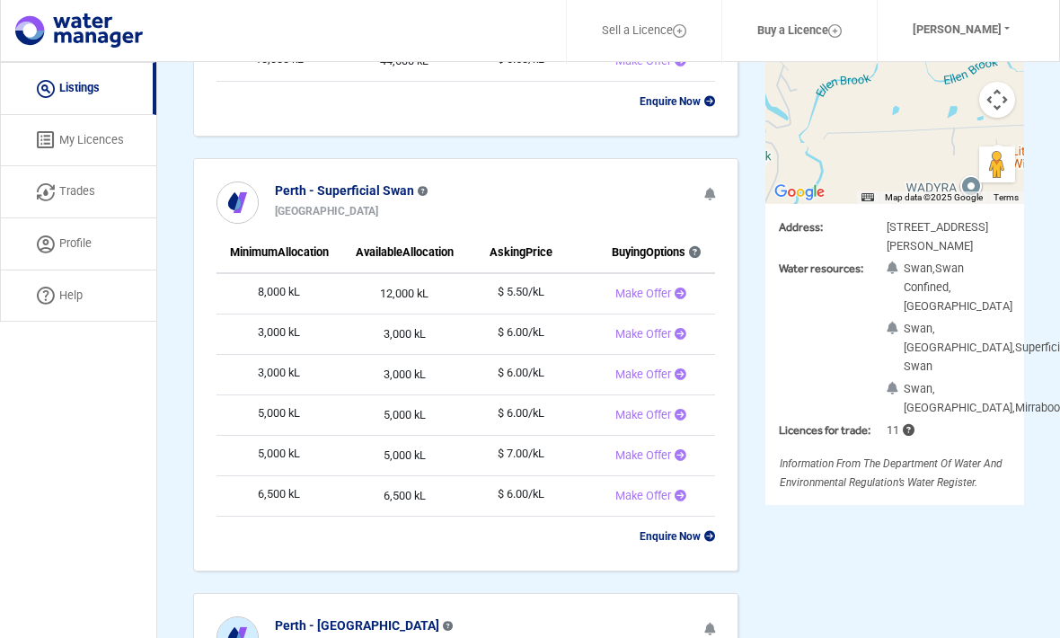
click at [911, 433] on icon at bounding box center [906, 431] width 15 height 12
click at [910, 427] on icon at bounding box center [906, 431] width 15 height 12
click at [914, 437] on span "11" at bounding box center [901, 429] width 28 height 13
click at [906, 425] on icon at bounding box center [906, 431] width 15 height 12
click at [919, 432] on div "11" at bounding box center [948, 429] width 151 height 19
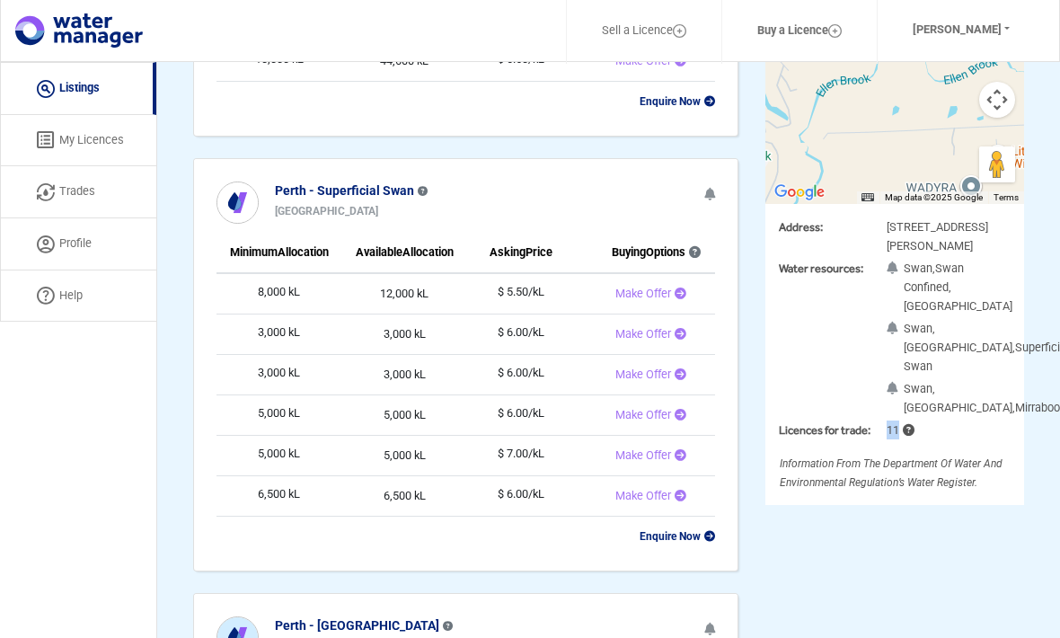
click at [970, 438] on div "11" at bounding box center [948, 429] width 151 height 19
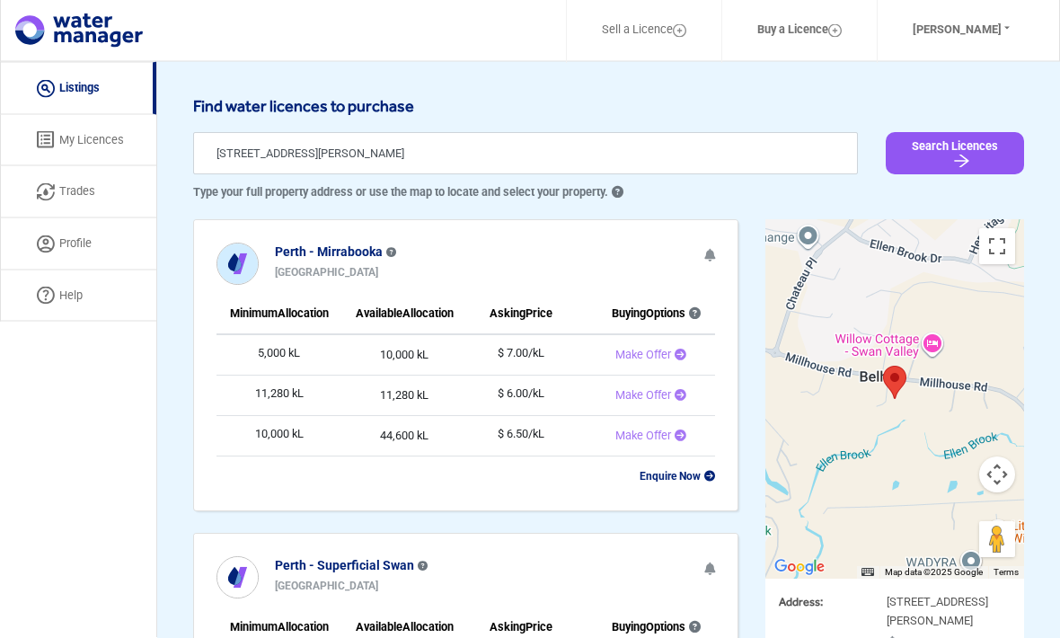
scroll to position [0, 0]
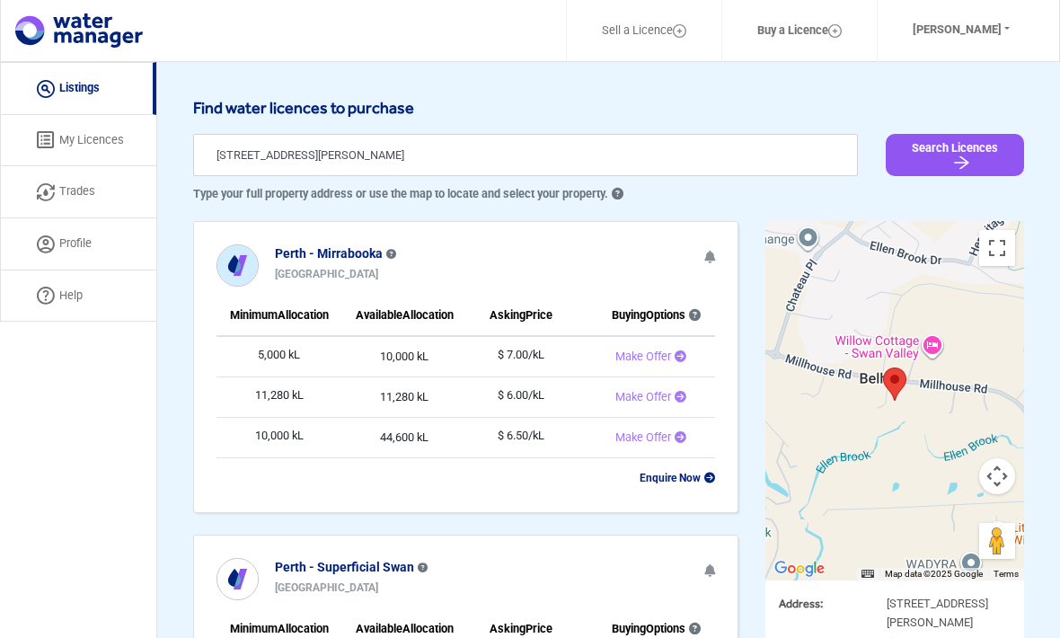
click at [67, 291] on link "Help" at bounding box center [78, 296] width 156 height 52
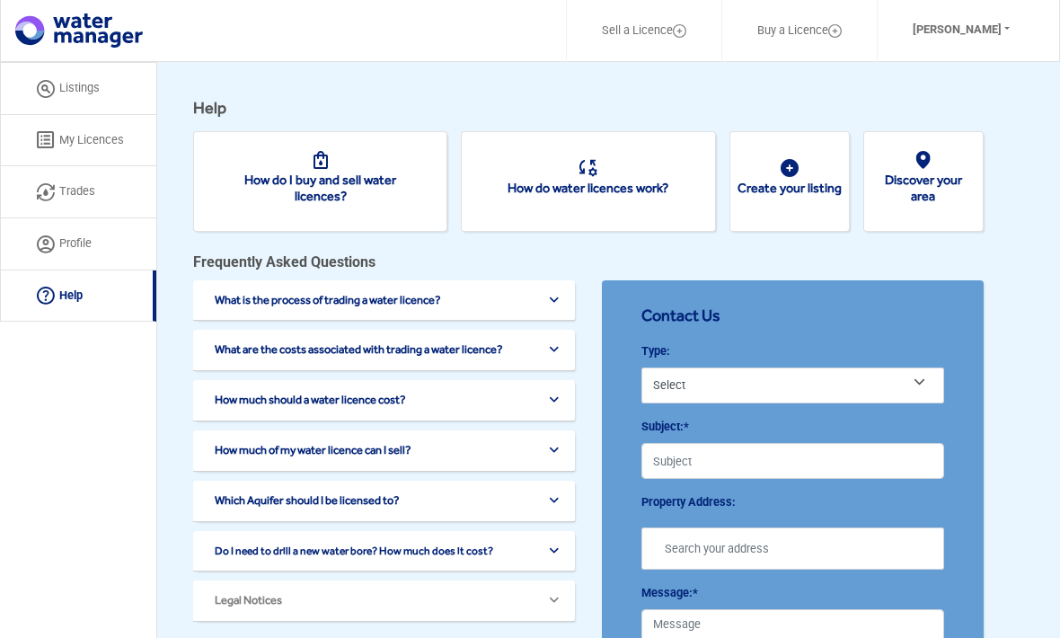
click at [972, 38] on button "[PERSON_NAME]" at bounding box center [961, 30] width 144 height 40
click at [940, 71] on button "Profile" at bounding box center [958, 74] width 142 height 25
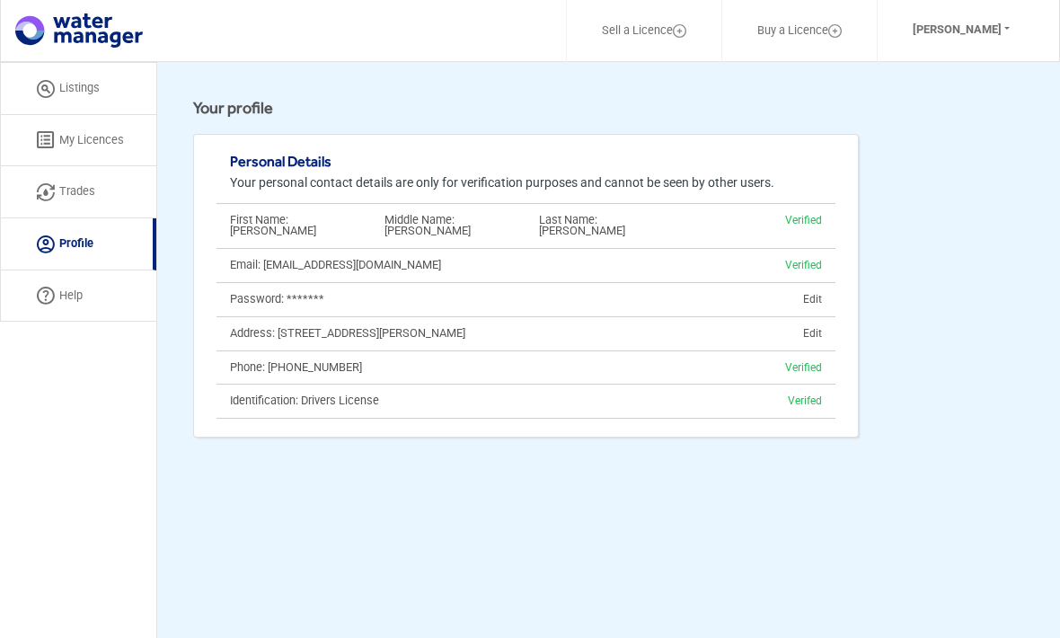
click at [88, 92] on link "Listings" at bounding box center [78, 88] width 156 height 53
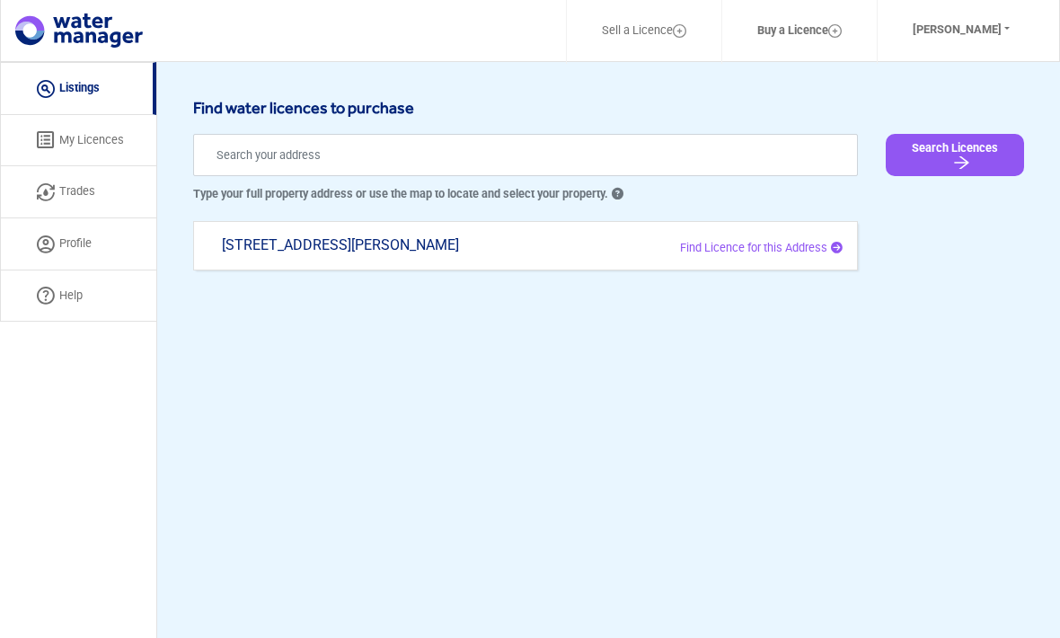
click at [789, 250] on span "Find Licence for this Address" at bounding box center [753, 247] width 147 height 13
type input "[STREET_ADDRESS][PERSON_NAME]"
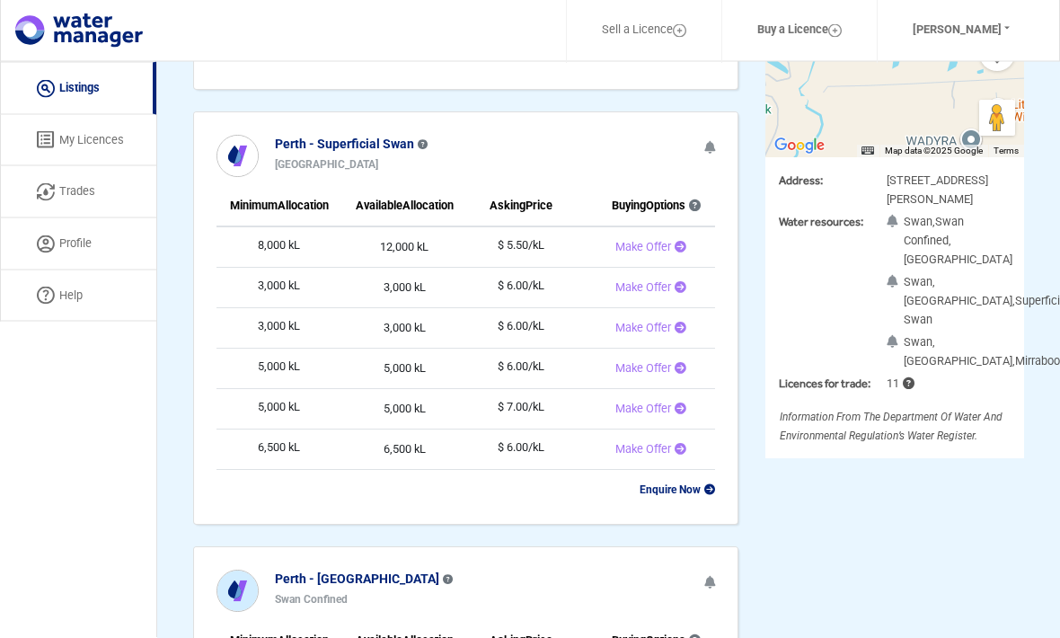
scroll to position [424, 0]
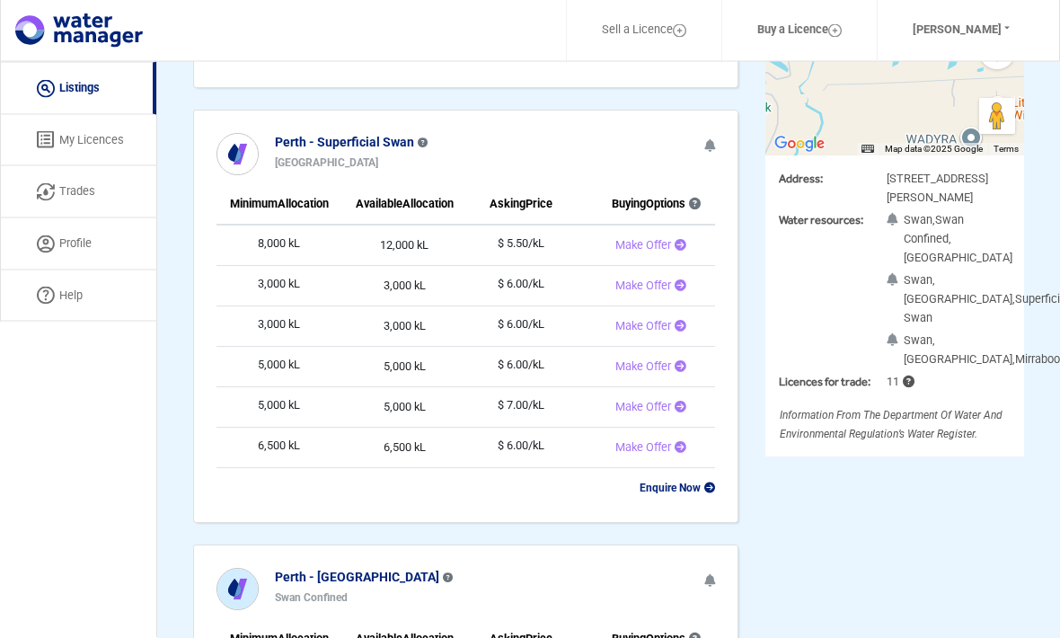
click at [654, 490] on b "Enquire Now" at bounding box center [677, 488] width 75 height 13
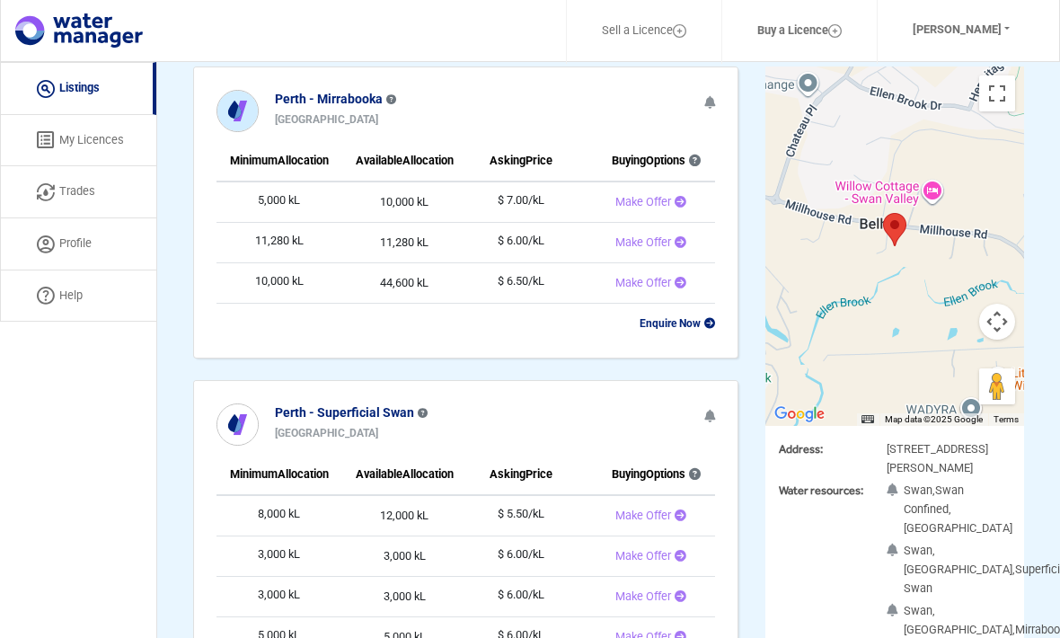
scroll to position [153, 0]
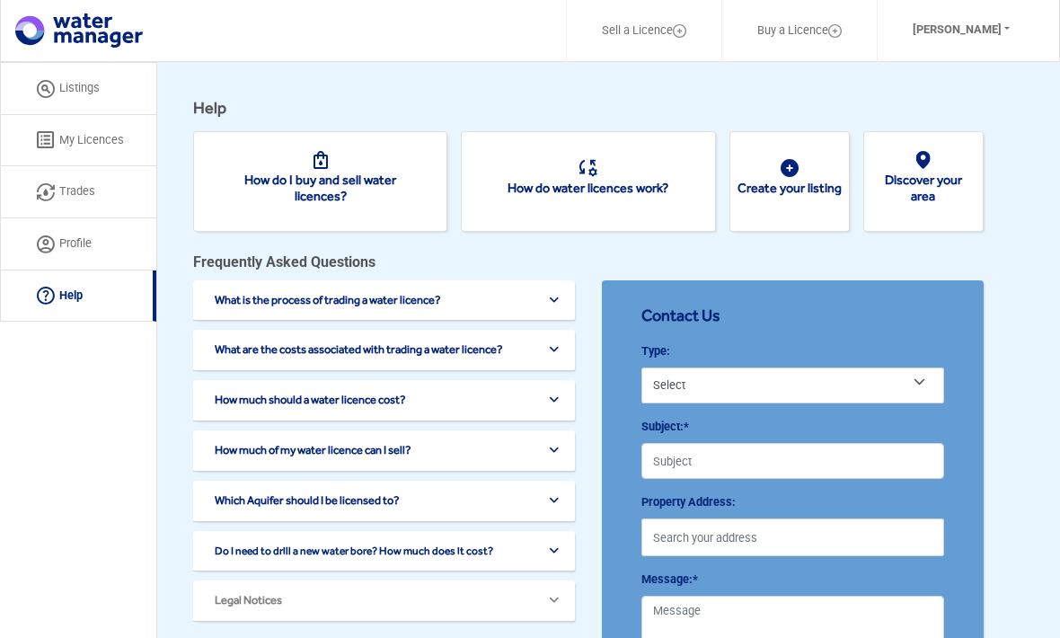
click at [559, 446] on icon at bounding box center [554, 451] width 10 height 12
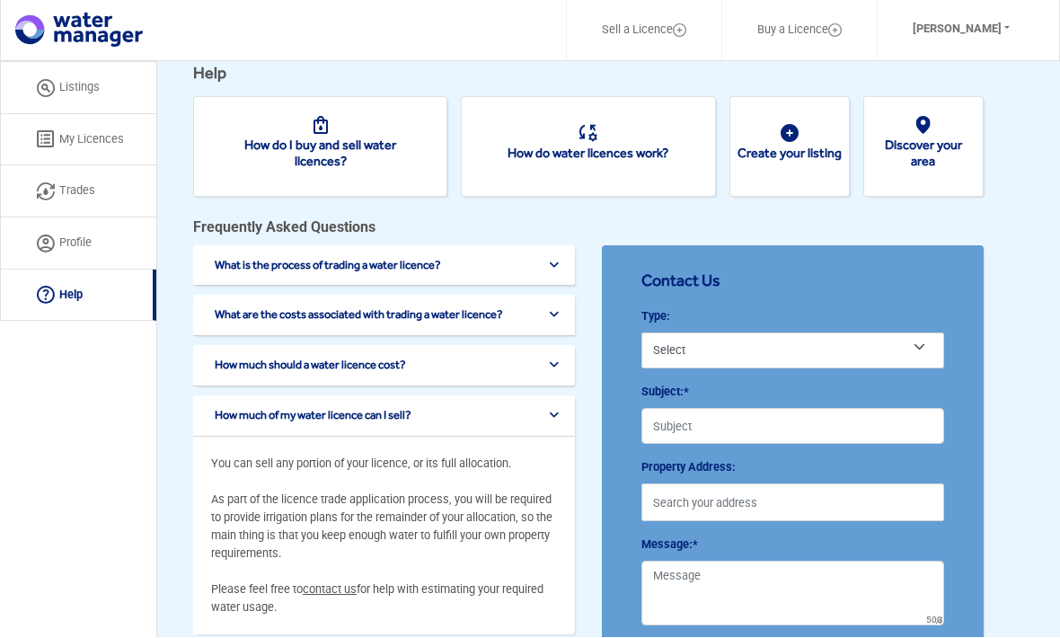
click at [559, 414] on icon at bounding box center [554, 416] width 10 height 12
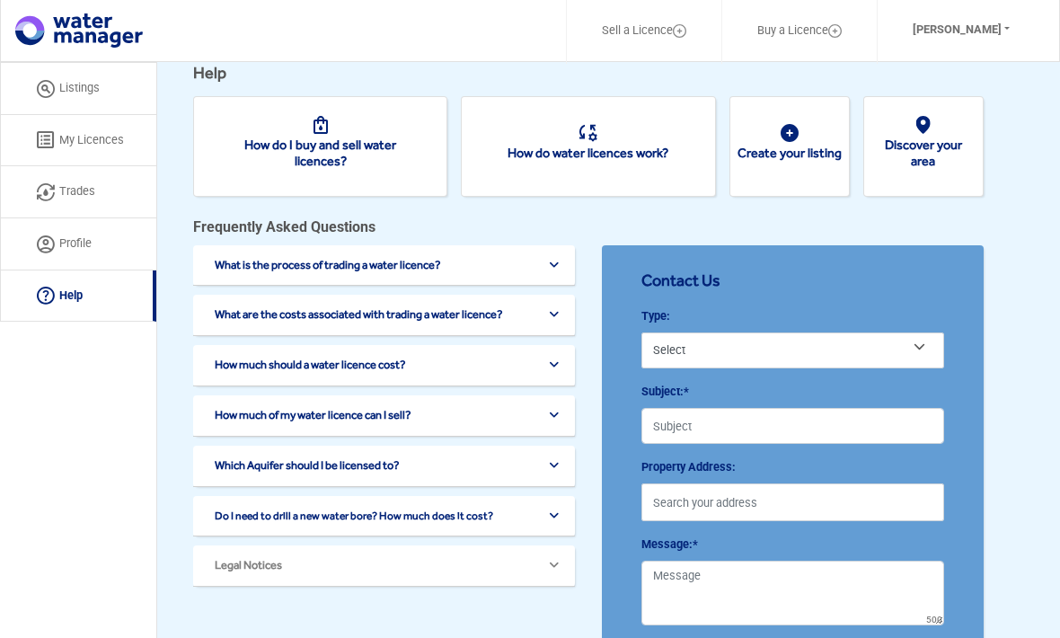
click at [559, 361] on icon at bounding box center [554, 365] width 10 height 12
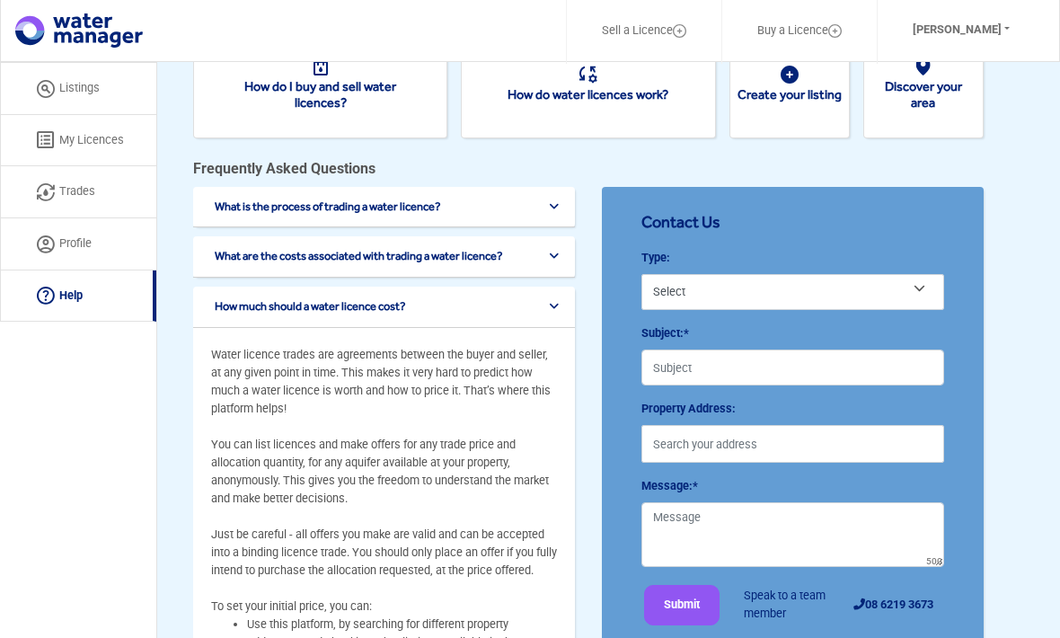
scroll to position [0, 0]
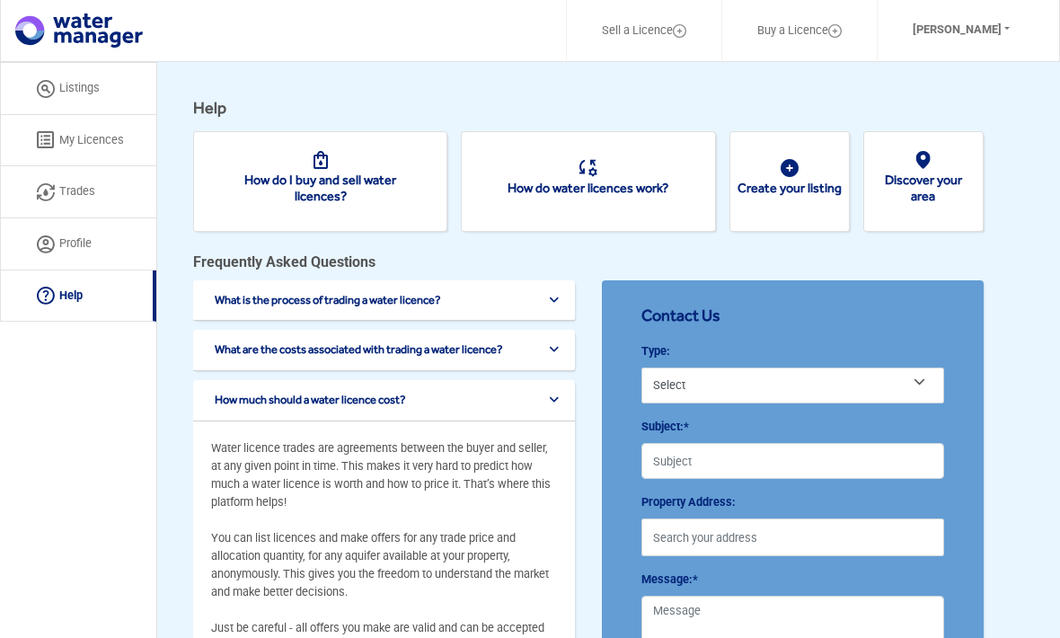
click at [560, 393] on button "How much should a water licence cost?" at bounding box center [387, 399] width 346 height 13
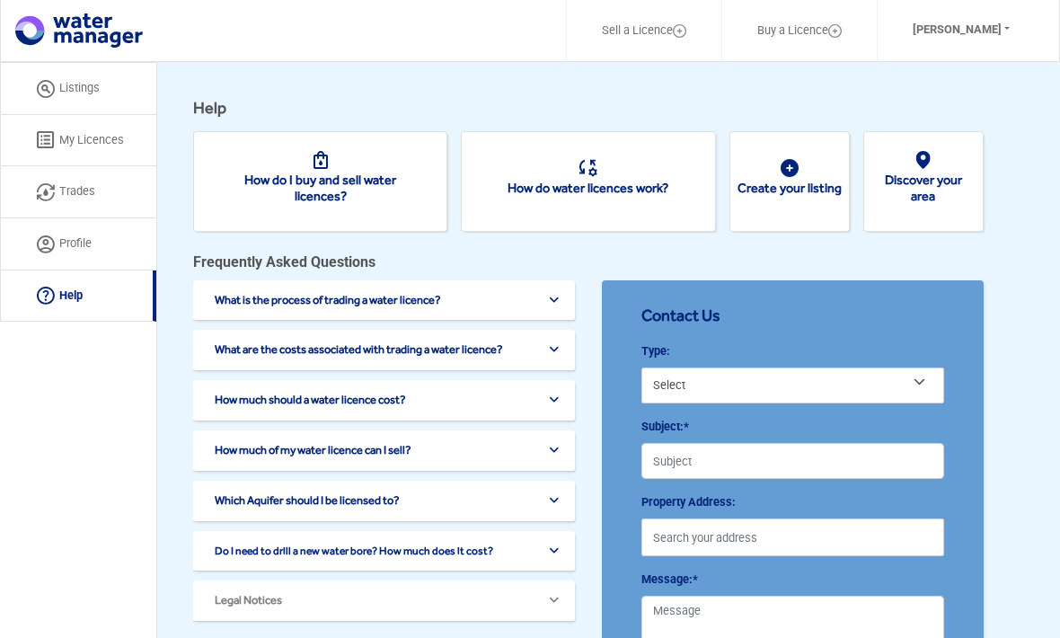
click at [75, 186] on link "Trades" at bounding box center [78, 192] width 156 height 52
select select "active"
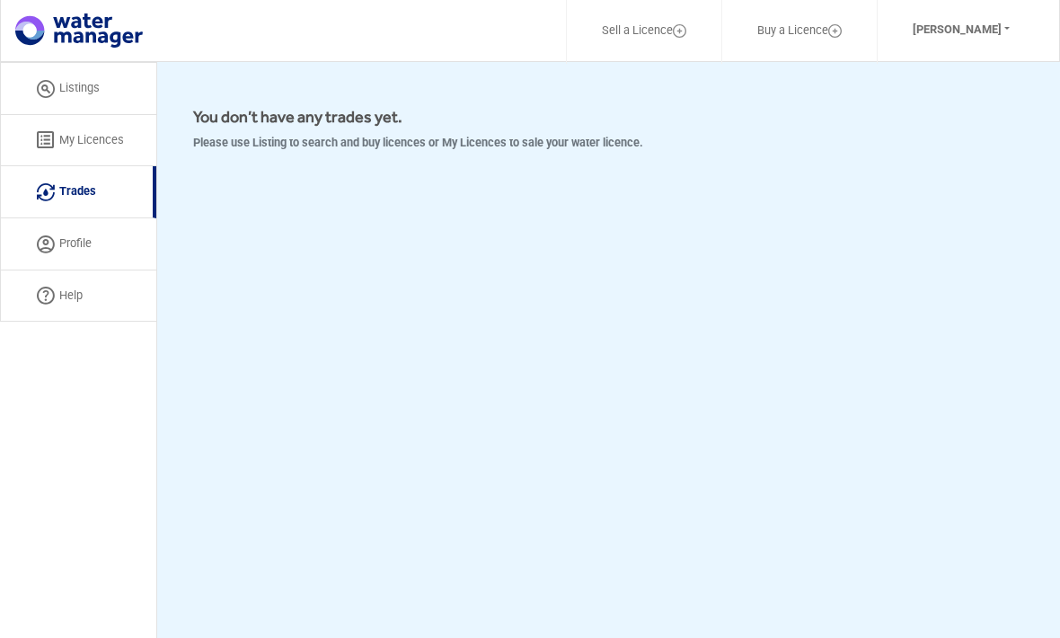
click at [79, 133] on link "My Licences" at bounding box center [78, 141] width 156 height 52
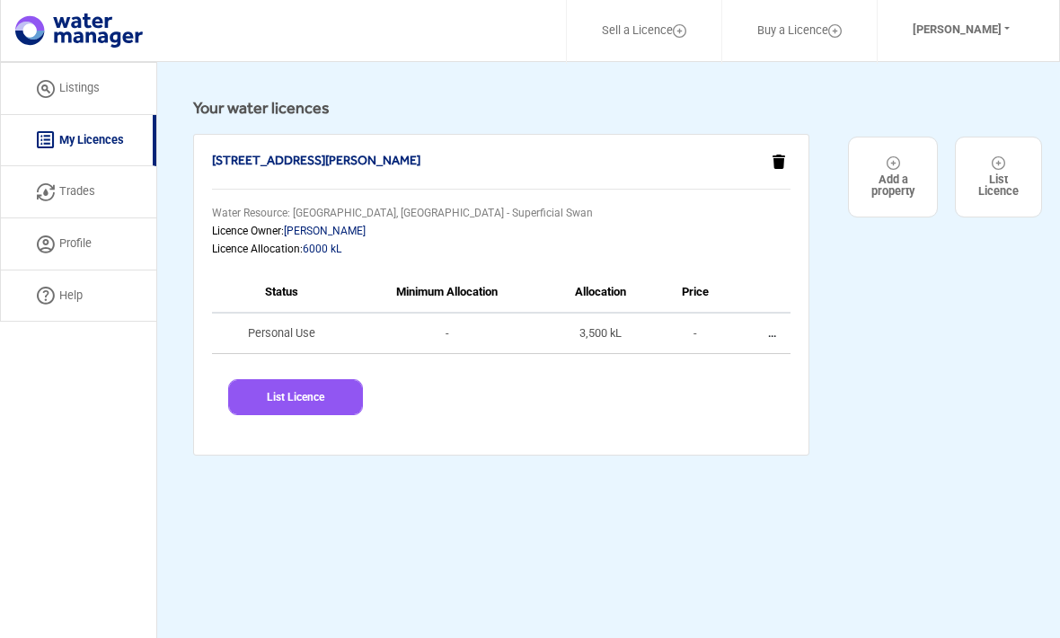
click at [598, 332] on td "3,500 kL" at bounding box center [600, 333] width 114 height 41
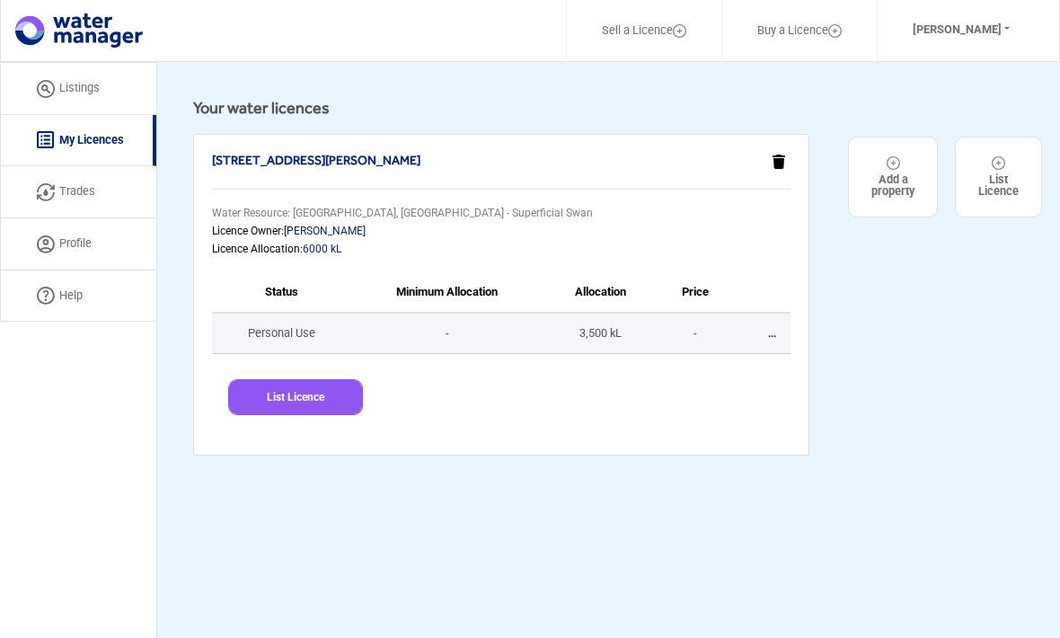
click at [305, 396] on button "List Licence" at bounding box center [295, 397] width 135 height 36
select select "[STREET_ADDRESS][PERSON_NAME]"
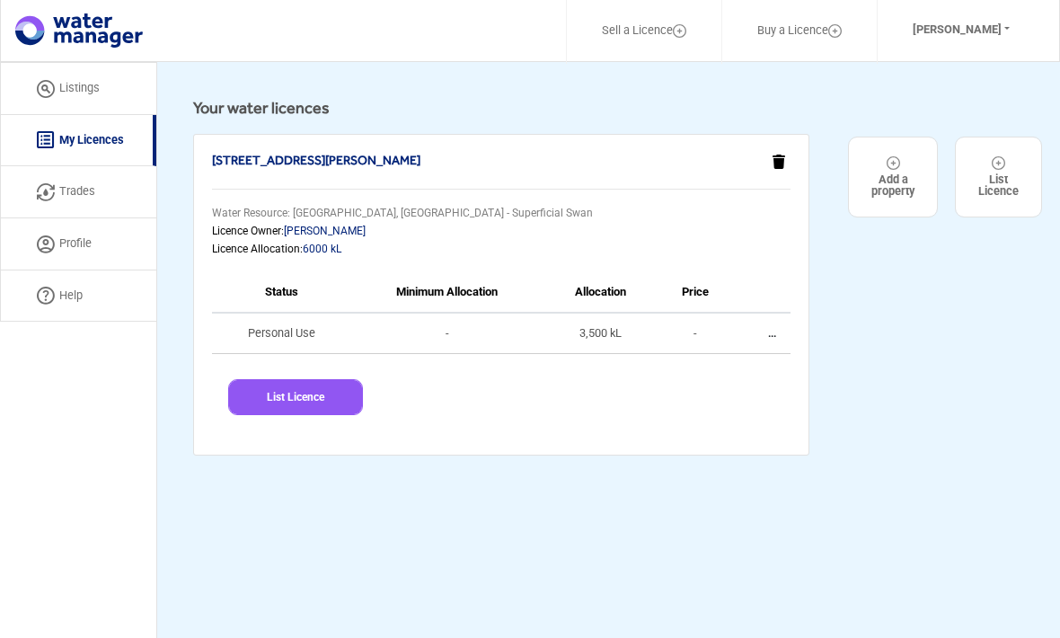
click at [302, 402] on button "List Licence" at bounding box center [295, 397] width 135 height 36
select select "[STREET_ADDRESS][PERSON_NAME]"
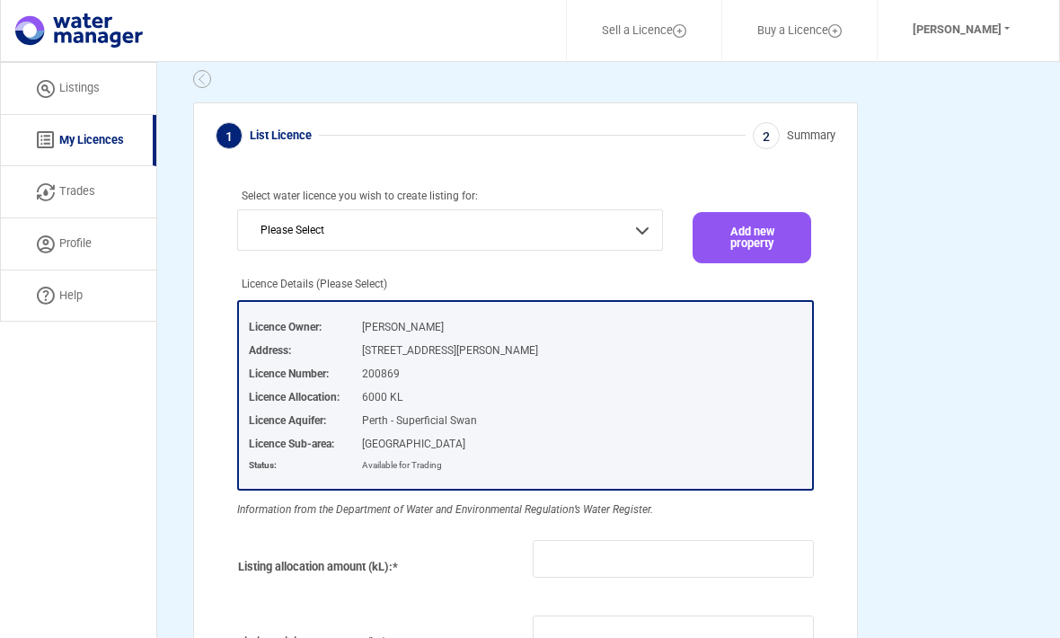
scroll to position [31, 0]
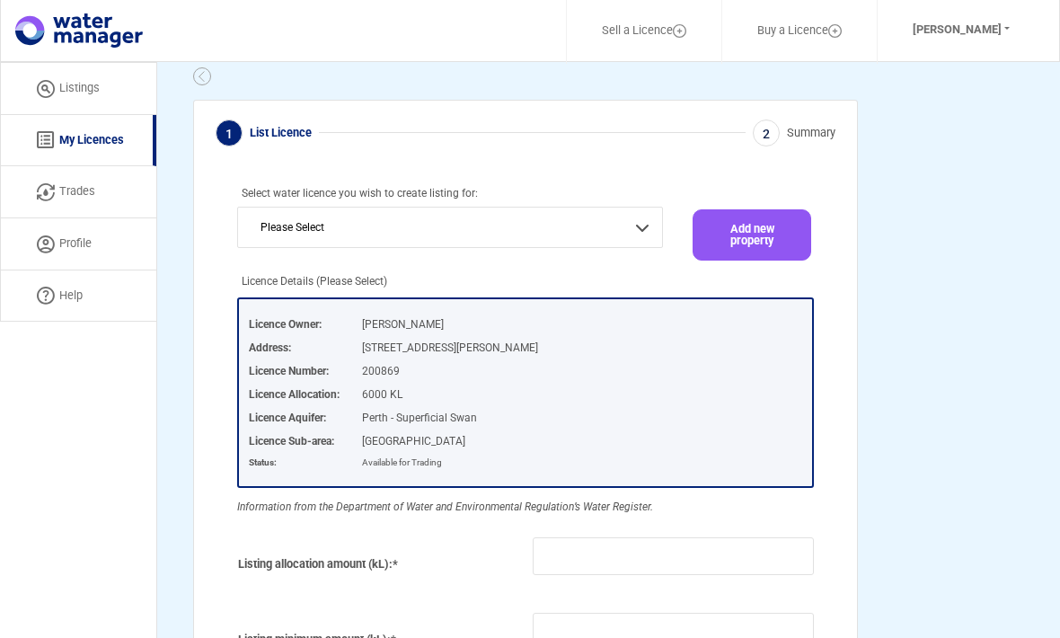
click at [638, 236] on select "Please Select [STREET_ADDRESS][PERSON_NAME]" at bounding box center [450, 227] width 426 height 41
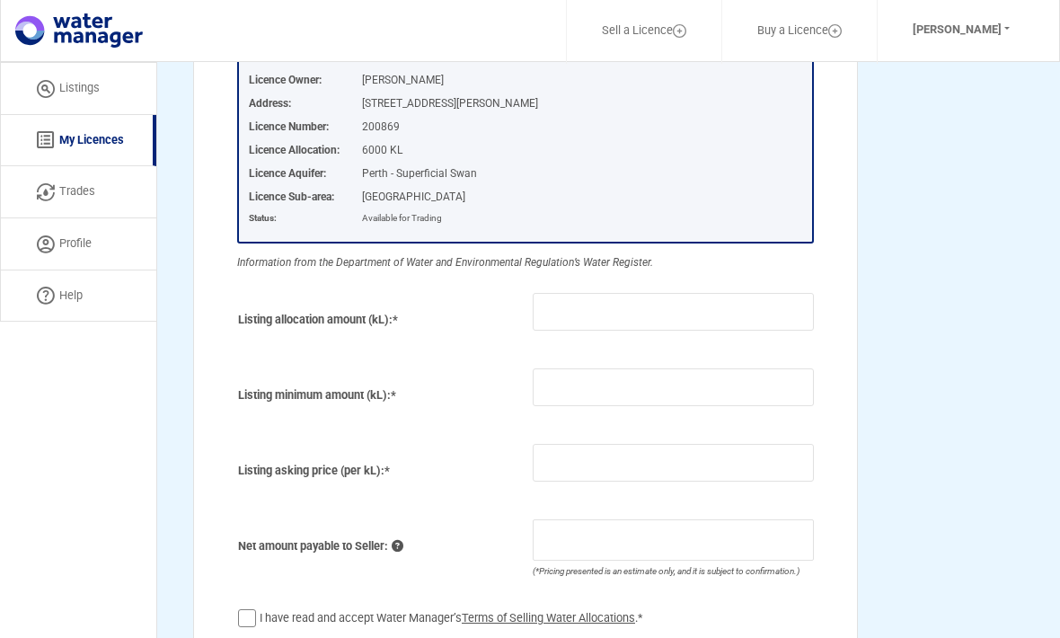
scroll to position [352, 0]
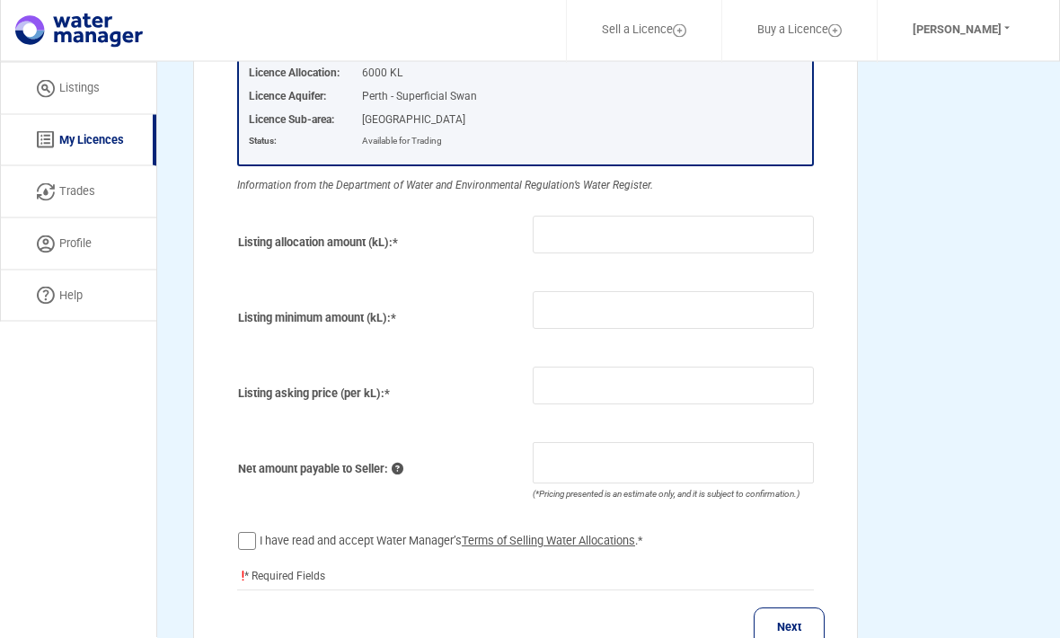
click at [784, 614] on button "Next" at bounding box center [789, 628] width 71 height 40
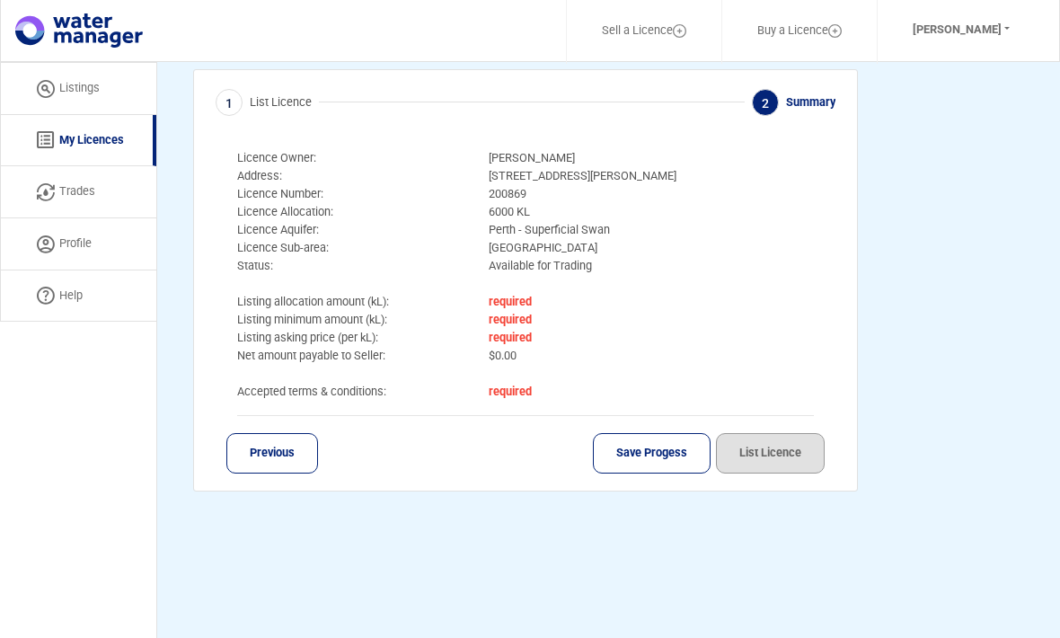
click at [261, 455] on button "Previous" at bounding box center [272, 453] width 92 height 40
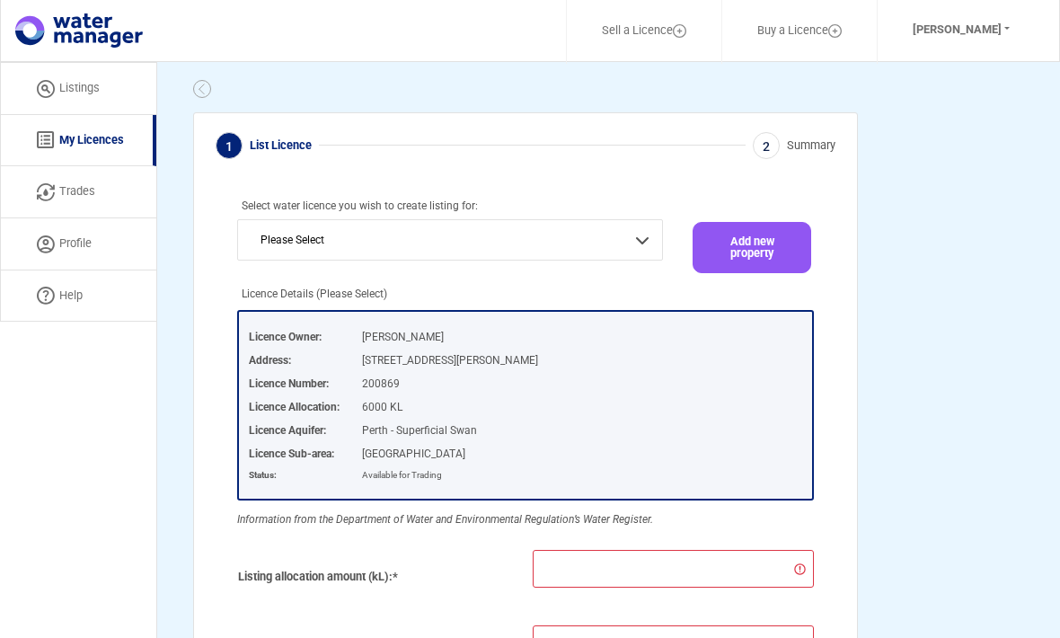
scroll to position [0, 0]
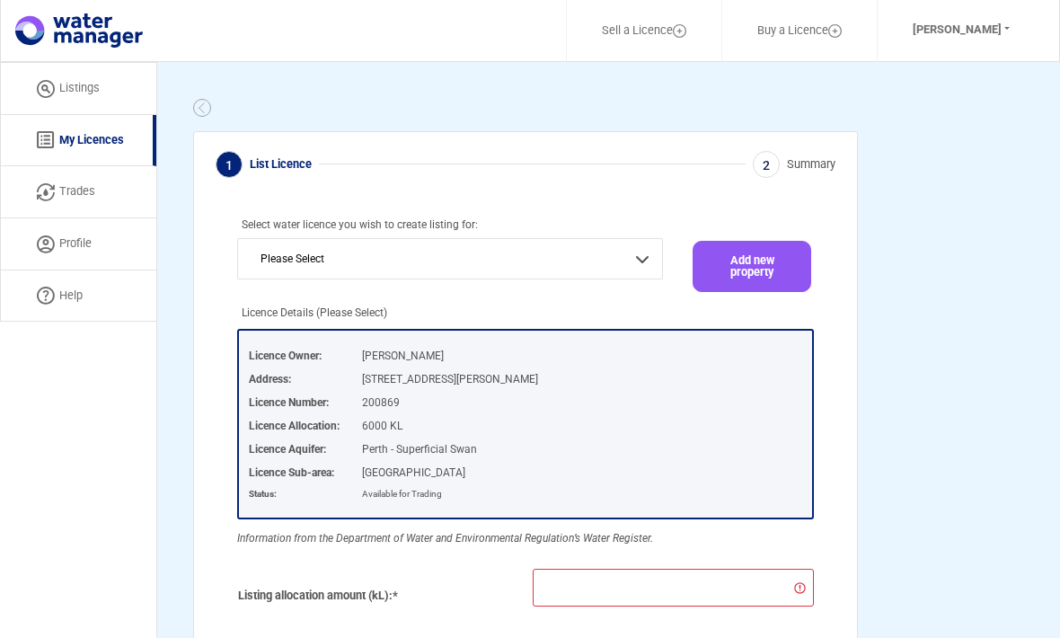
click at [53, 187] on img at bounding box center [46, 192] width 18 height 18
select select "active"
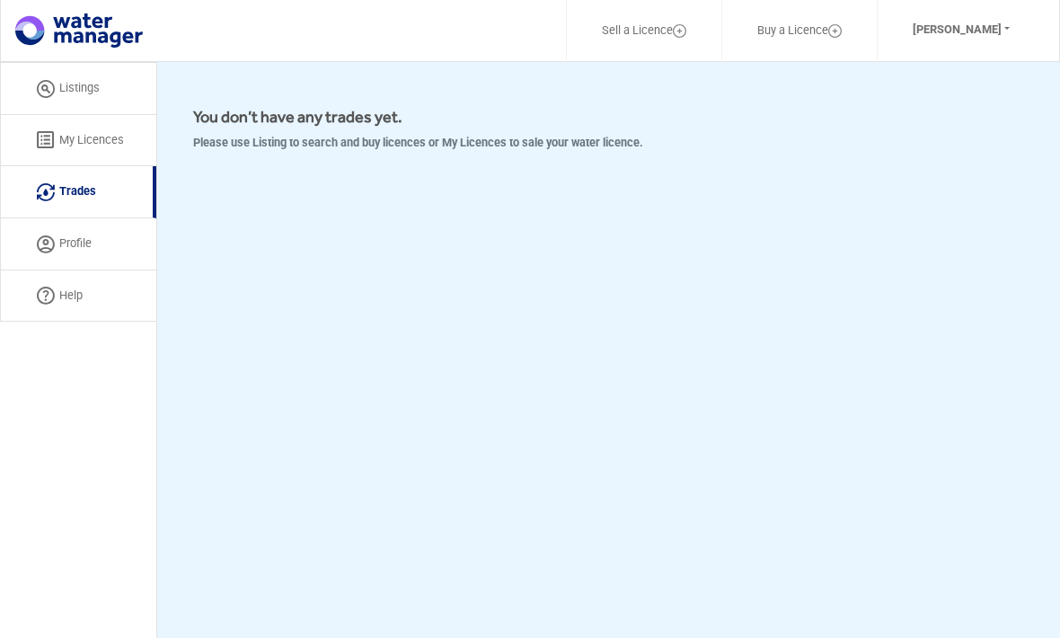
click at [86, 91] on link "Listings" at bounding box center [78, 88] width 156 height 53
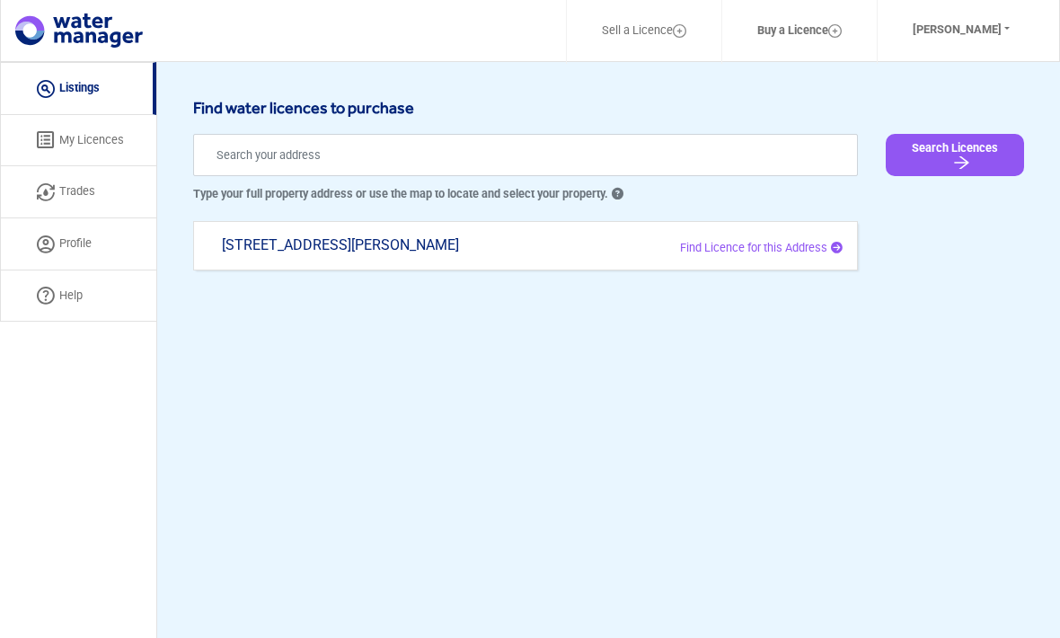
click at [808, 241] on span "Find Licence for this Address" at bounding box center [753, 247] width 147 height 13
type input "[STREET_ADDRESS][PERSON_NAME]"
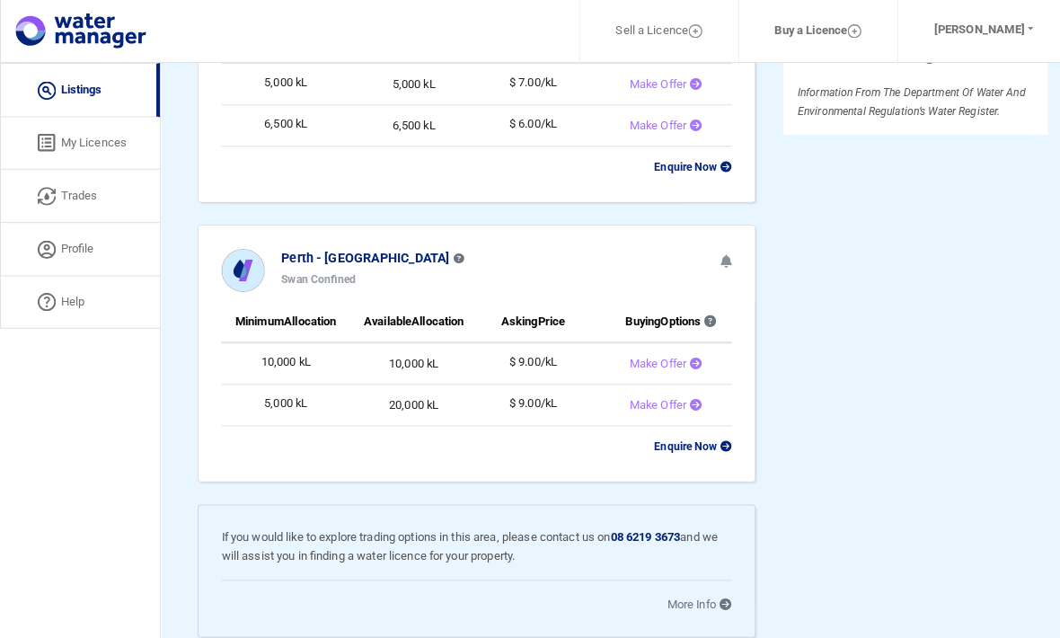
scroll to position [749, 0]
click at [681, 596] on link "More Info" at bounding box center [683, 590] width 63 height 13
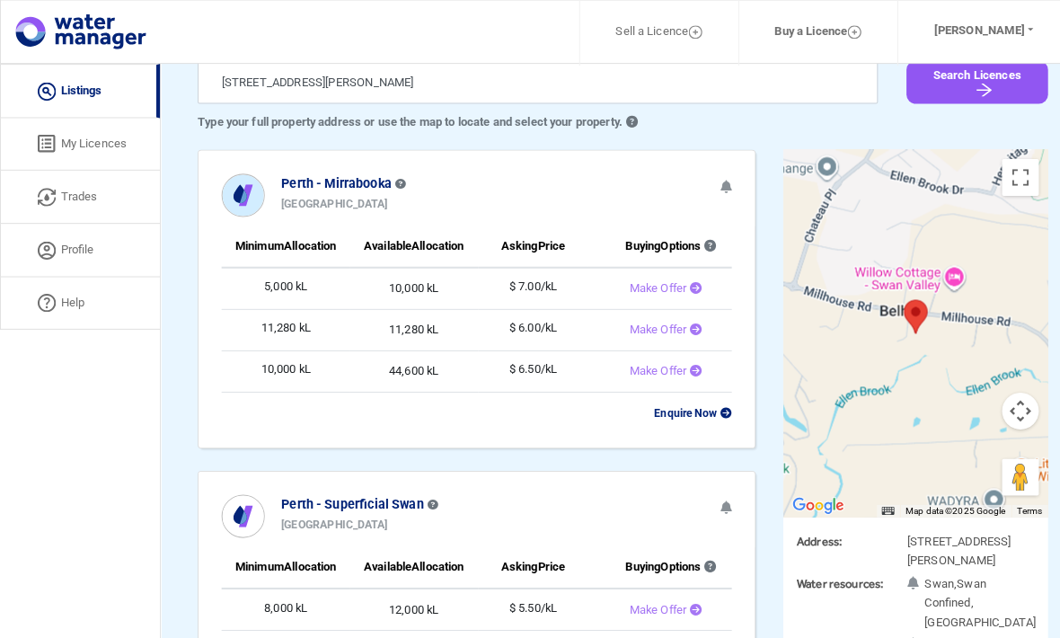
scroll to position [74, 0]
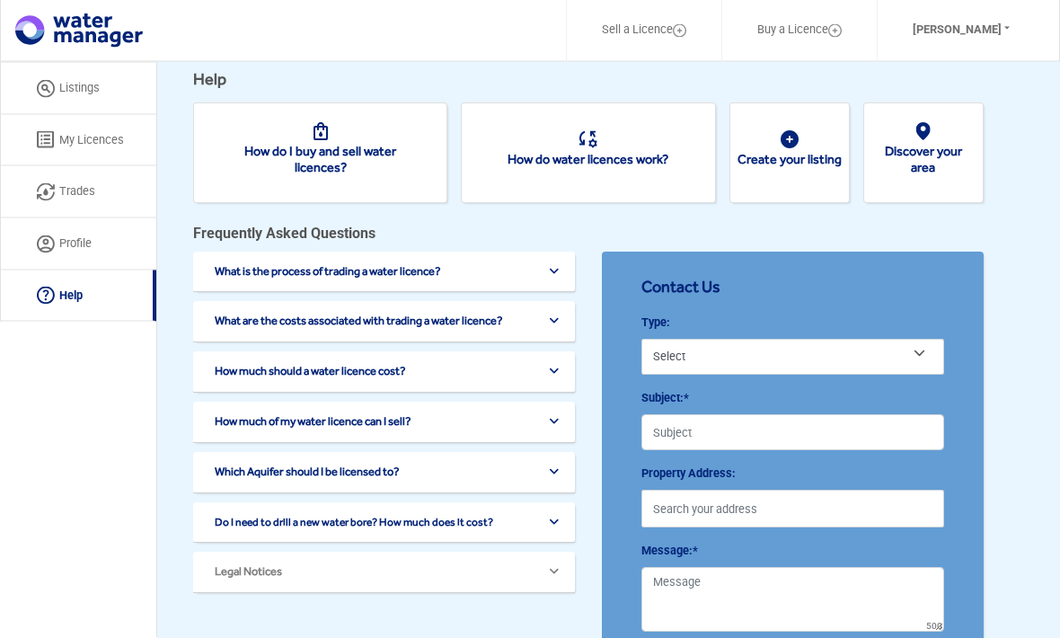
scroll to position [29, 0]
click at [956, 154] on link "Discover your area" at bounding box center [923, 159] width 77 height 30
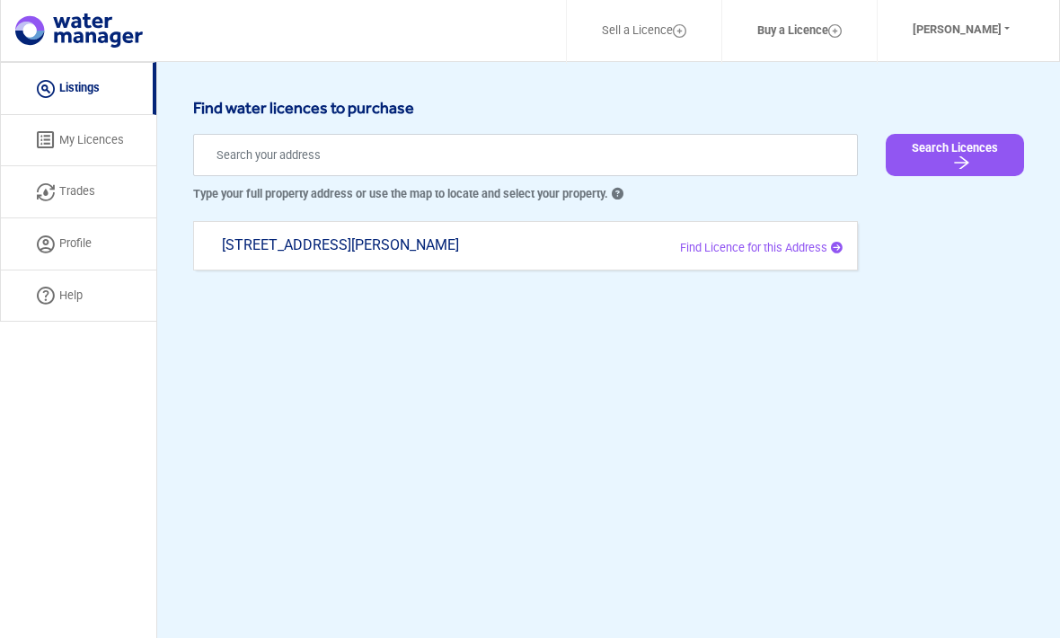
click at [789, 253] on span "Find Licence for this Address" at bounding box center [753, 247] width 147 height 13
type input "[STREET_ADDRESS][PERSON_NAME]"
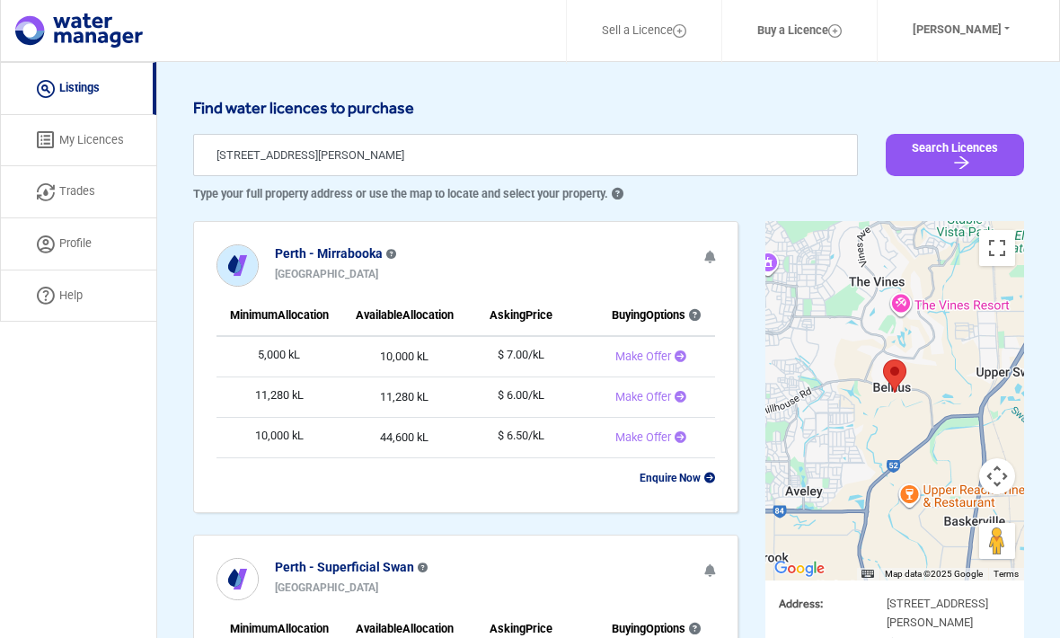
click at [946, 152] on button "Search Licences" at bounding box center [955, 155] width 138 height 42
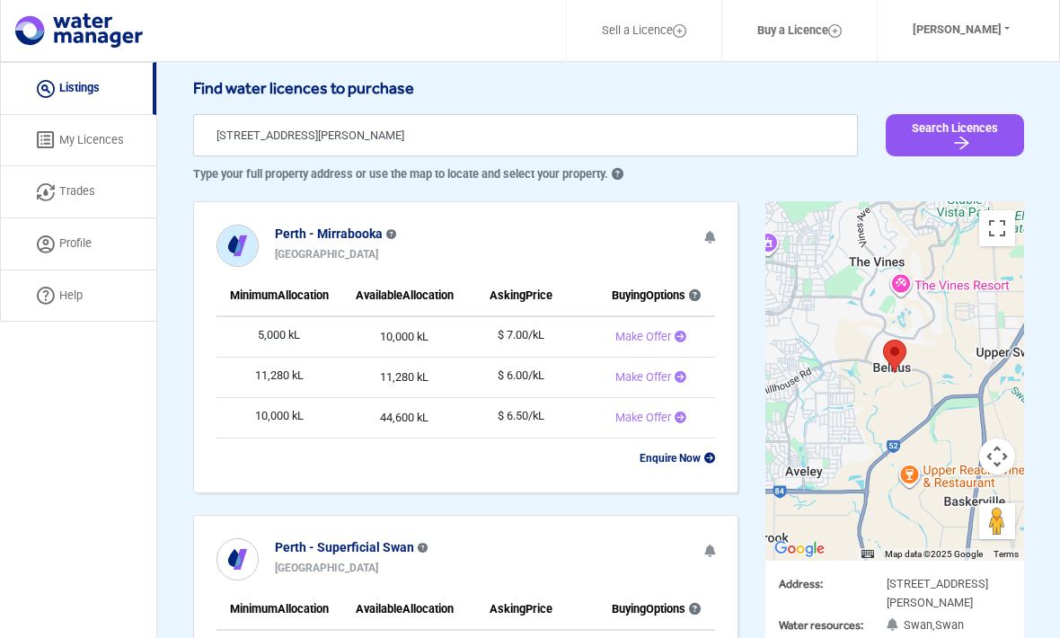
scroll to position [18, 0]
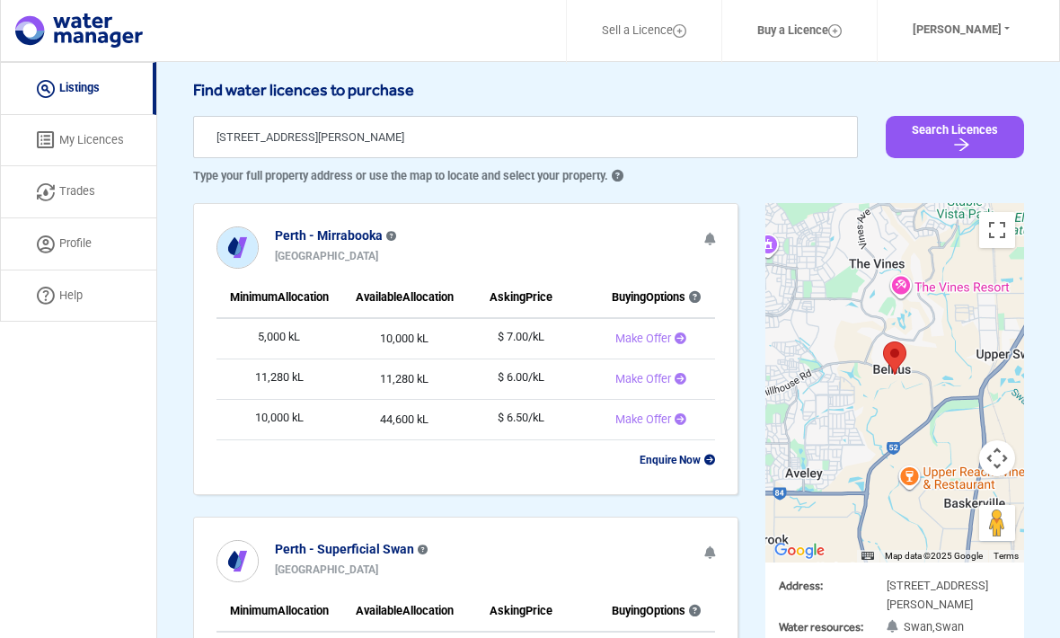
click at [97, 137] on link "My Licences" at bounding box center [78, 141] width 156 height 52
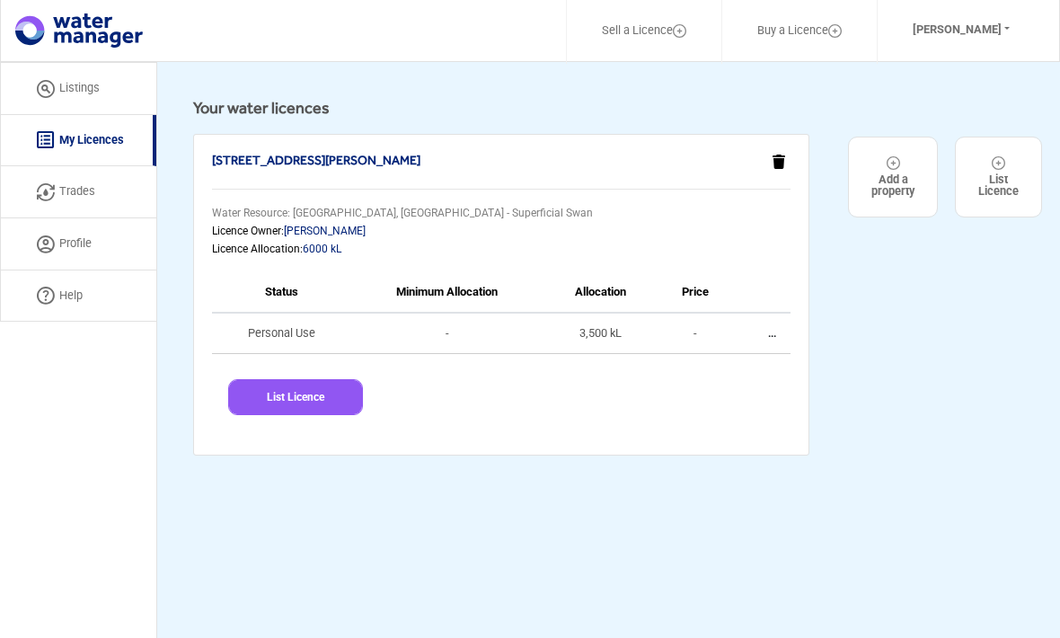
click at [605, 322] on td "3,500 kL" at bounding box center [600, 333] width 114 height 41
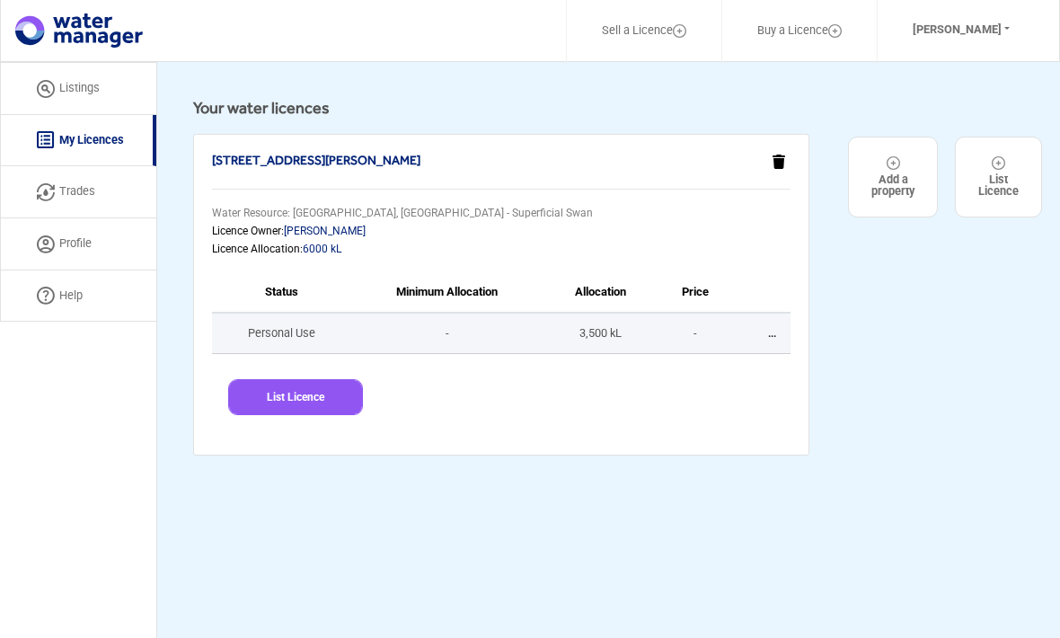
click at [778, 327] on td "... List Trade Edit Remove" at bounding box center [761, 333] width 57 height 41
click at [305, 389] on button "List Licence" at bounding box center [295, 397] width 135 height 36
select select "[STREET_ADDRESS][PERSON_NAME]"
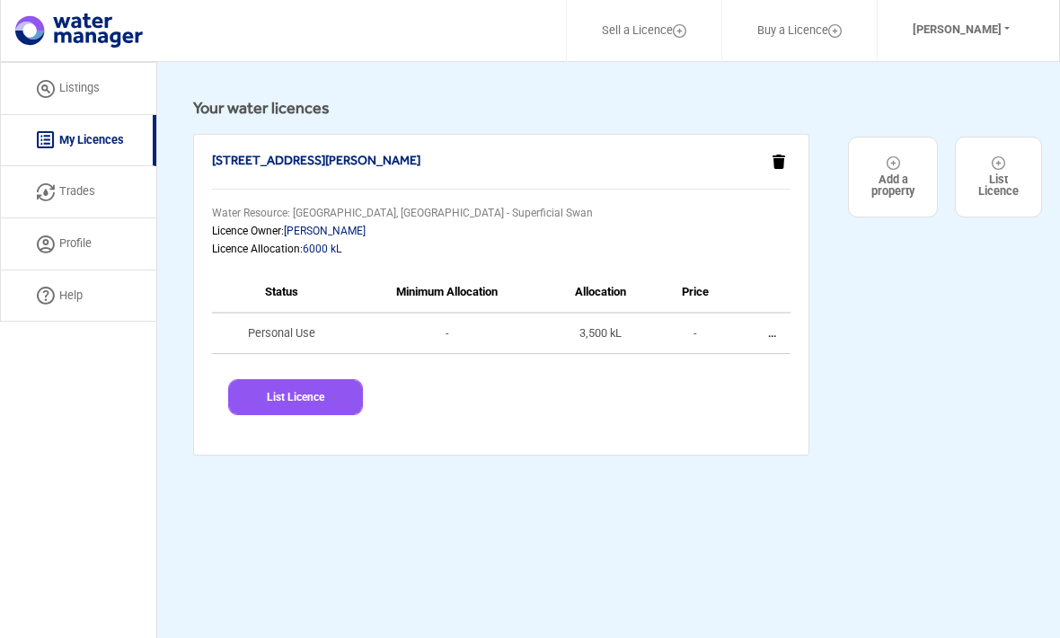
click at [780, 160] on icon "button" at bounding box center [778, 161] width 13 height 14
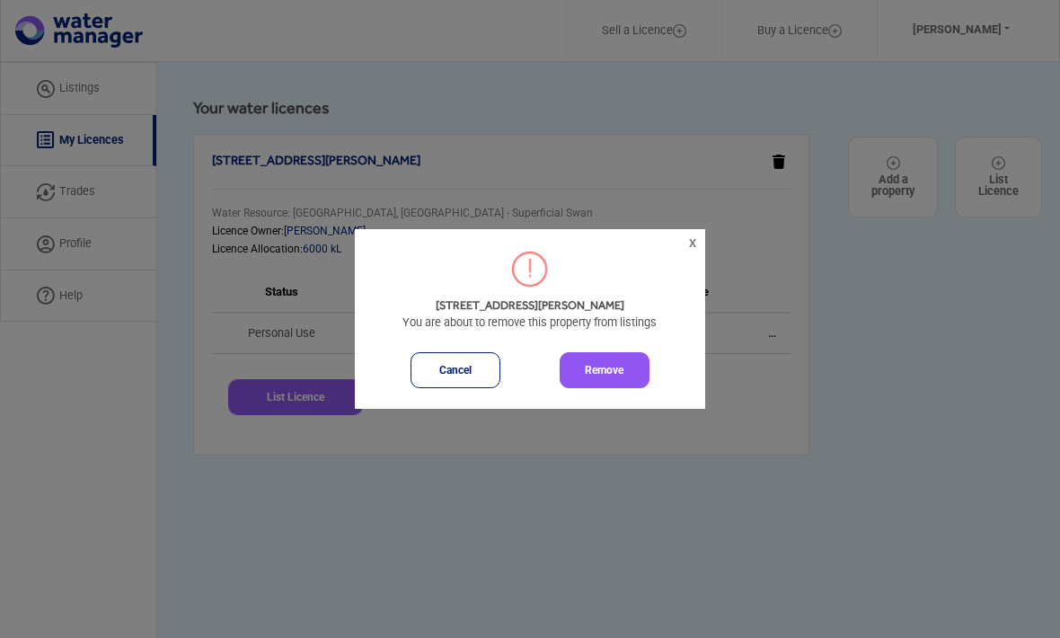
click at [591, 364] on button "Remove" at bounding box center [605, 370] width 90 height 36
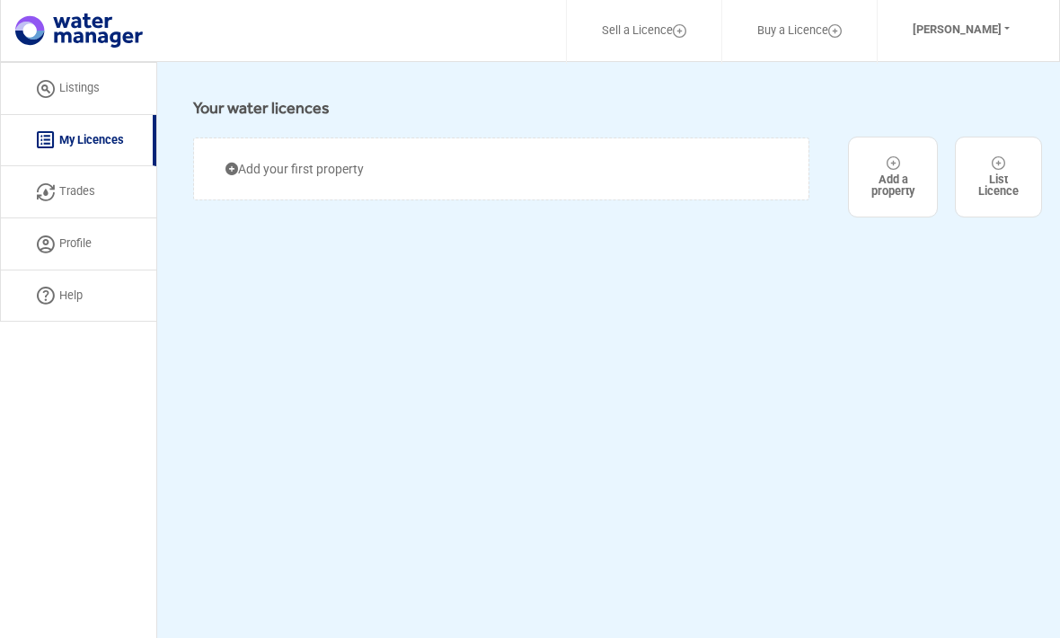
click at [399, 165] on div "Add your first property" at bounding box center [501, 168] width 616 height 63
click at [240, 169] on link "Add your first property" at bounding box center [294, 169] width 138 height 18
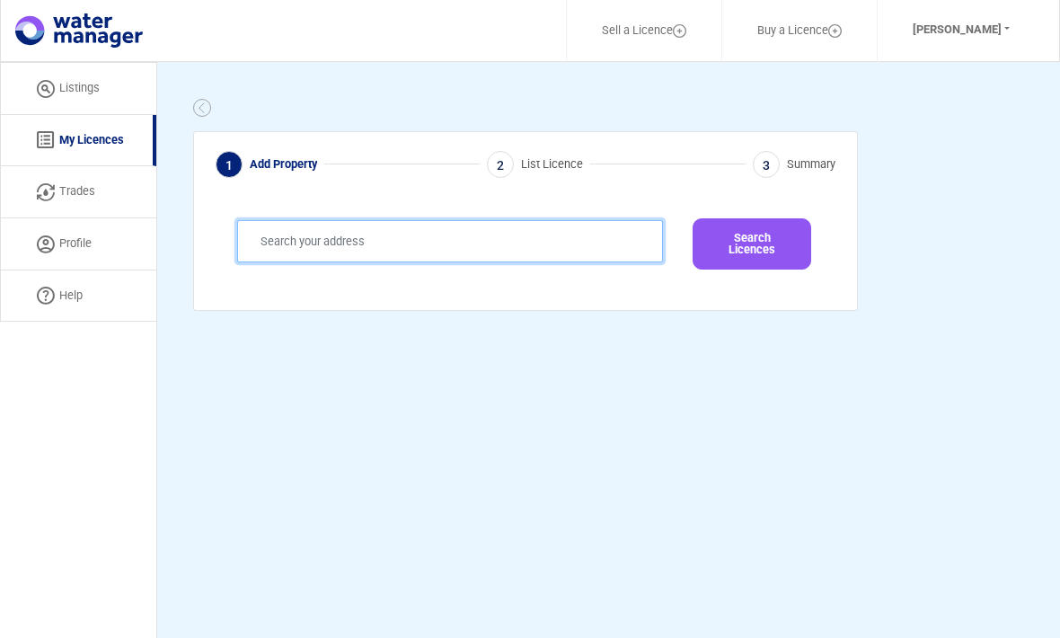
click at [380, 243] on input "text" at bounding box center [450, 241] width 426 height 42
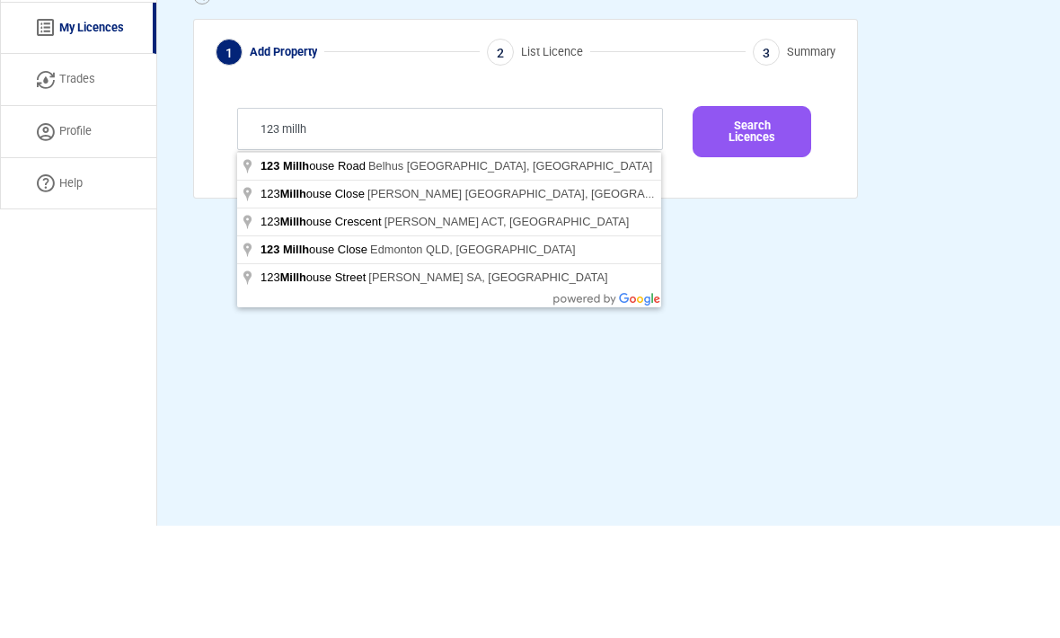
type input "[STREET_ADDRESS][PERSON_NAME]"
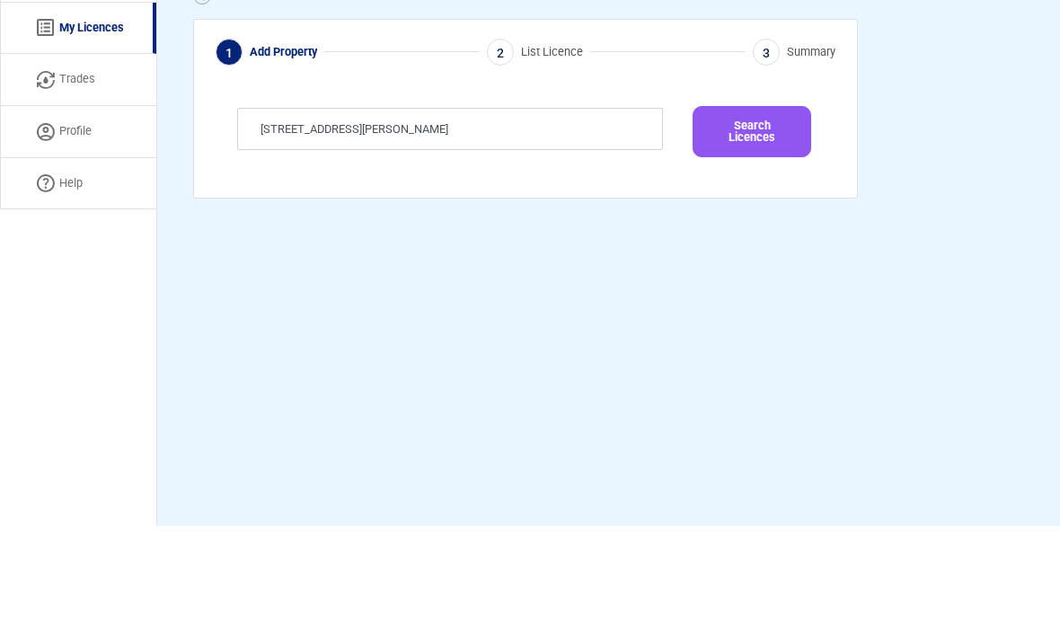
scroll to position [112, 0]
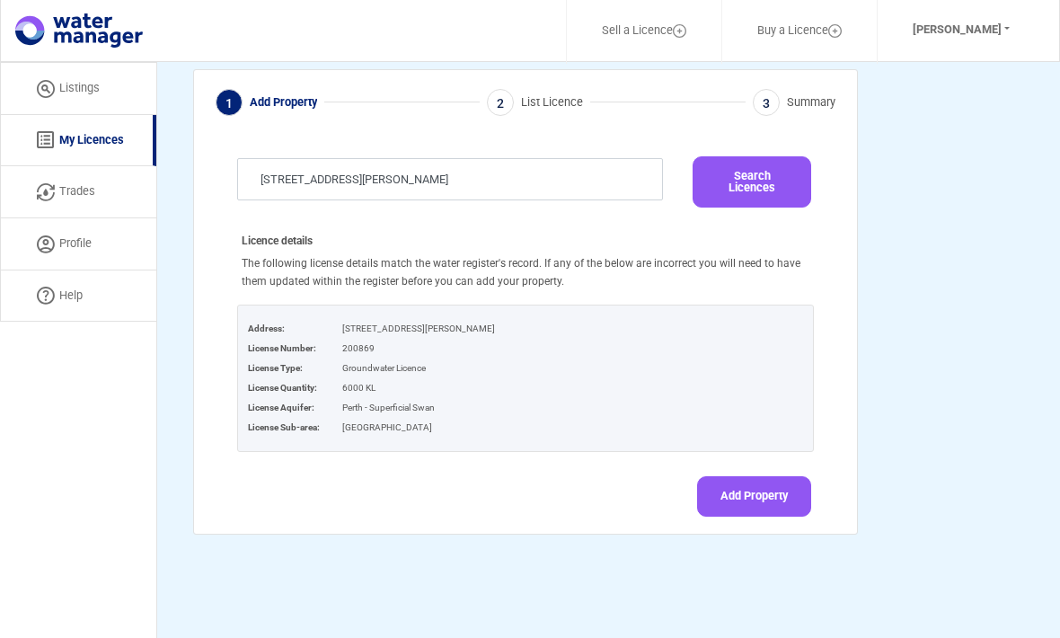
click at [746, 476] on button "Add Property" at bounding box center [754, 496] width 114 height 40
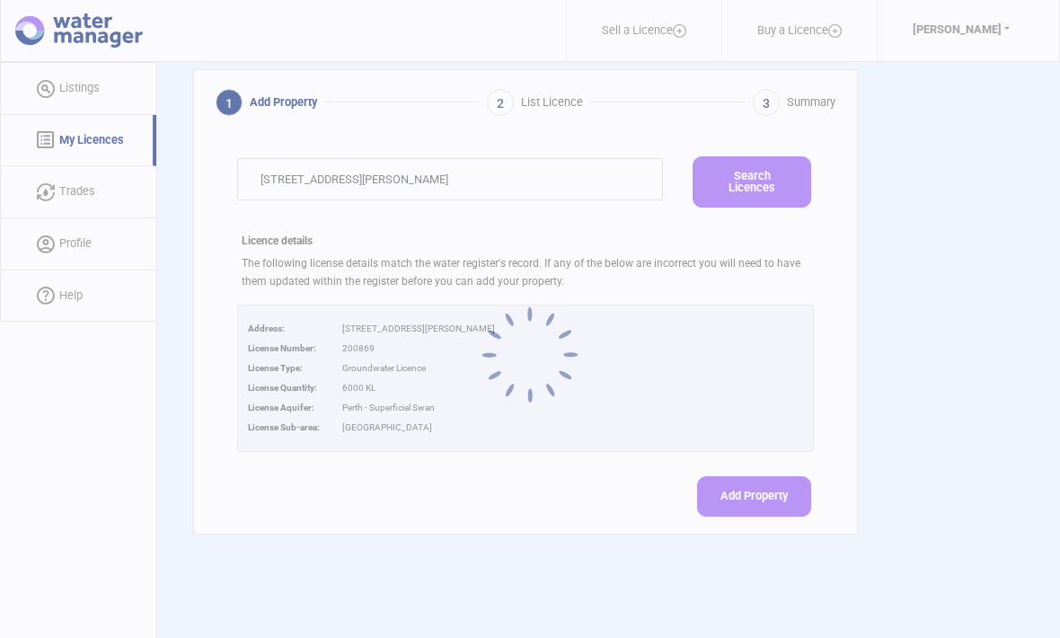
select select "[STREET_ADDRESS][PERSON_NAME]"
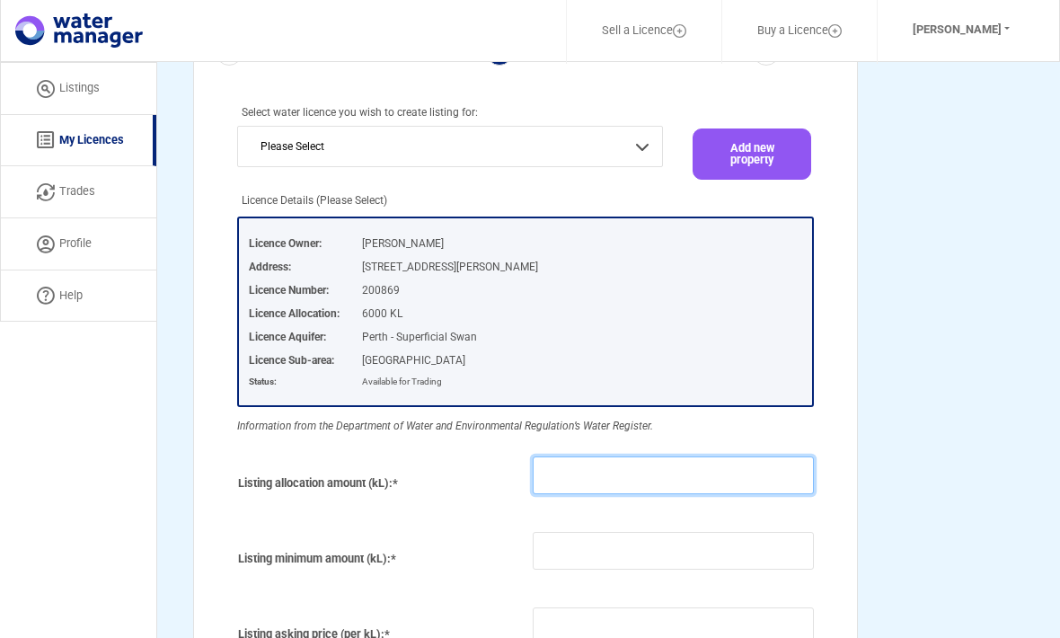
click at [608, 460] on input "number" at bounding box center [673, 475] width 281 height 38
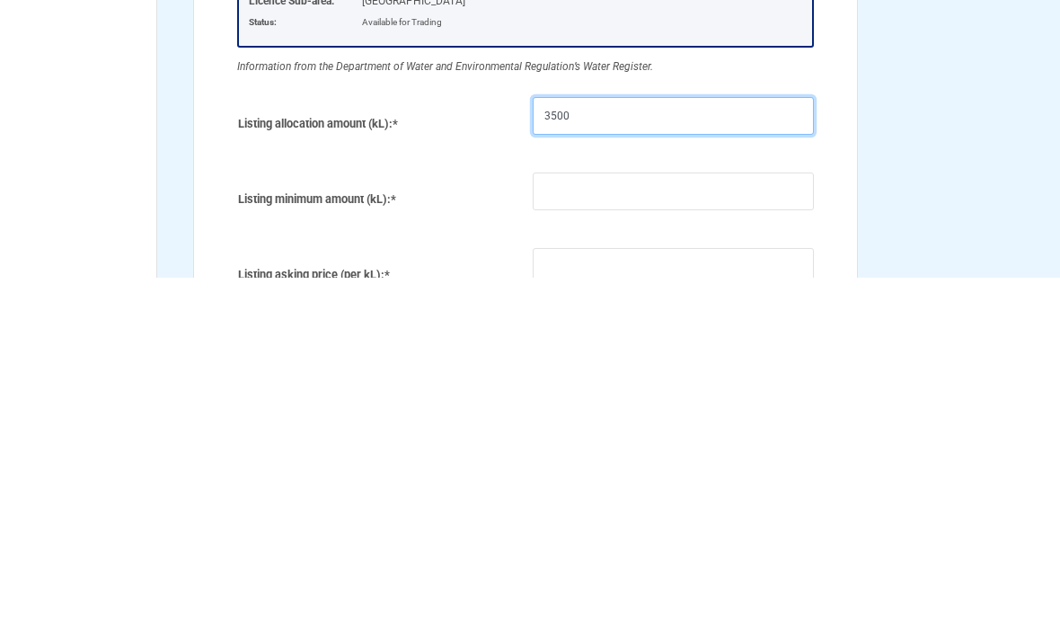
scroll to position [125, 0]
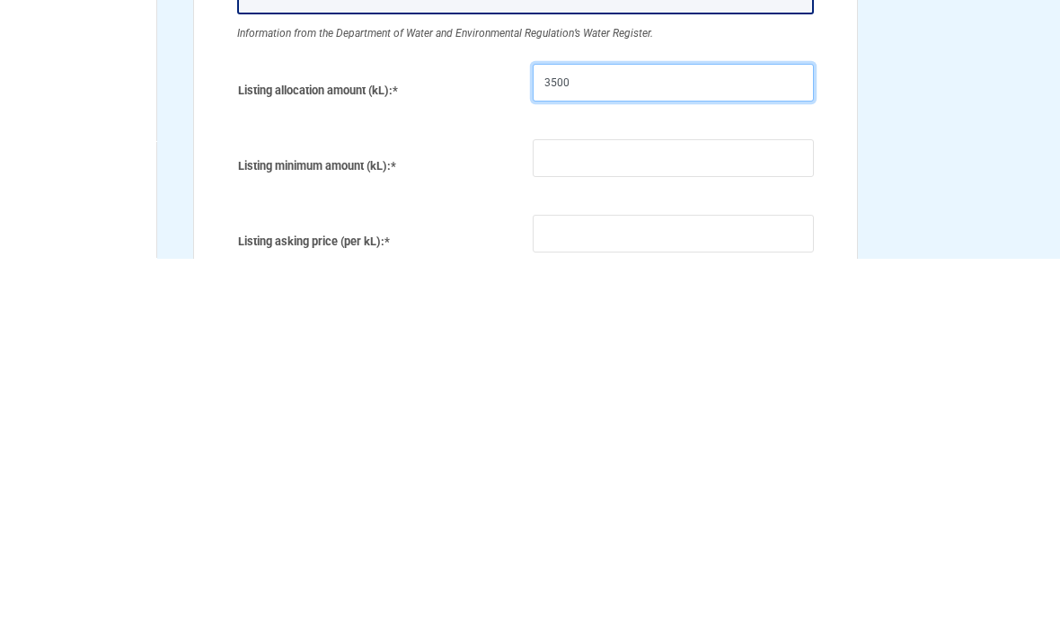
type input "3500"
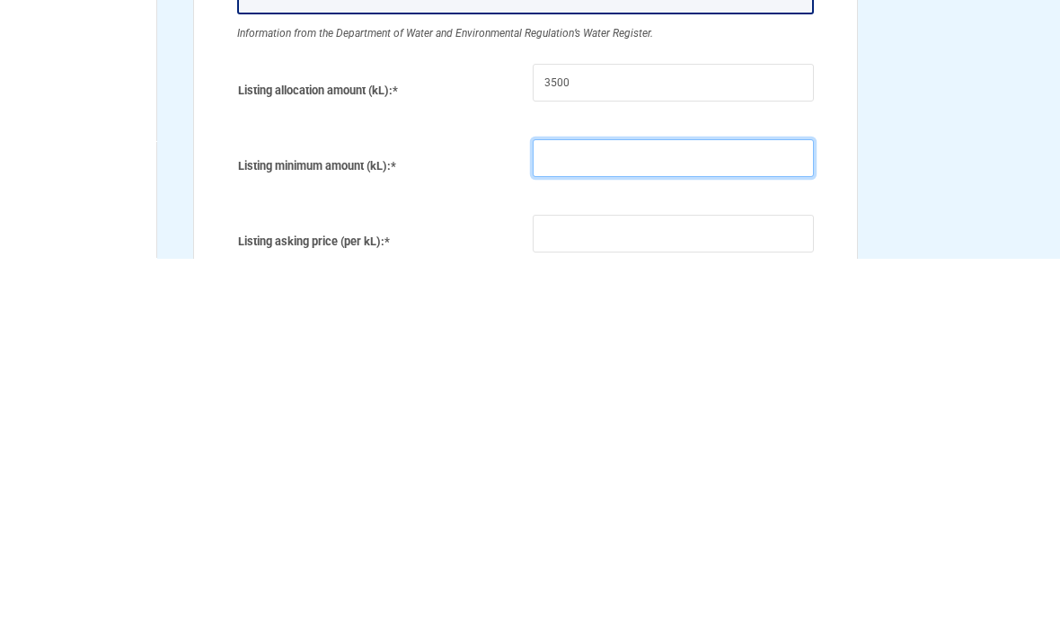
click at [561, 519] on input "number" at bounding box center [673, 538] width 281 height 38
type input "3500"
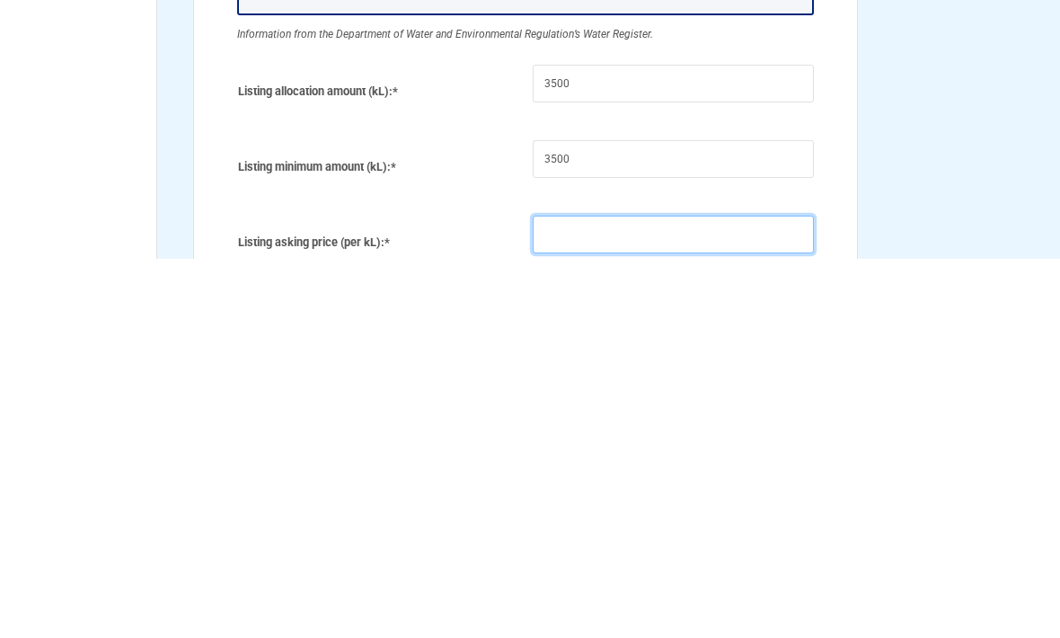
click at [567, 595] on input "number" at bounding box center [673, 614] width 281 height 38
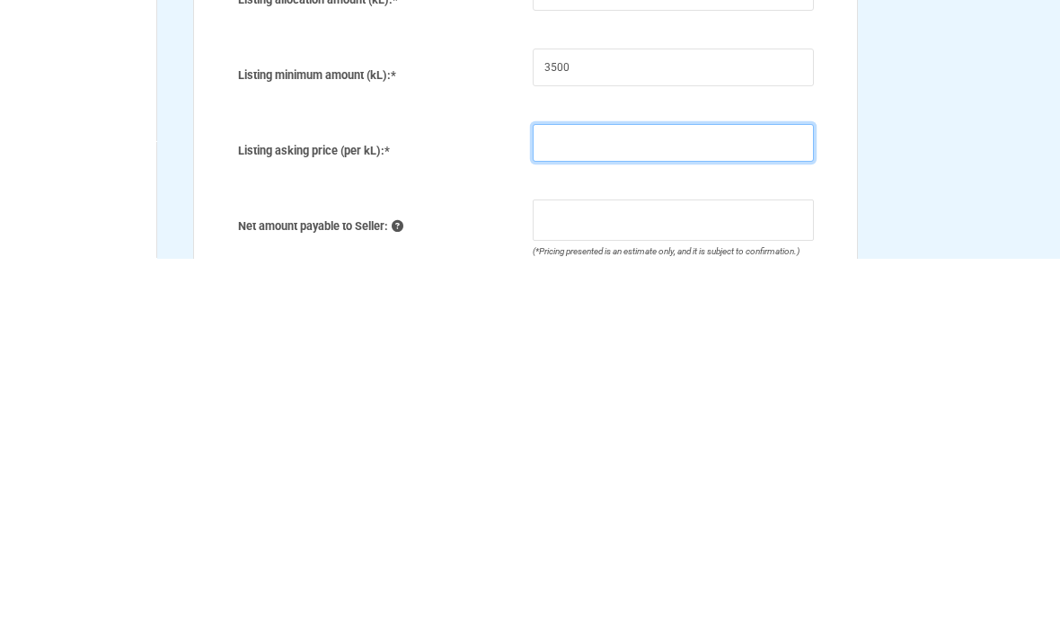
type input "5"
type input "14,595.00"
type input "5.7"
type input "16,775.50"
type input "5.75"
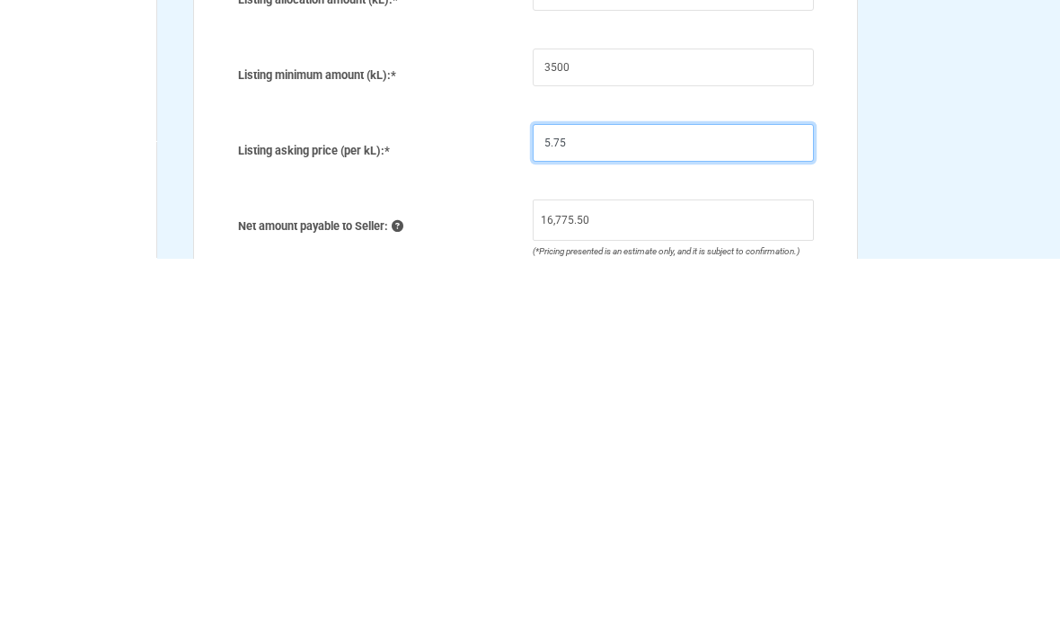
type input "16,931.25"
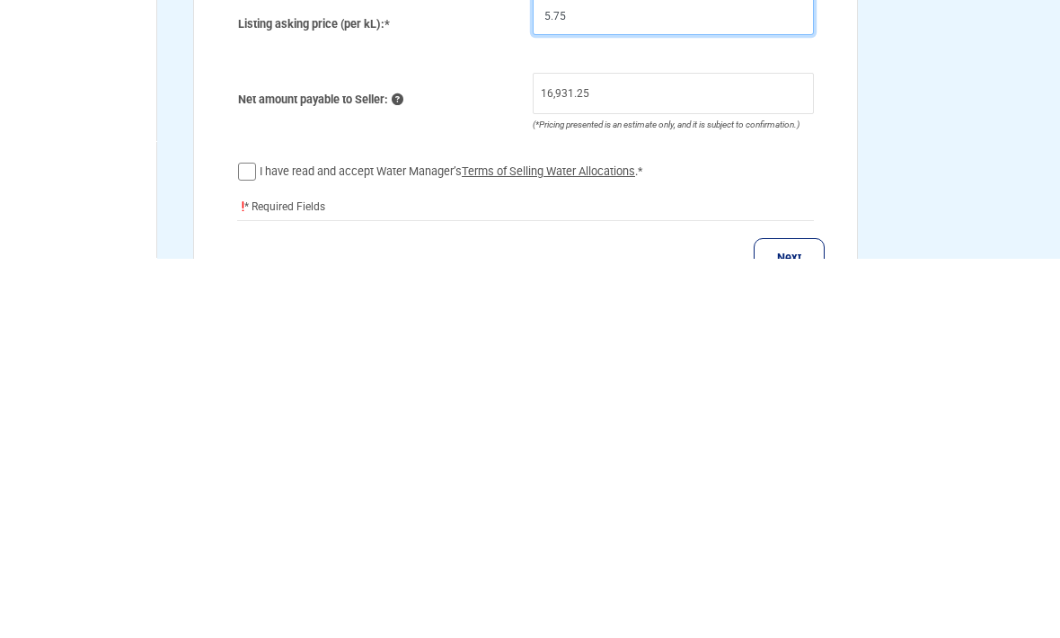
scroll to position [342, 0]
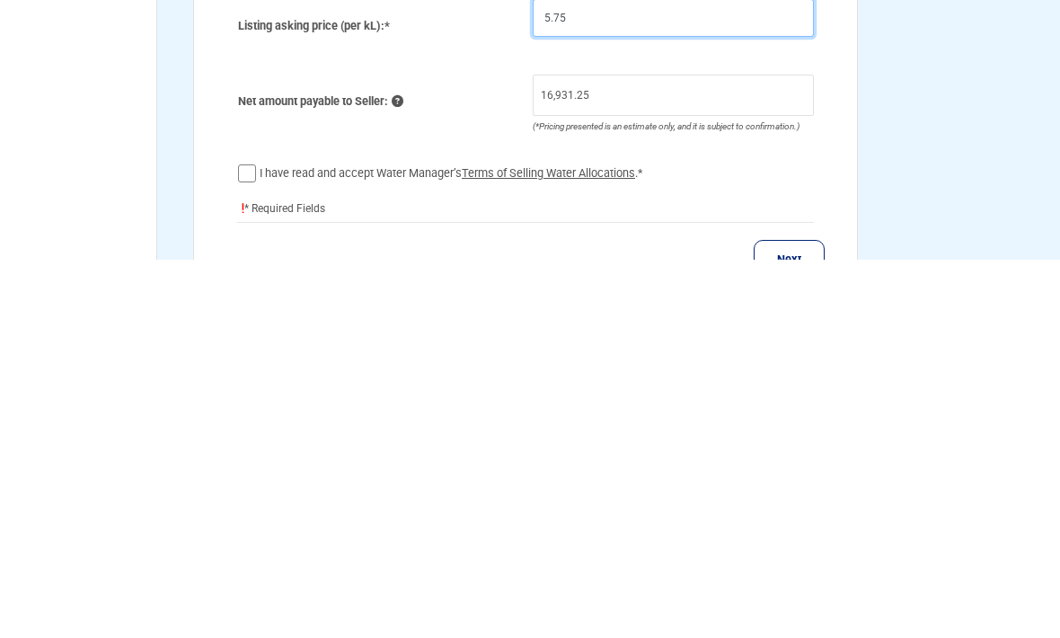
type input "5.75"
click at [260, 543] on label "I have read and accept Water Manager’s Terms of Selling Water Allocations .*" at bounding box center [452, 552] width 384 height 18
click at [0, 0] on input "I have read and accept Water Manager’s Terms of Selling Water Allocations .*" at bounding box center [0, 0] width 0 height 0
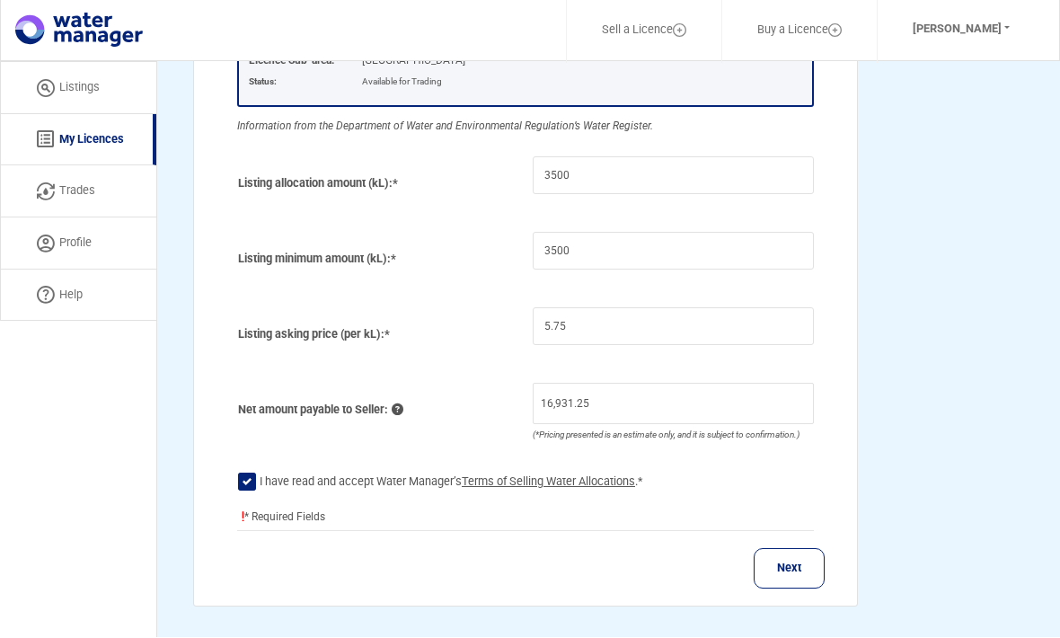
click at [790, 554] on button "Next" at bounding box center [789, 569] width 71 height 40
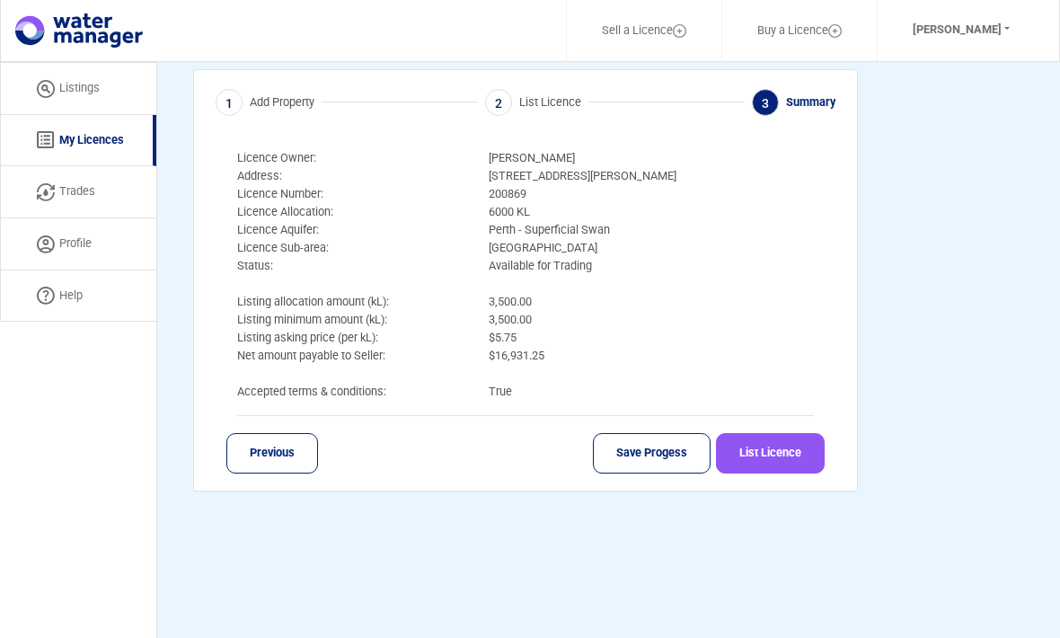
click at [778, 433] on button "List Licence" at bounding box center [770, 453] width 109 height 40
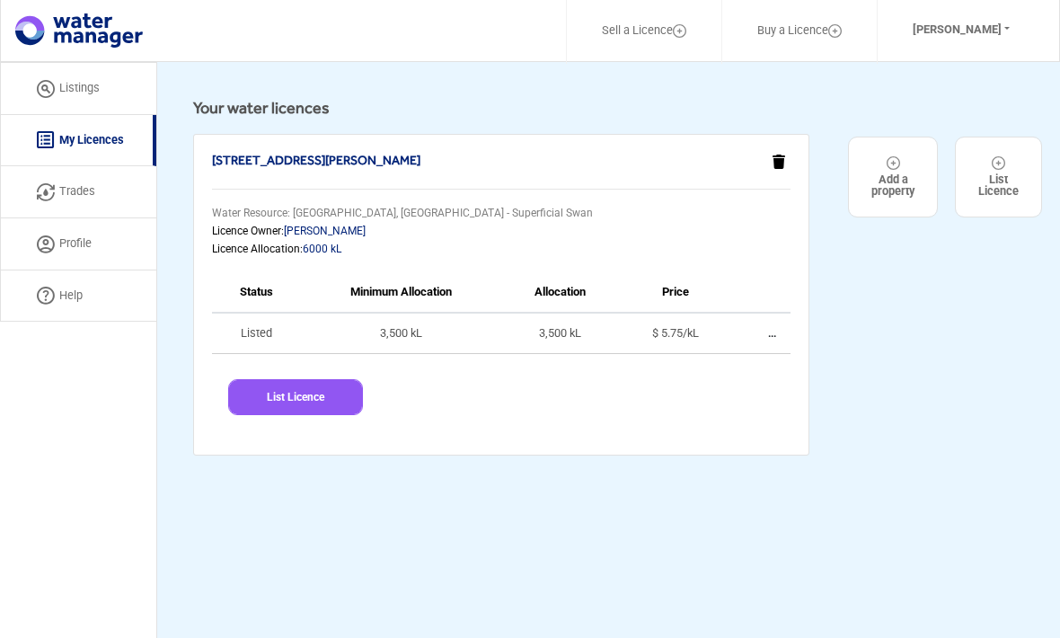
click at [286, 393] on button "List Licence" at bounding box center [295, 397] width 135 height 36
select select "[STREET_ADDRESS][PERSON_NAME]"
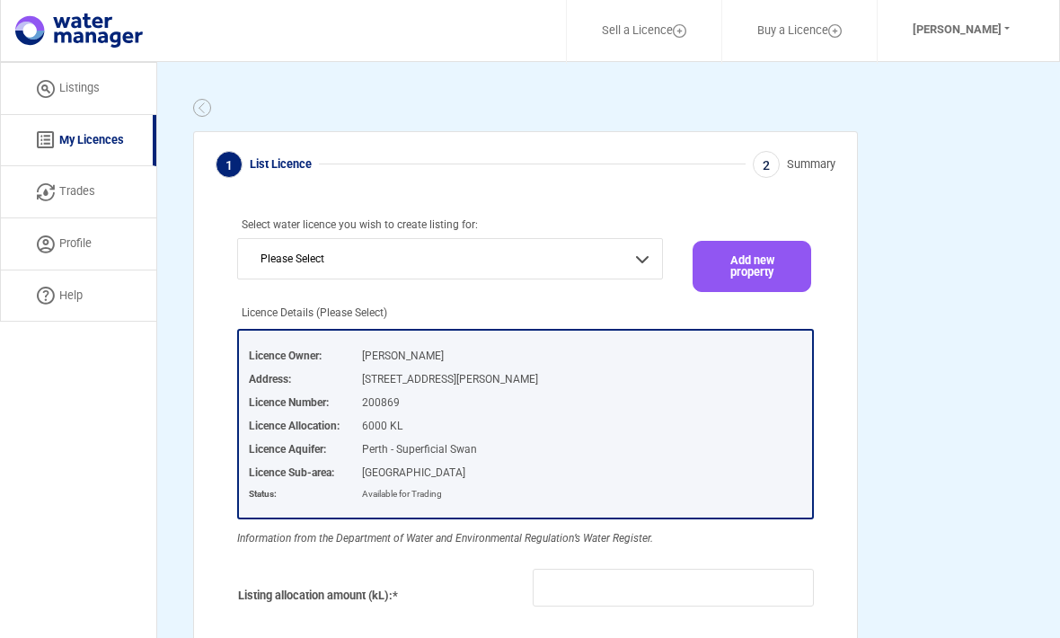
click at [70, 100] on link "Listings" at bounding box center [78, 88] width 156 height 53
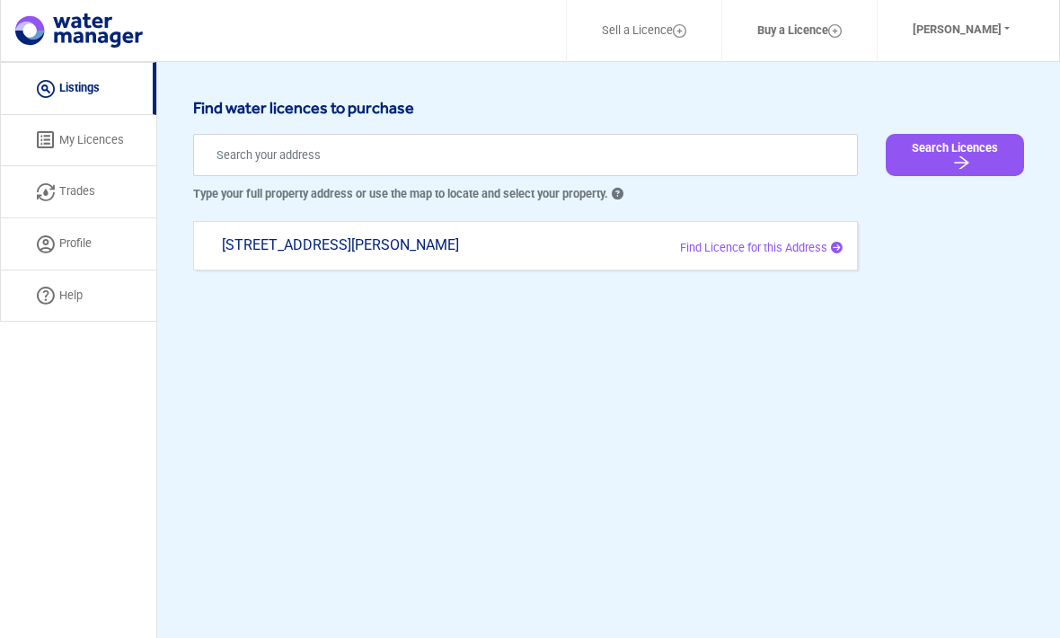
click at [755, 251] on span "Find Licence for this Address" at bounding box center [753, 247] width 147 height 13
type input "[STREET_ADDRESS][PERSON_NAME]"
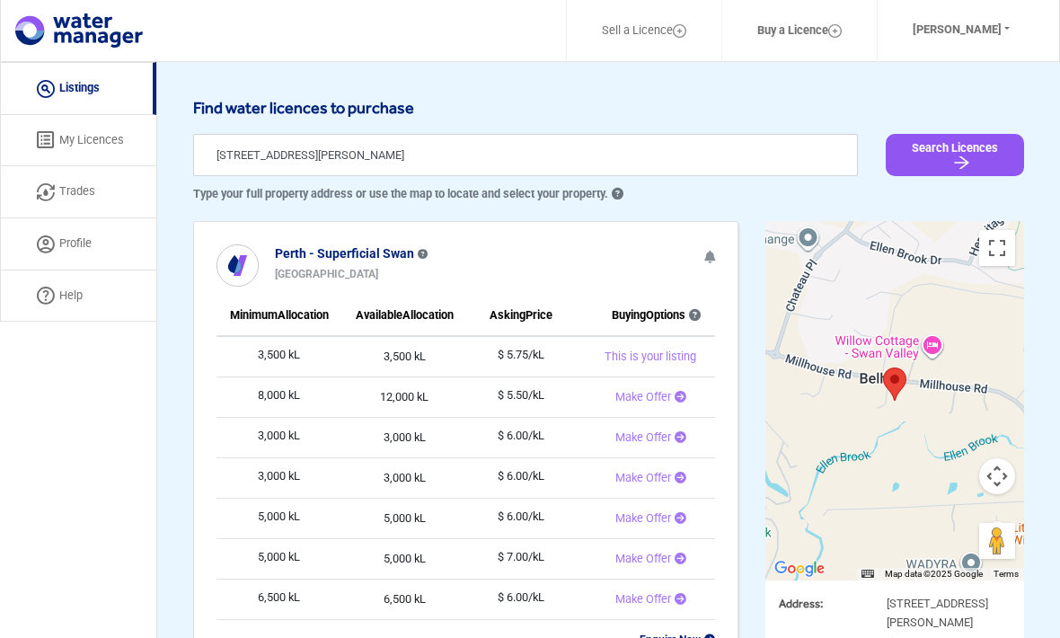
click at [965, 22] on button "[PERSON_NAME]" at bounding box center [961, 30] width 144 height 40
click at [934, 102] on button "Log Out" at bounding box center [958, 99] width 142 height 25
